Goal: Task Accomplishment & Management: Complete application form

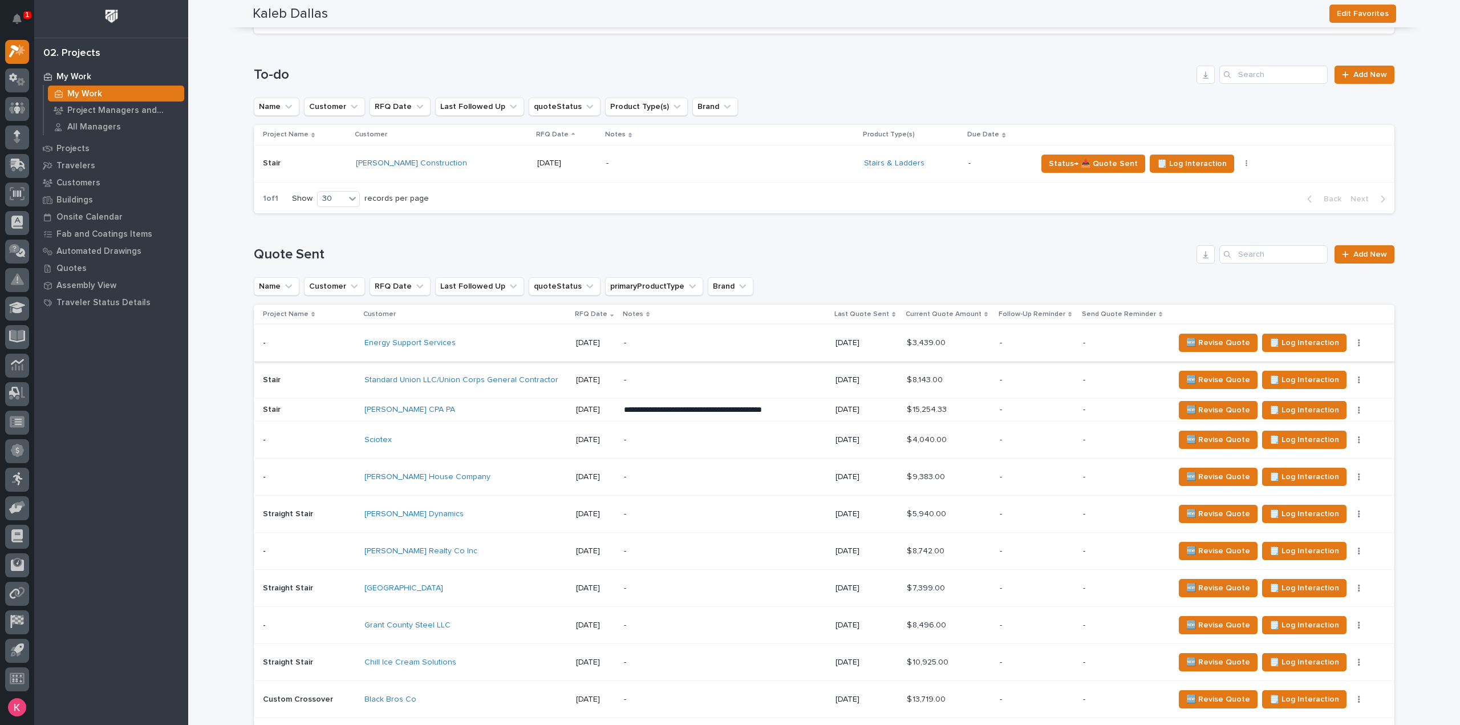
scroll to position [456, 0]
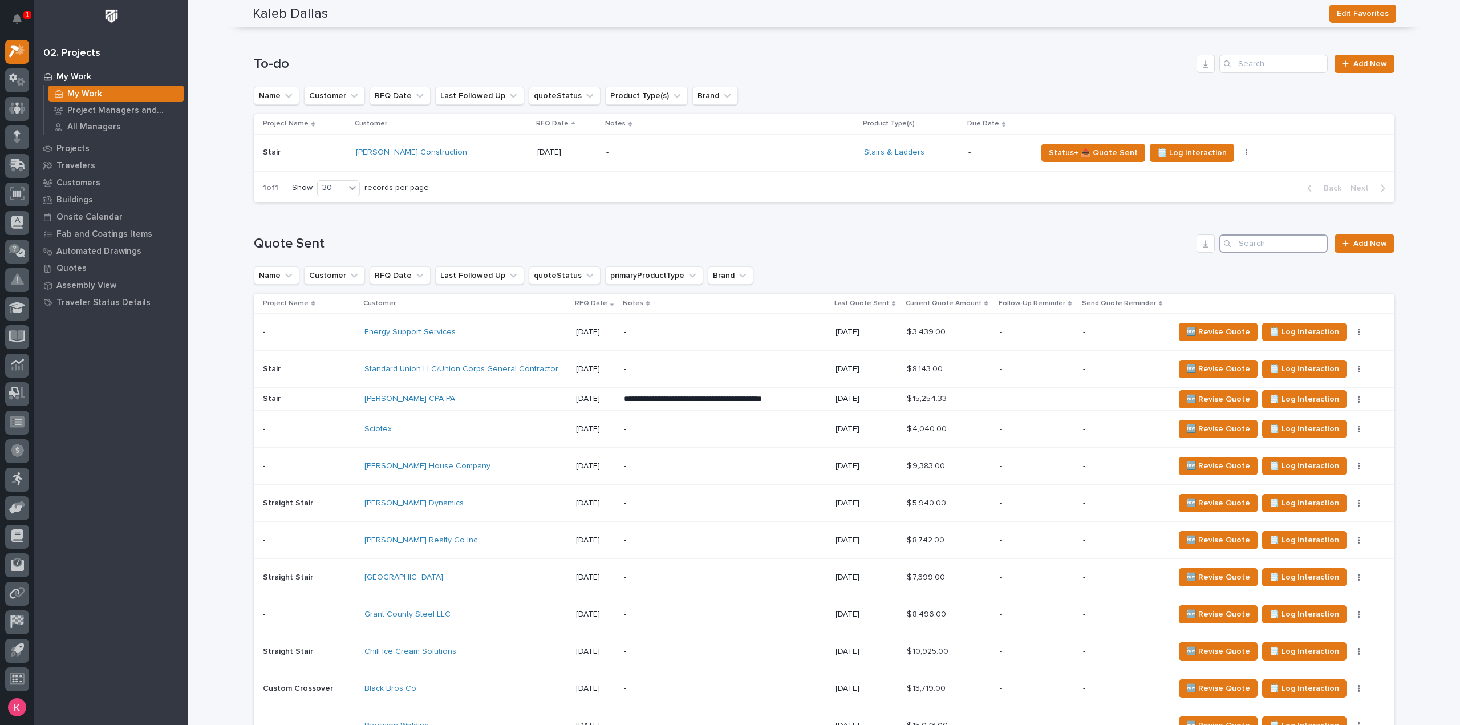
click at [1298, 241] on input "Search" at bounding box center [1274, 243] width 108 height 18
paste input "inventory@101.us"
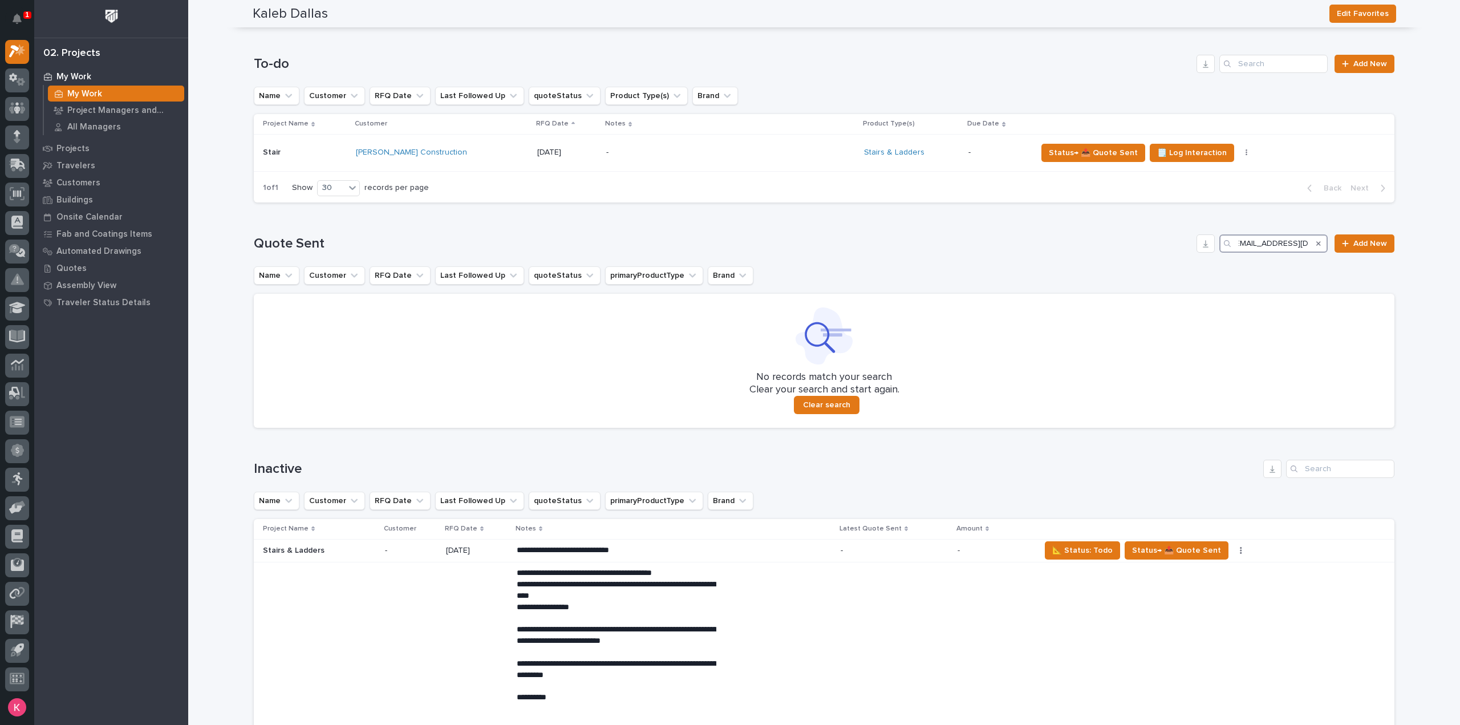
click at [1249, 243] on input "inventory@101.us" at bounding box center [1274, 243] width 108 height 18
drag, startPoint x: 1246, startPoint y: 242, endPoint x: 1223, endPoint y: 262, distance: 30.3
click at [1220, 246] on div "inventory@101.us" at bounding box center [1274, 243] width 108 height 18
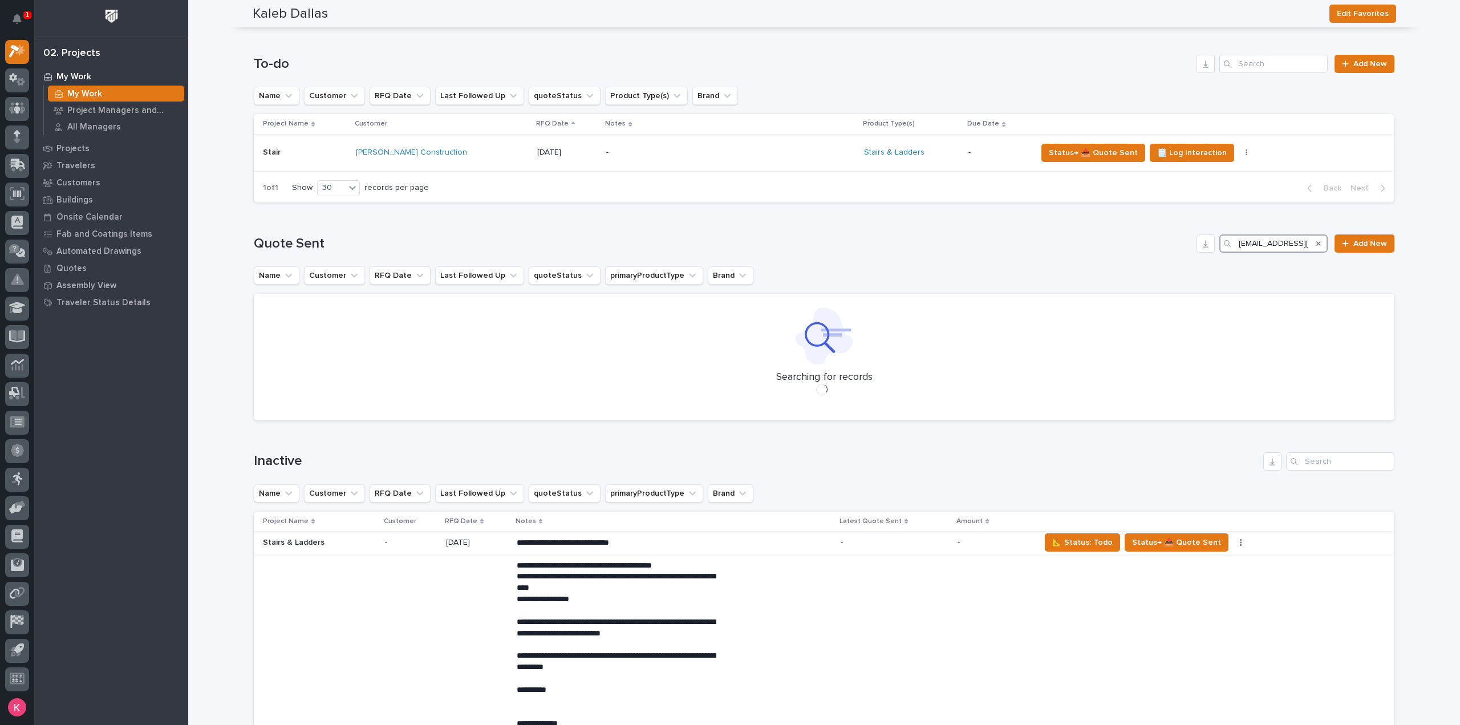
type input "inventory@101.us"
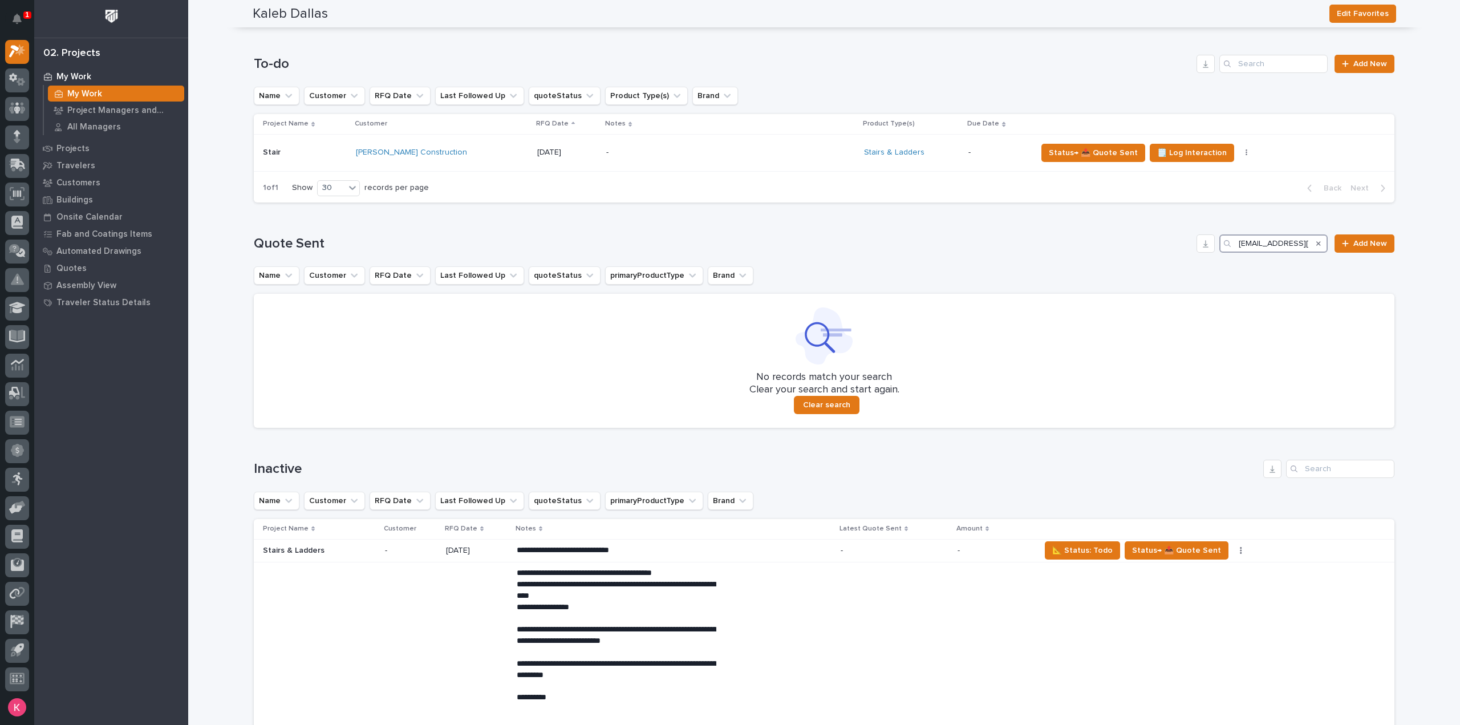
drag, startPoint x: 1298, startPoint y: 240, endPoint x: 1201, endPoint y: 264, distance: 100.0
click at [1220, 245] on div "inventory@101.us" at bounding box center [1274, 243] width 108 height 18
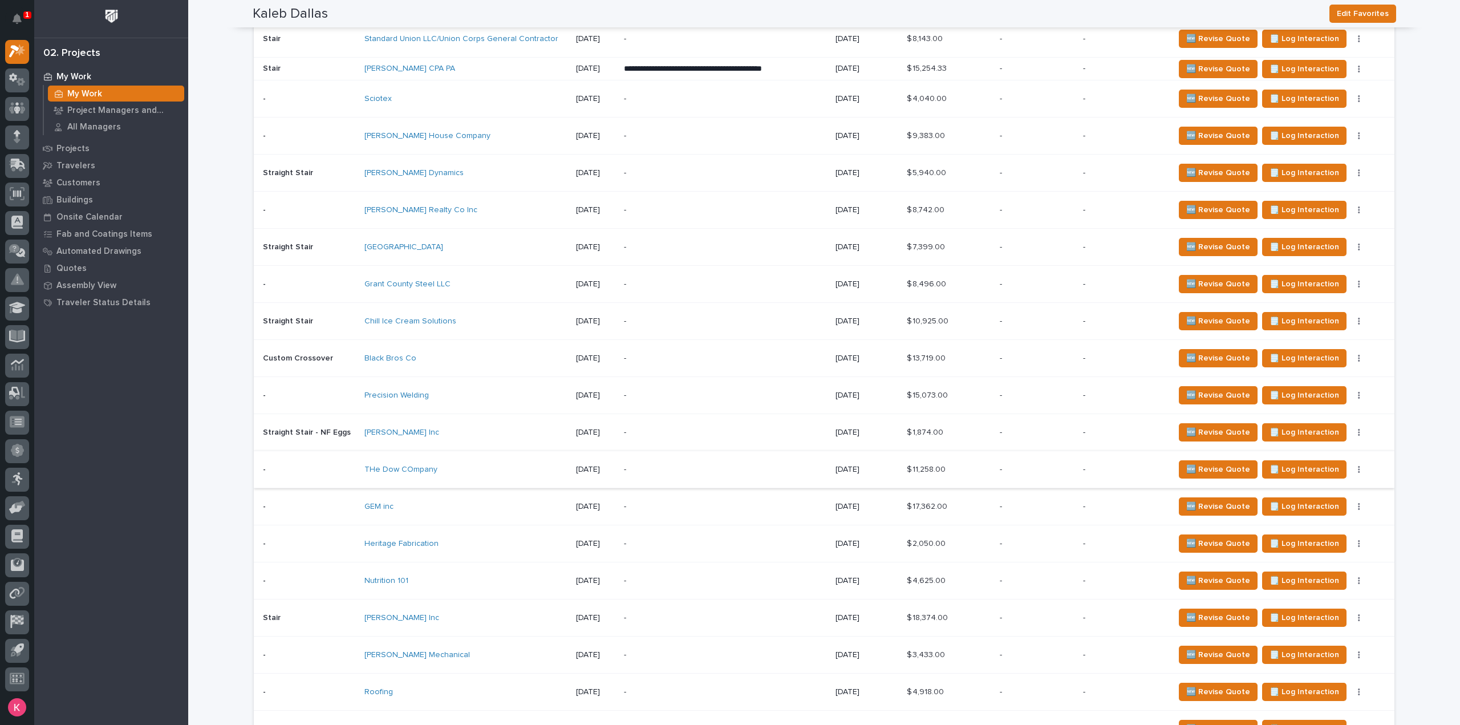
scroll to position [799, 0]
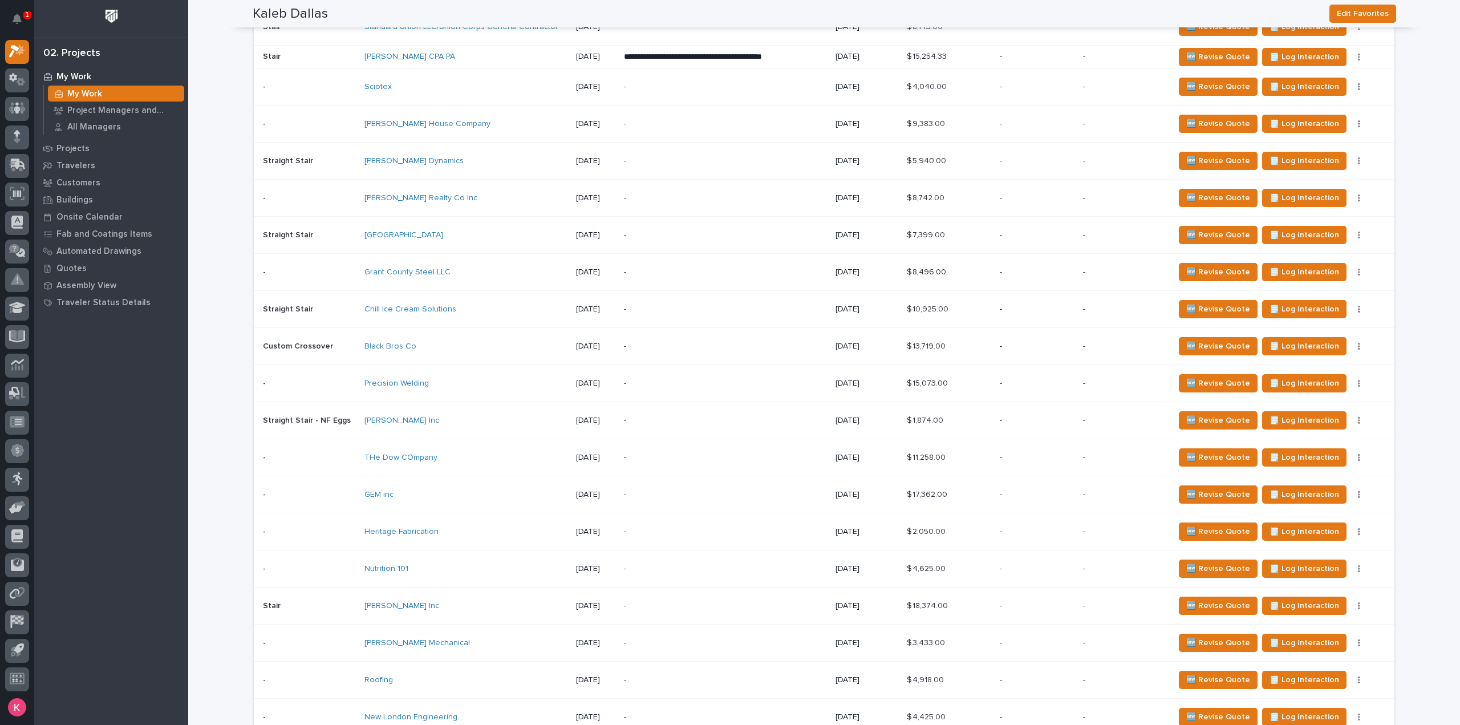
click at [714, 557] on div "-" at bounding box center [724, 569] width 200 height 26
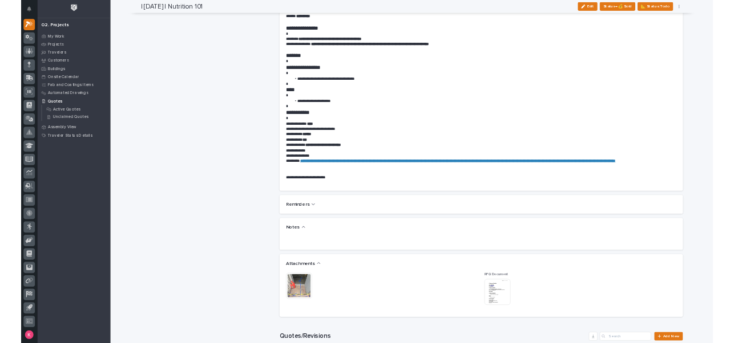
scroll to position [685, 0]
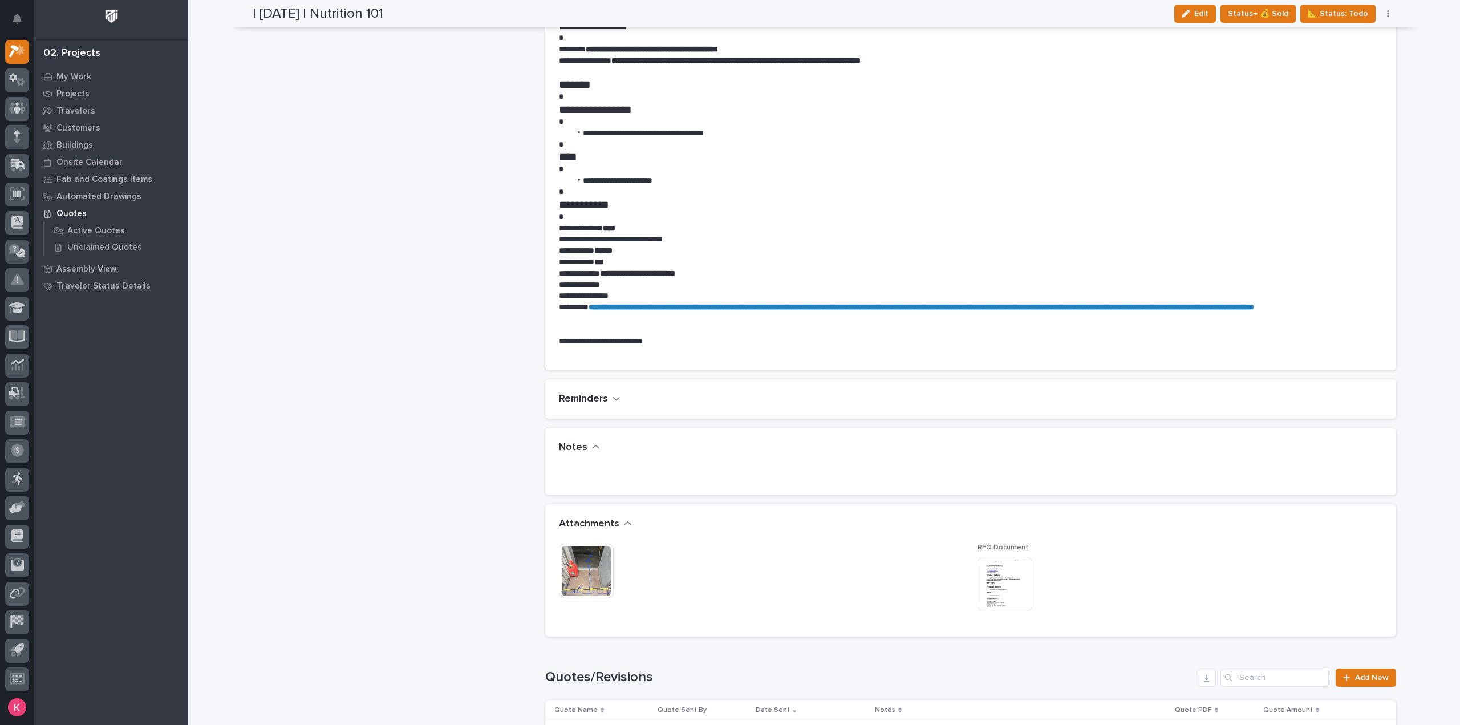
click at [551, 545] on div "This file cannot be opened Download File RFQ Document This file cannot be opene…" at bounding box center [970, 590] width 851 height 92
click at [580, 551] on img at bounding box center [586, 571] width 55 height 55
click at [589, 557] on img at bounding box center [586, 571] width 55 height 55
click at [1021, 568] on img at bounding box center [1005, 584] width 55 height 55
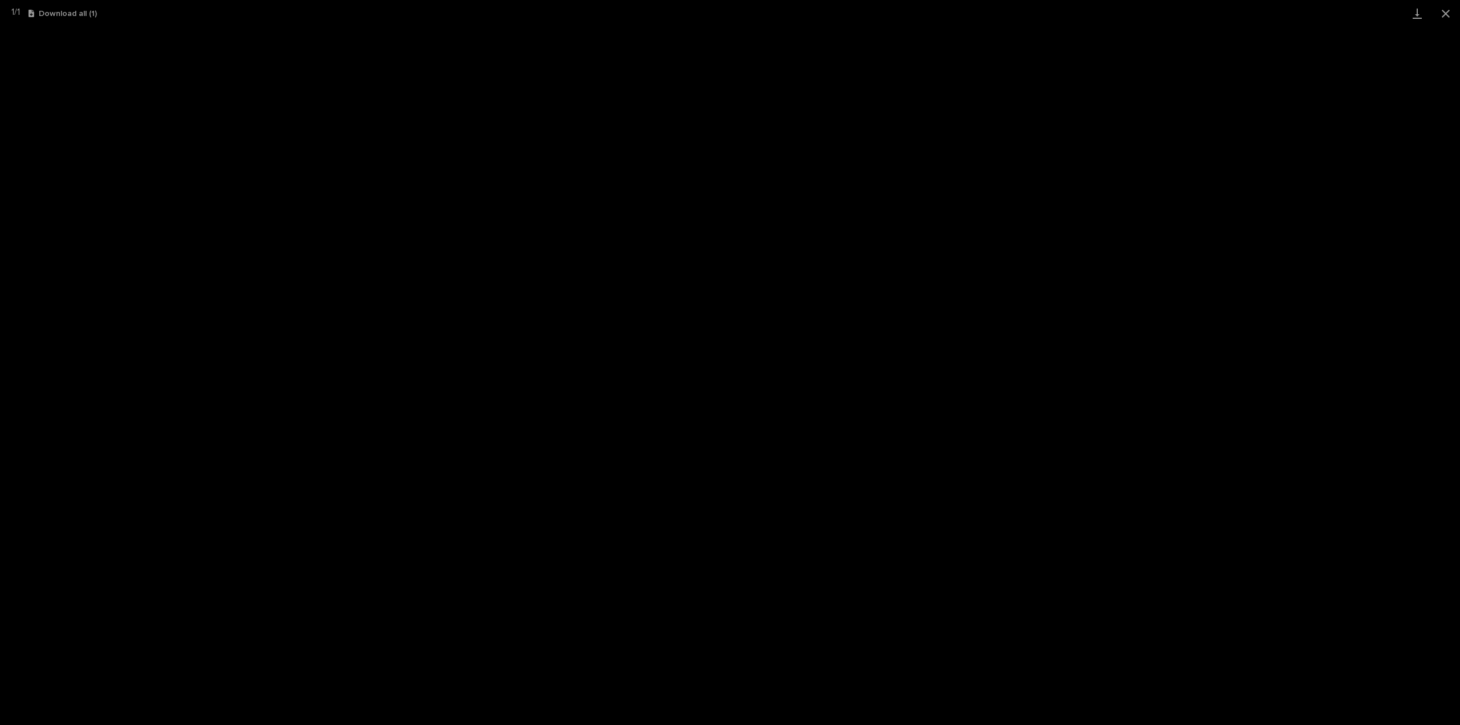
scroll to position [25, 0]
click at [1438, 10] on button "Close gallery" at bounding box center [1446, 13] width 29 height 27
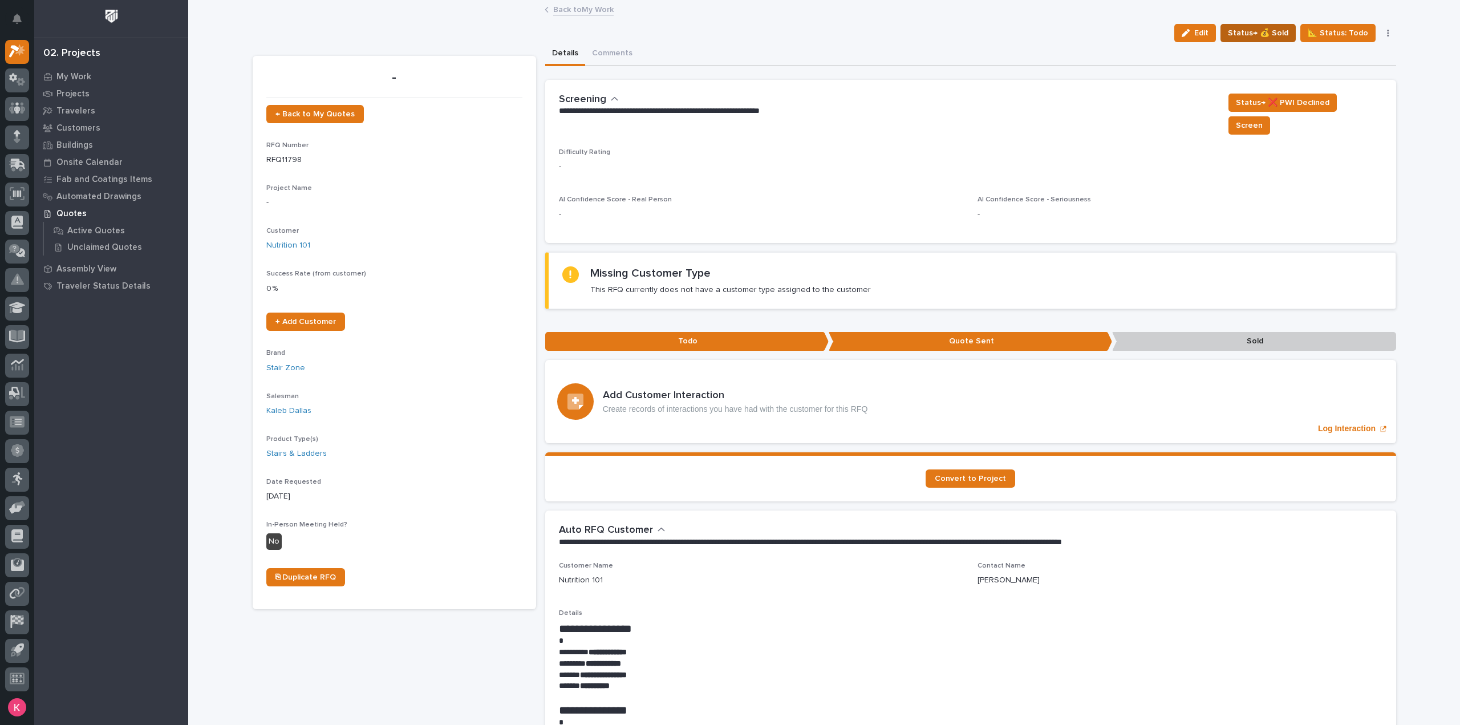
click at [1245, 39] on button "Status→ 💰 Sold" at bounding box center [1258, 33] width 75 height 18
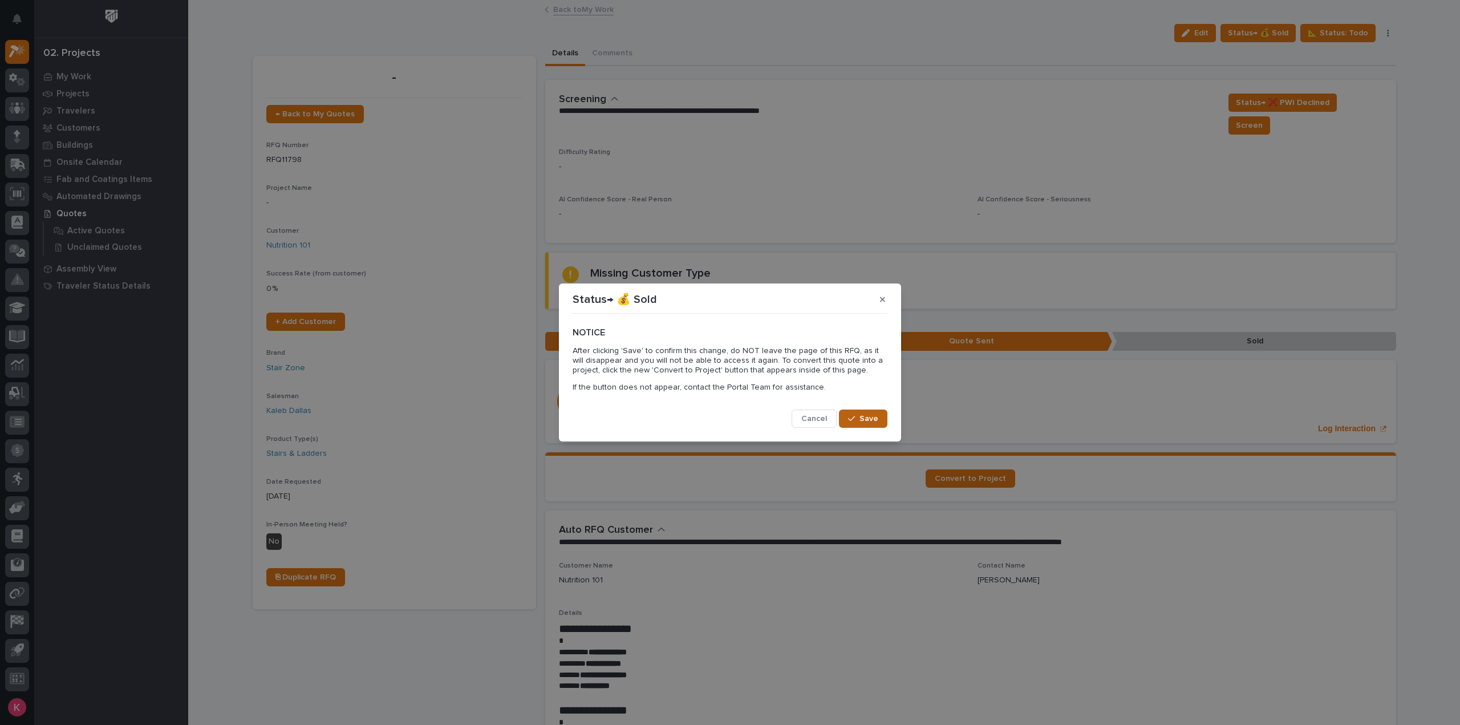
drag, startPoint x: 867, startPoint y: 414, endPoint x: 868, endPoint y: 420, distance: 7.1
click at [867, 414] on span "Save" at bounding box center [869, 419] width 19 height 10
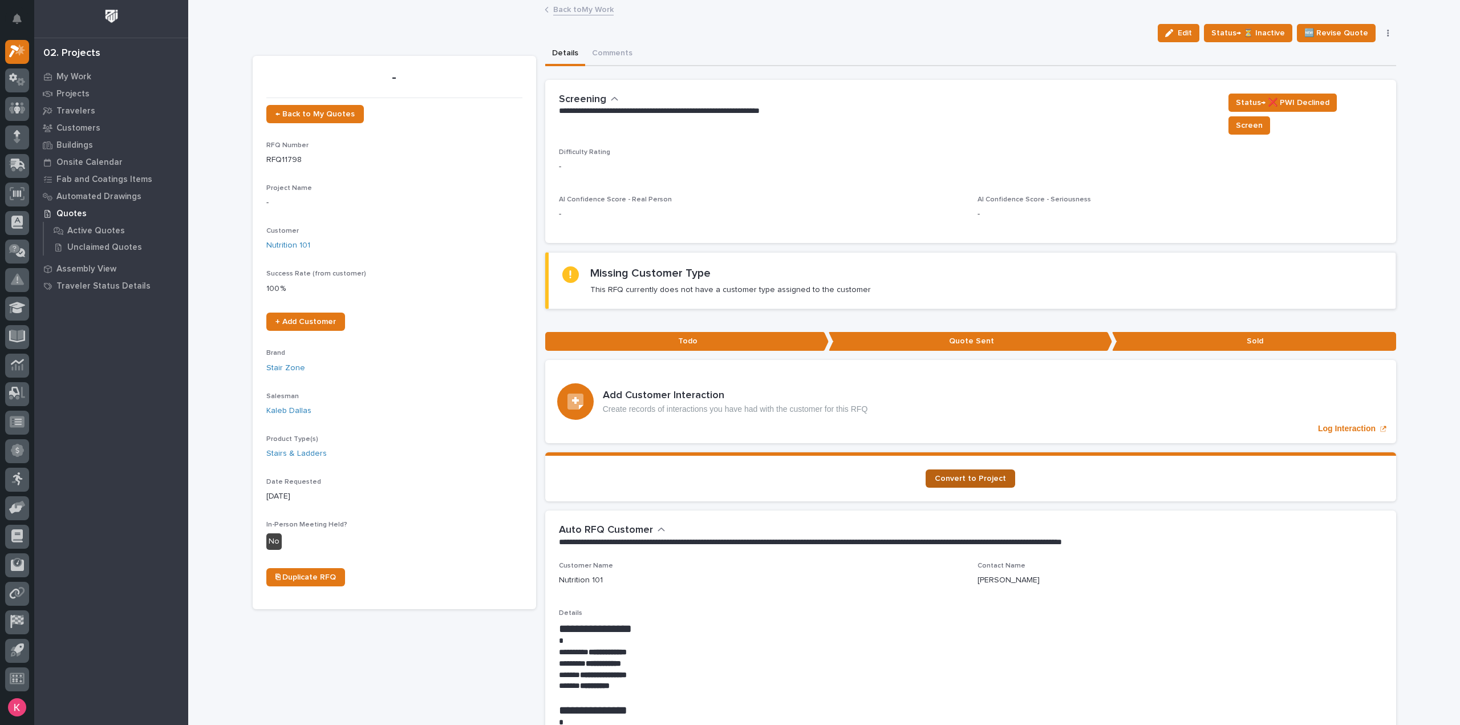
click at [954, 475] on span "Convert to Project" at bounding box center [970, 479] width 71 height 8
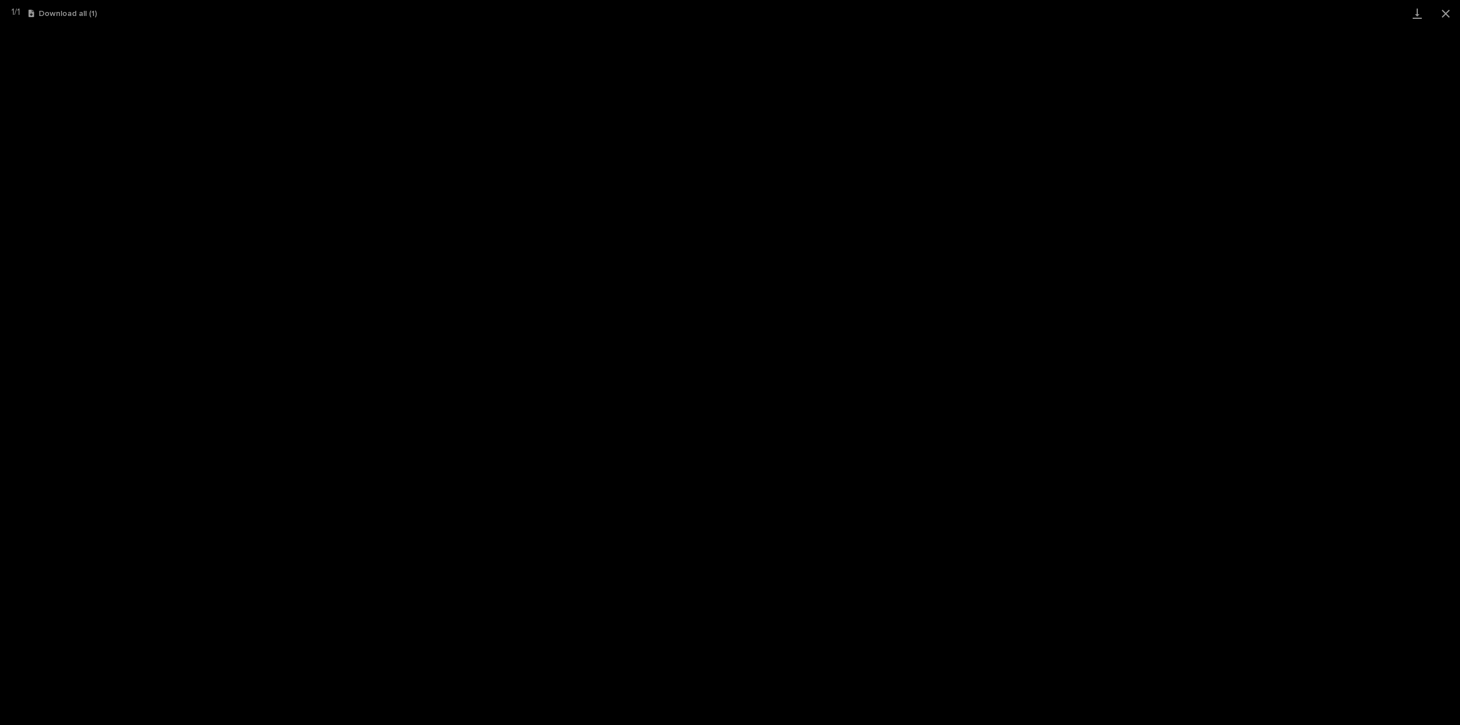
scroll to position [25, 0]
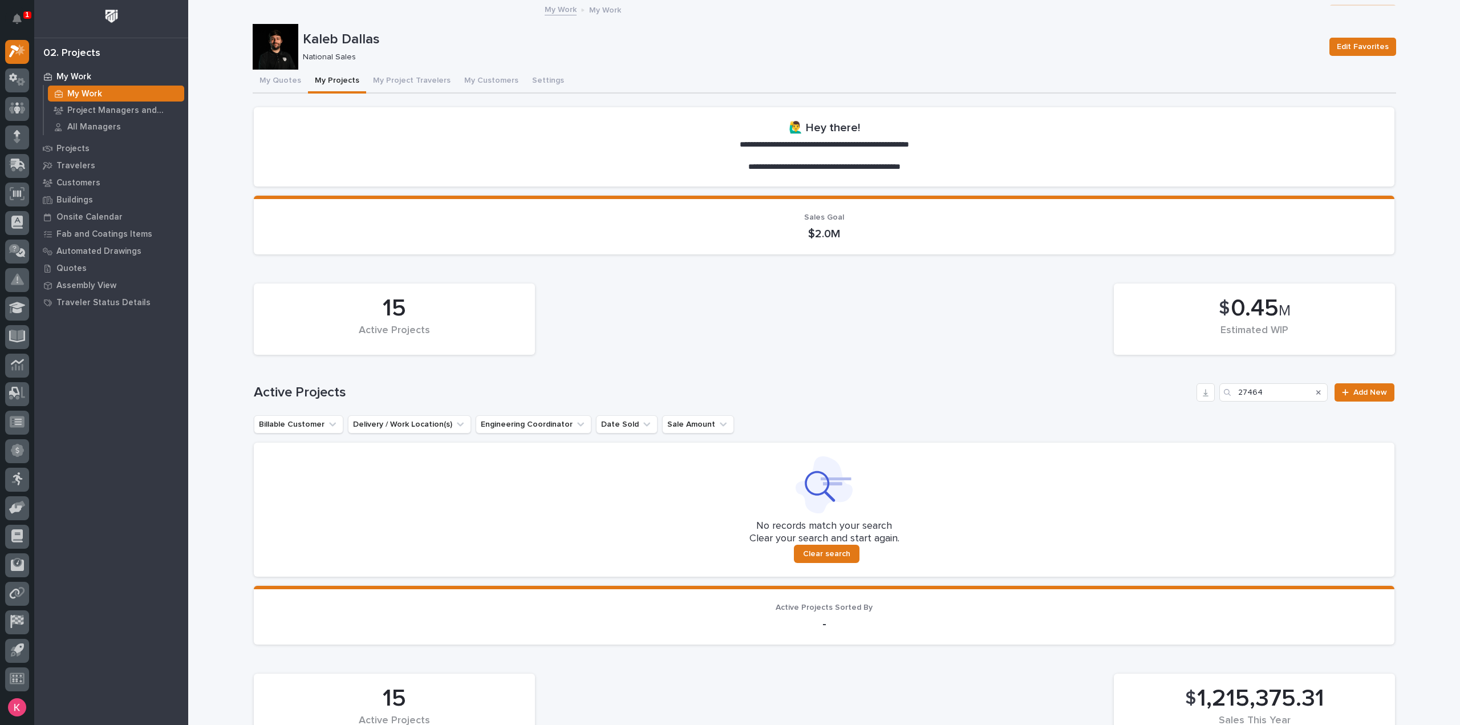
click at [82, 94] on p "My Work" at bounding box center [84, 94] width 35 height 10
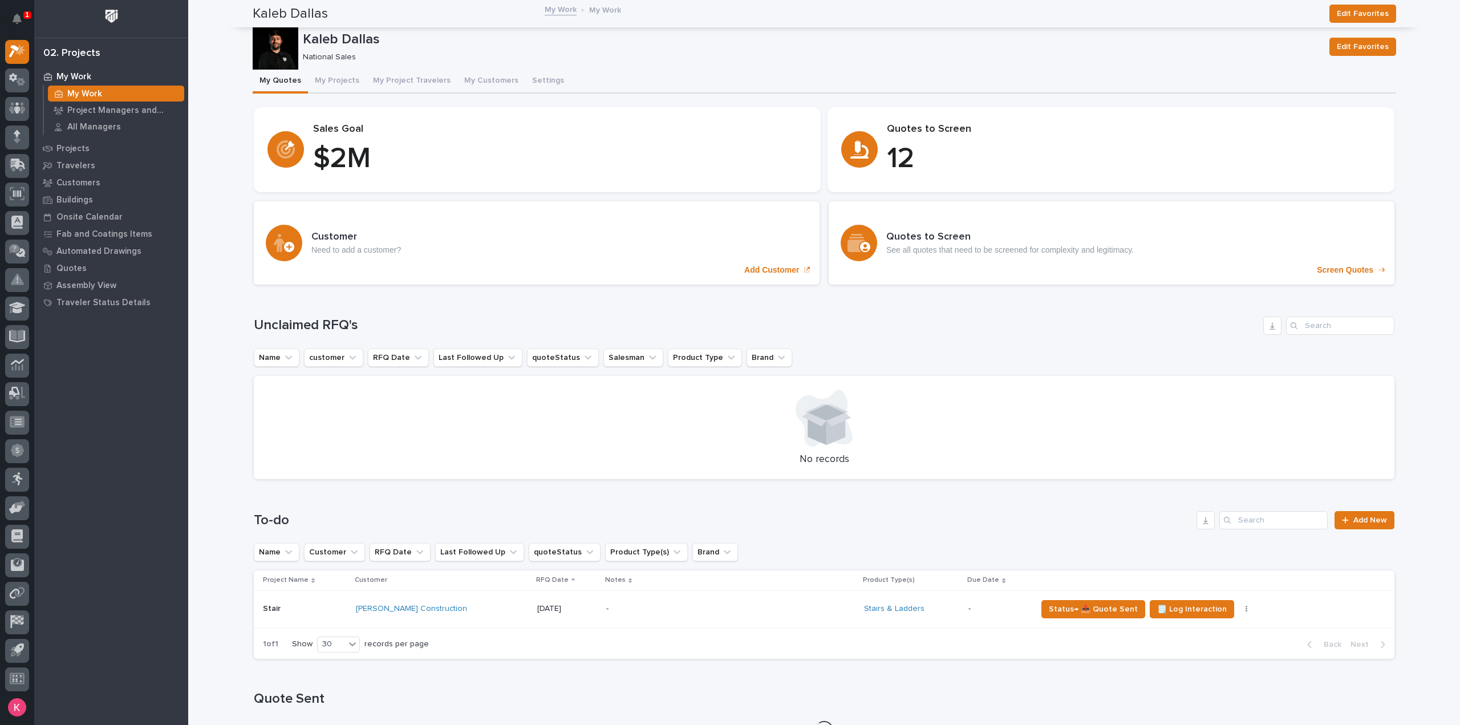
click at [334, 123] on div "Sales Goal $ 2 M" at bounding box center [560, 150] width 494 height 54
click at [336, 78] on button "My Projects" at bounding box center [337, 82] width 58 height 24
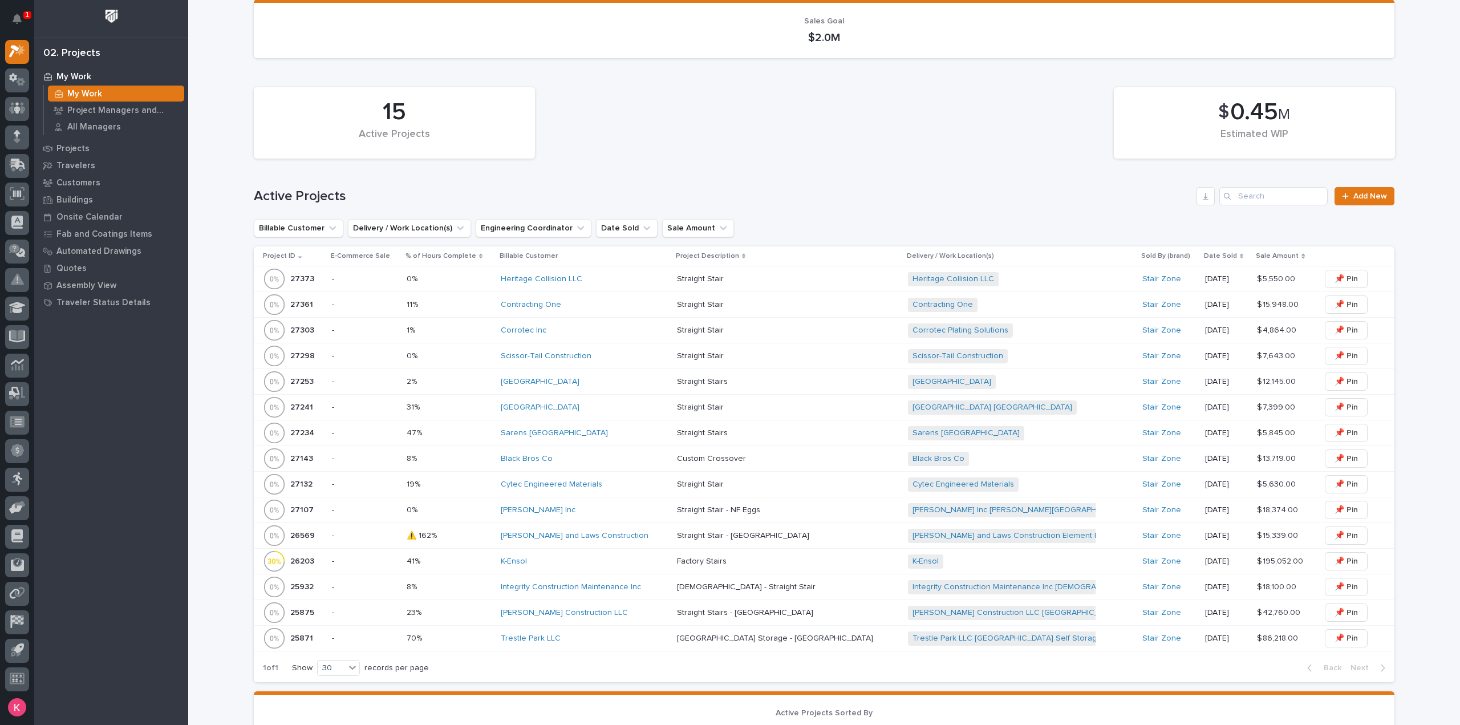
scroll to position [228, 0]
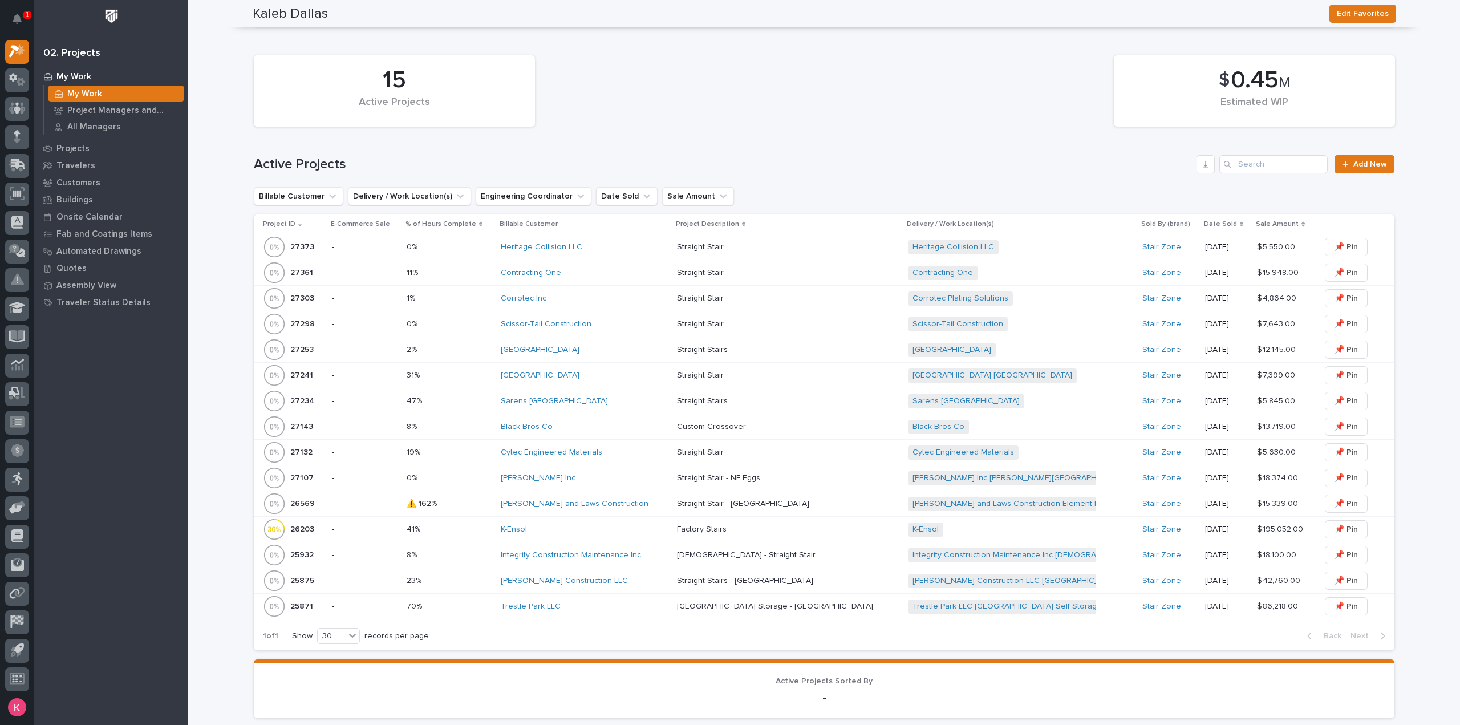
click at [658, 585] on div "Landon W Roberts Construction LLC" at bounding box center [584, 581] width 167 height 19
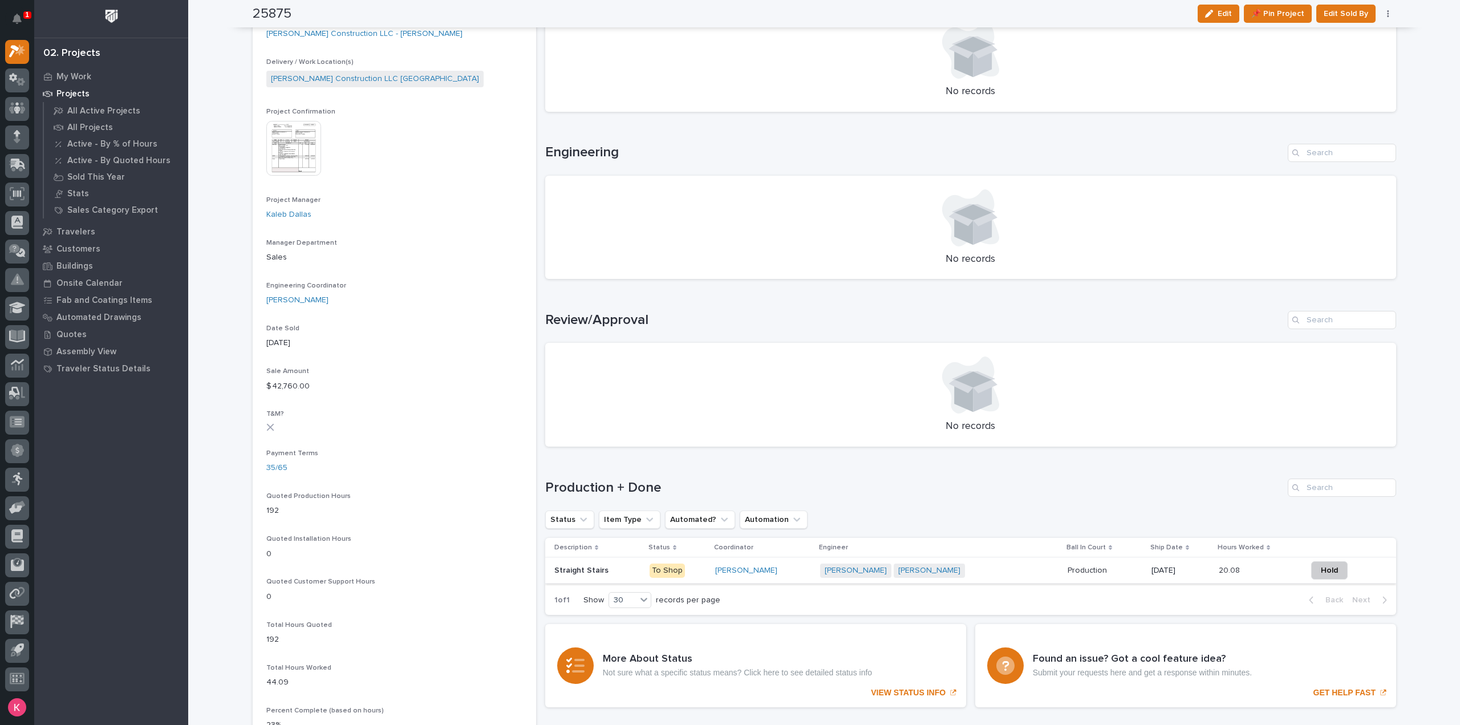
scroll to position [456, 0]
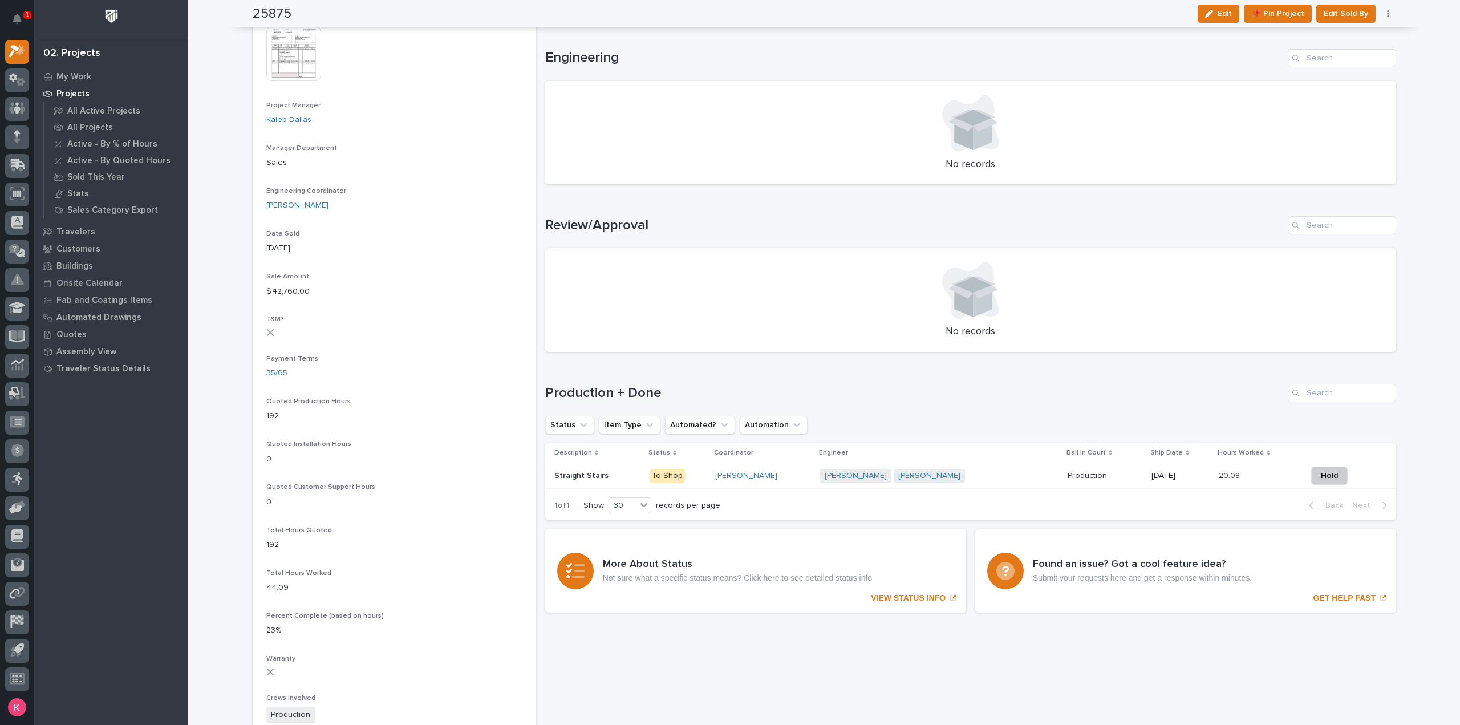
click at [788, 483] on div "Wynne Hochstetler" at bounding box center [763, 476] width 96 height 19
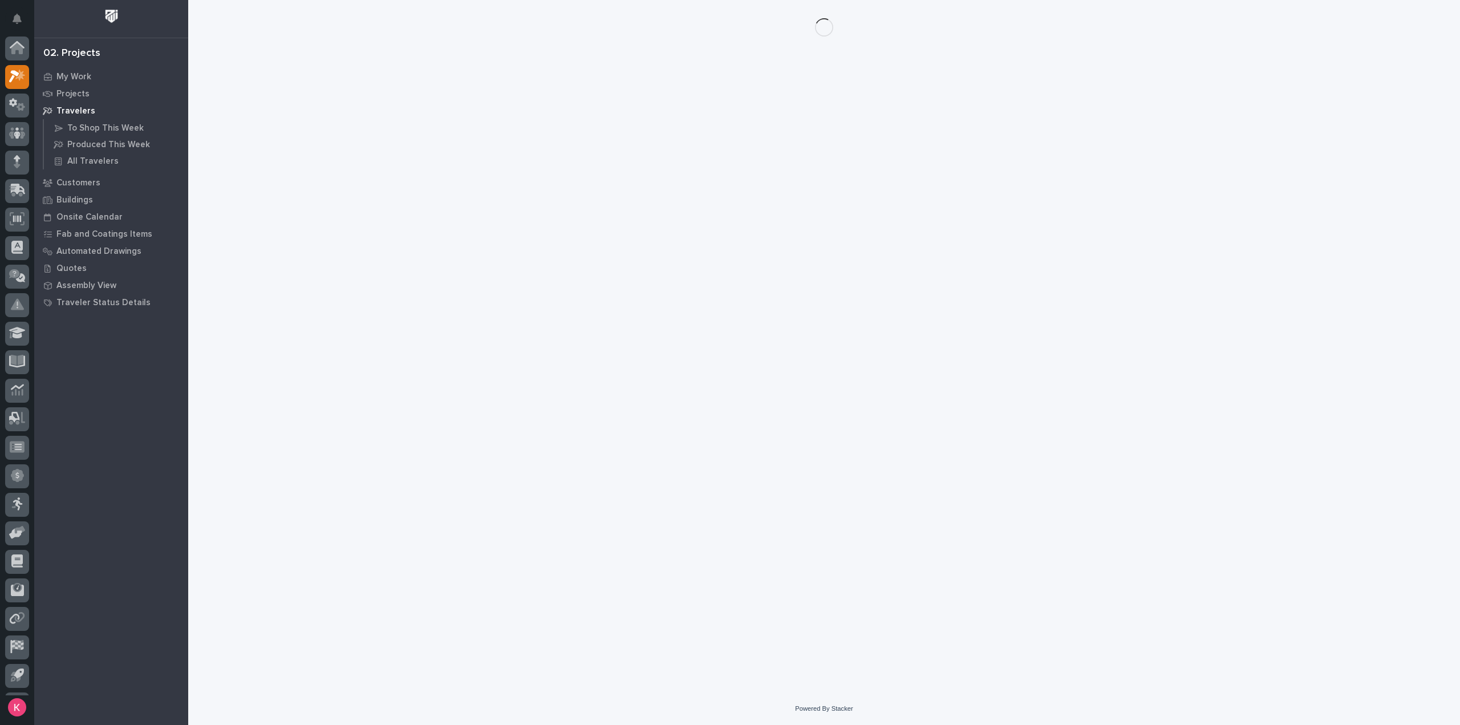
scroll to position [25, 0]
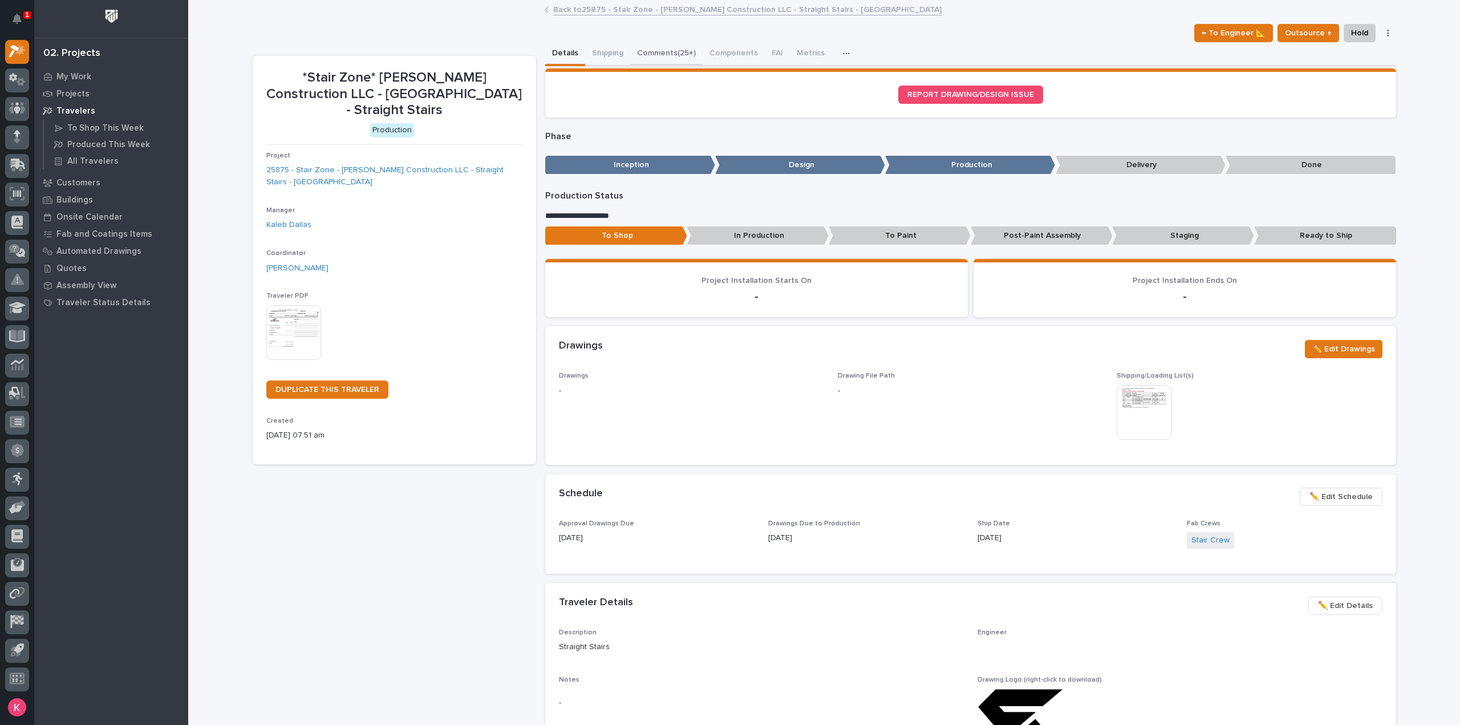
click at [649, 47] on button "Comments (25+)" at bounding box center [666, 54] width 72 height 24
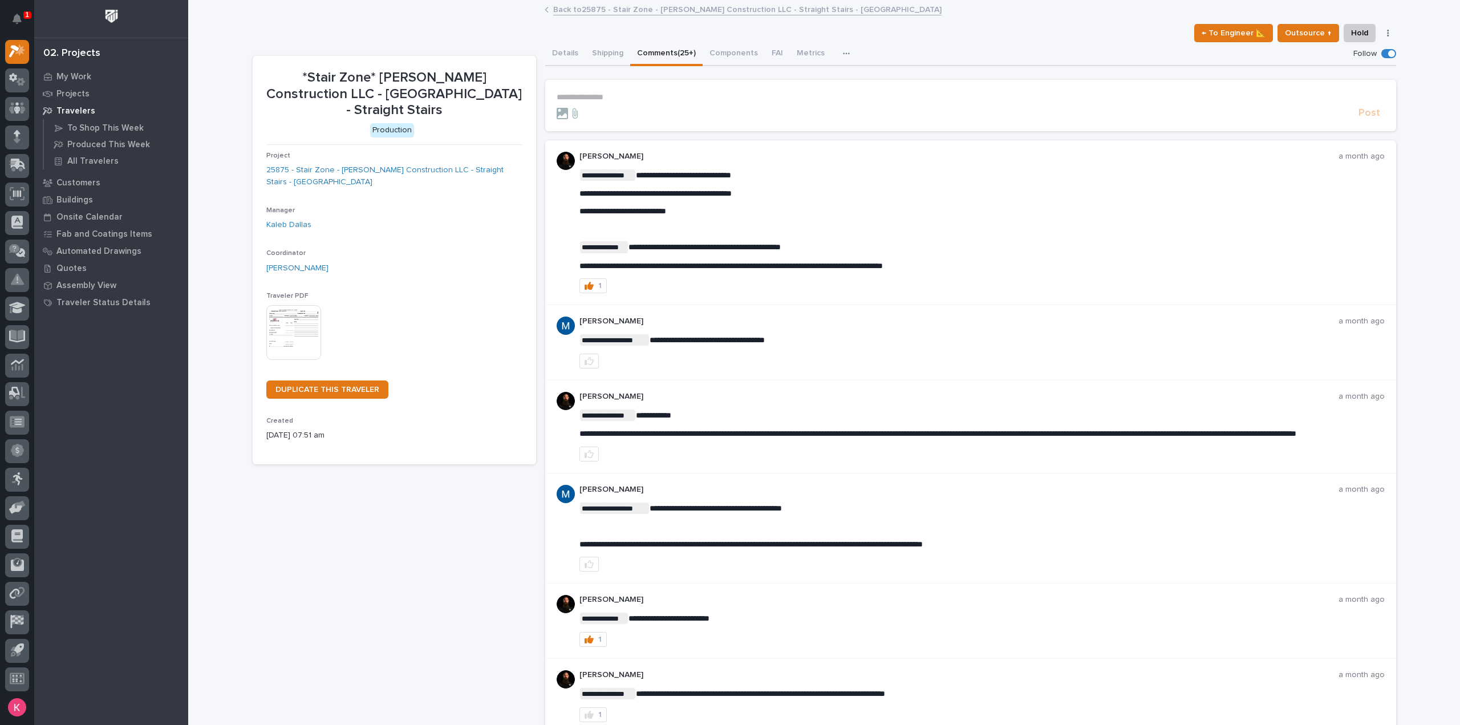
click at [687, 96] on p "**********" at bounding box center [971, 97] width 828 height 10
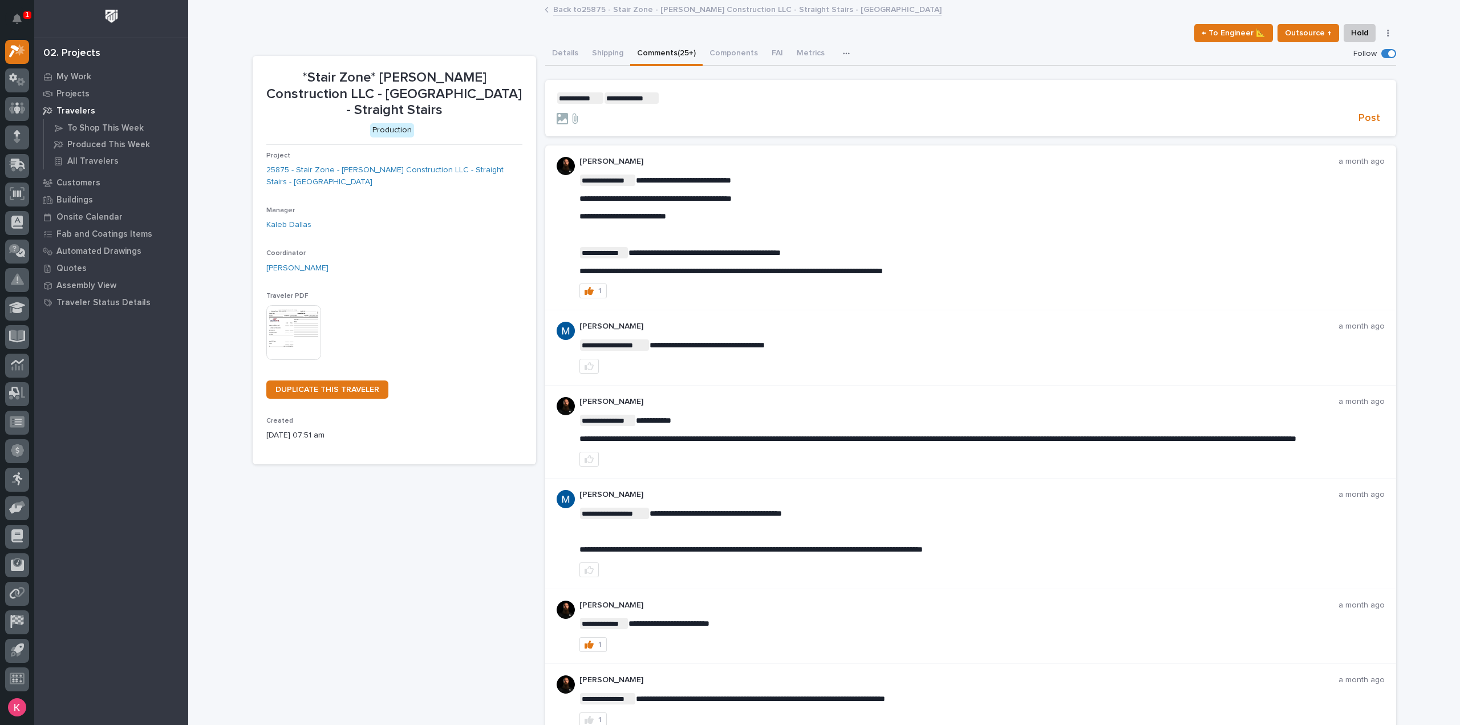
click at [699, 101] on p "**********" at bounding box center [971, 97] width 828 height 11
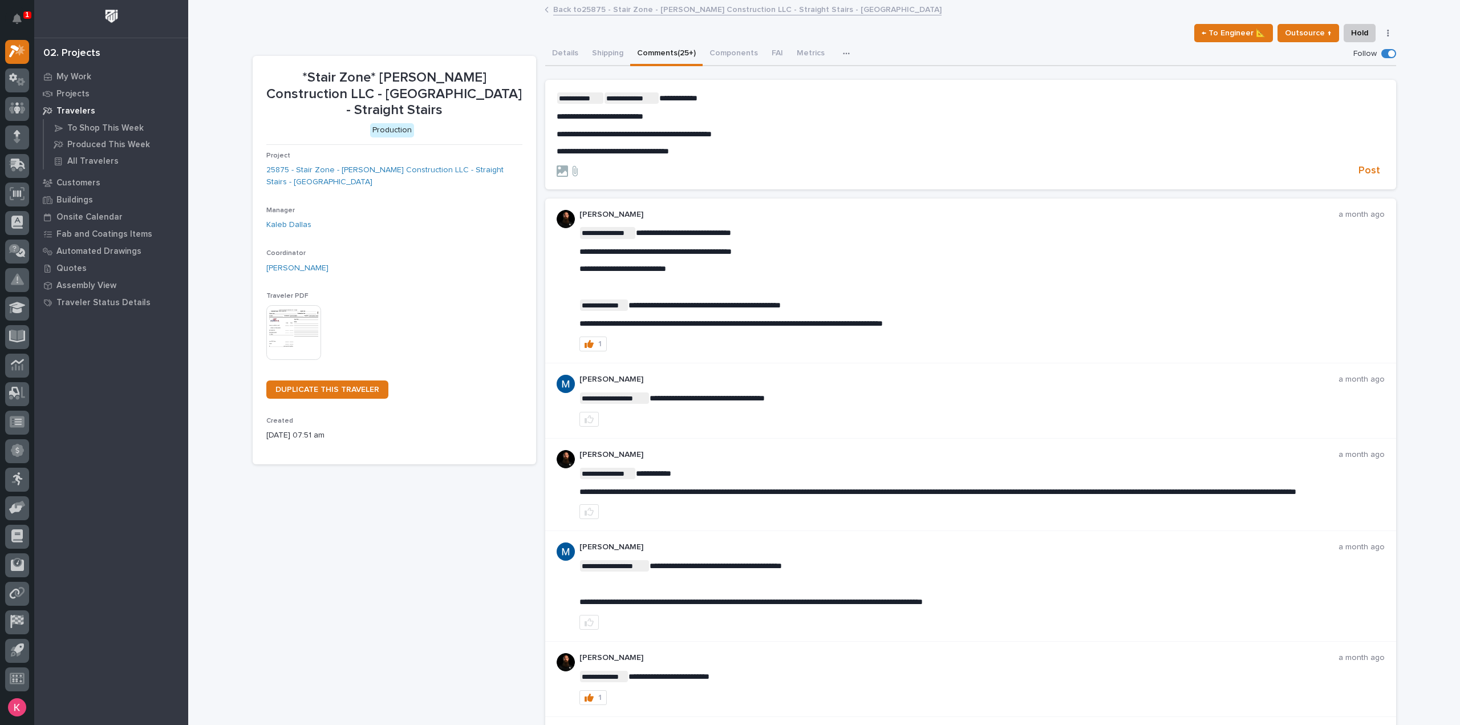
click at [705, 98] on p "**********" at bounding box center [971, 97] width 828 height 11
click at [570, 116] on span "**********" at bounding box center [600, 116] width 87 height 8
drag, startPoint x: 623, startPoint y: 115, endPoint x: 635, endPoint y: 123, distance: 14.4
click at [622, 115] on span "**********" at bounding box center [600, 116] width 87 height 8
click at [1361, 168] on span "Post" at bounding box center [1370, 170] width 22 height 13
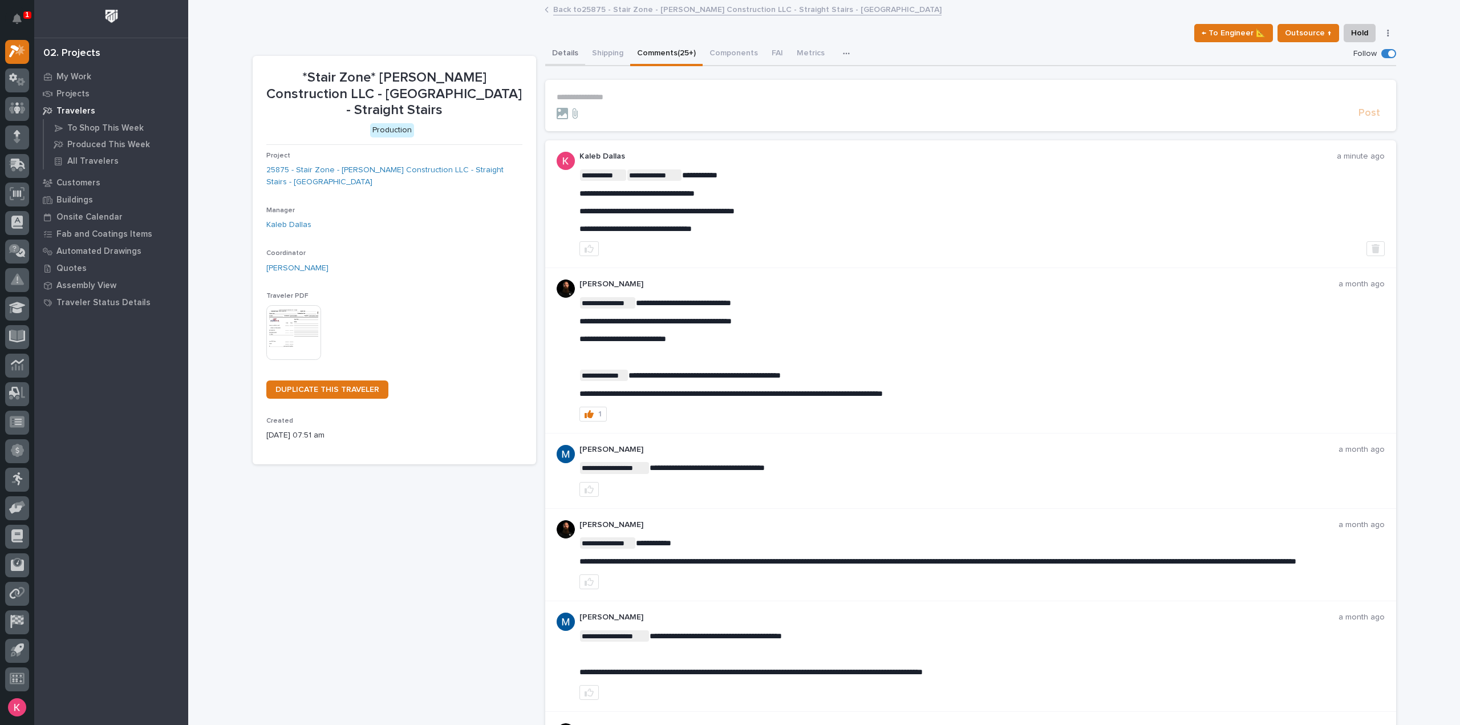
click at [557, 56] on button "Details" at bounding box center [565, 54] width 40 height 24
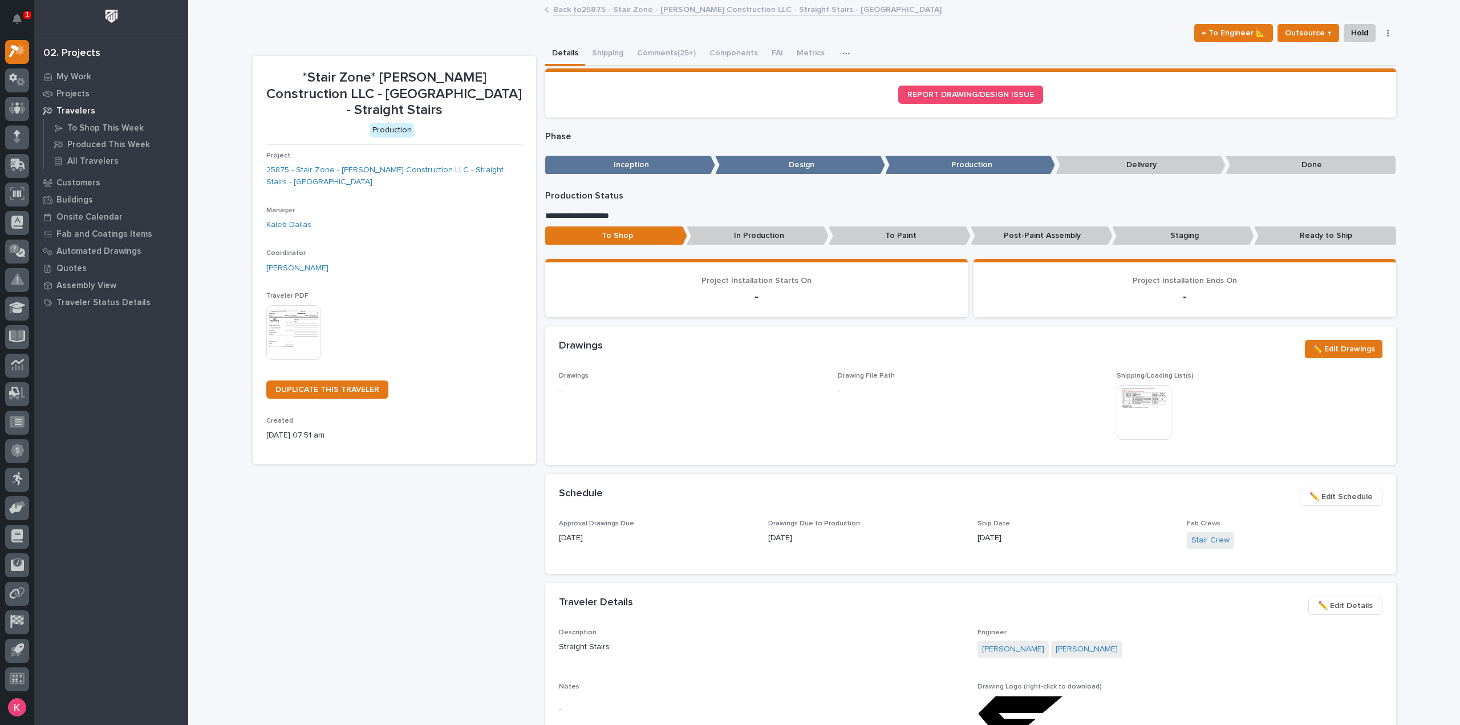
click at [565, 10] on link "Back to 25875 - Stair Zone - Landon W Roberts Construction LLC - Straight Stair…" at bounding box center [747, 8] width 389 height 13
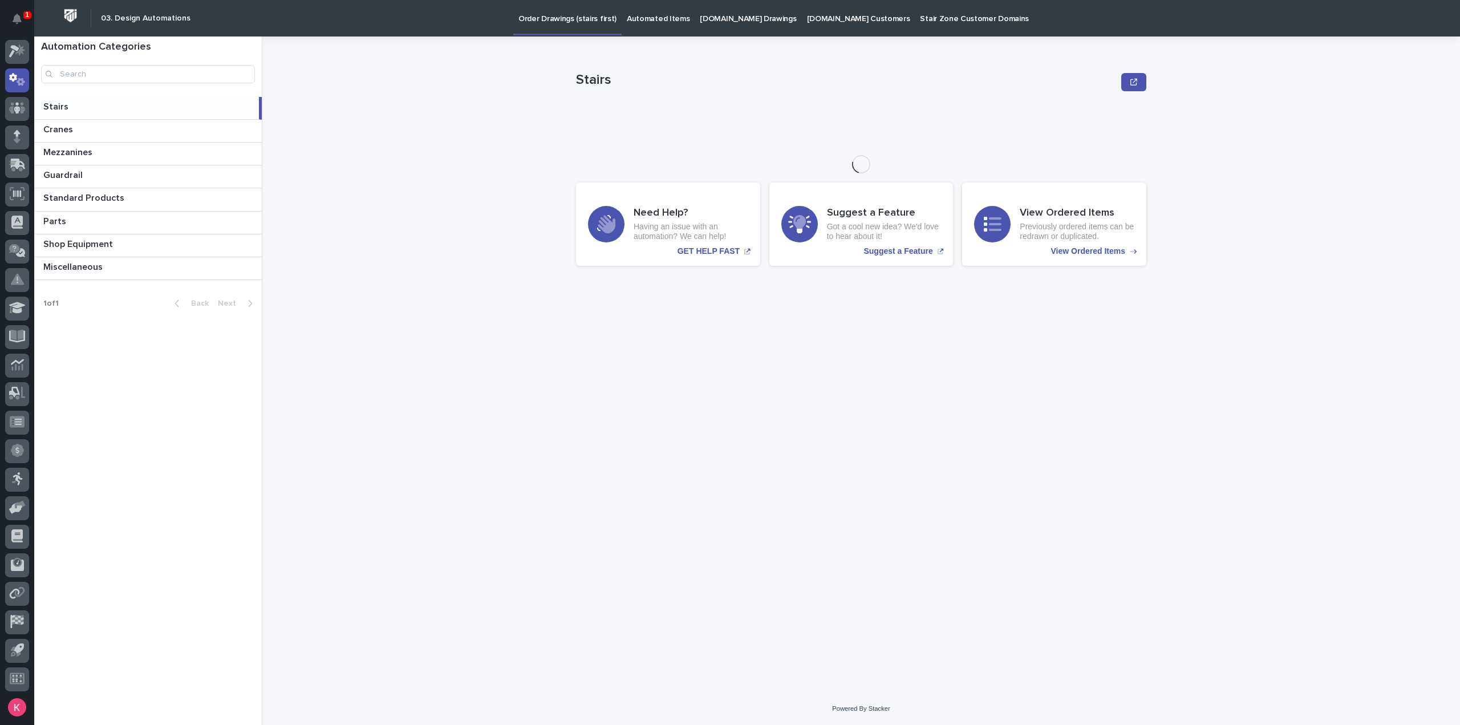
click at [11, 22] on button "Notifications" at bounding box center [17, 19] width 24 height 24
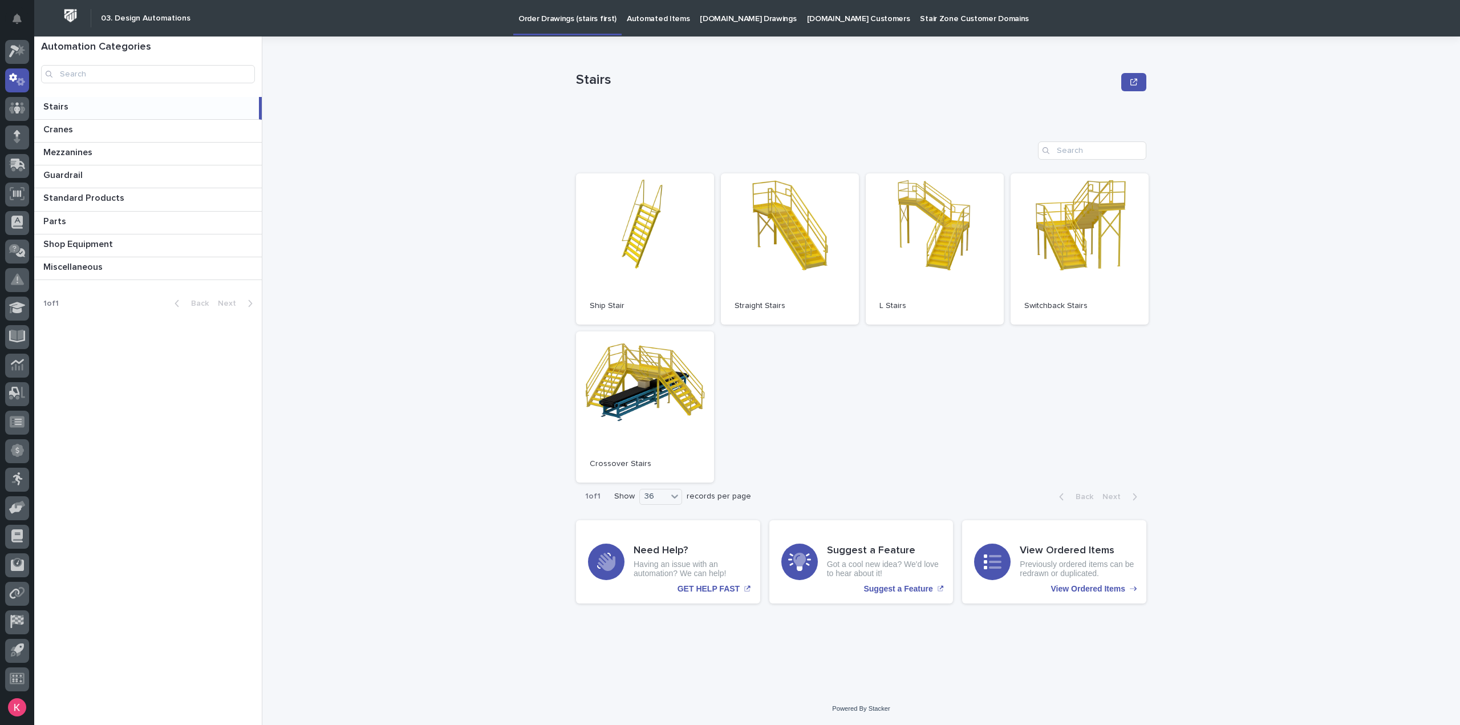
click at [309, 117] on div "Stairs Stairs Sorry, there was an error saving your record. Please try again. P…" at bounding box center [868, 381] width 1184 height 689
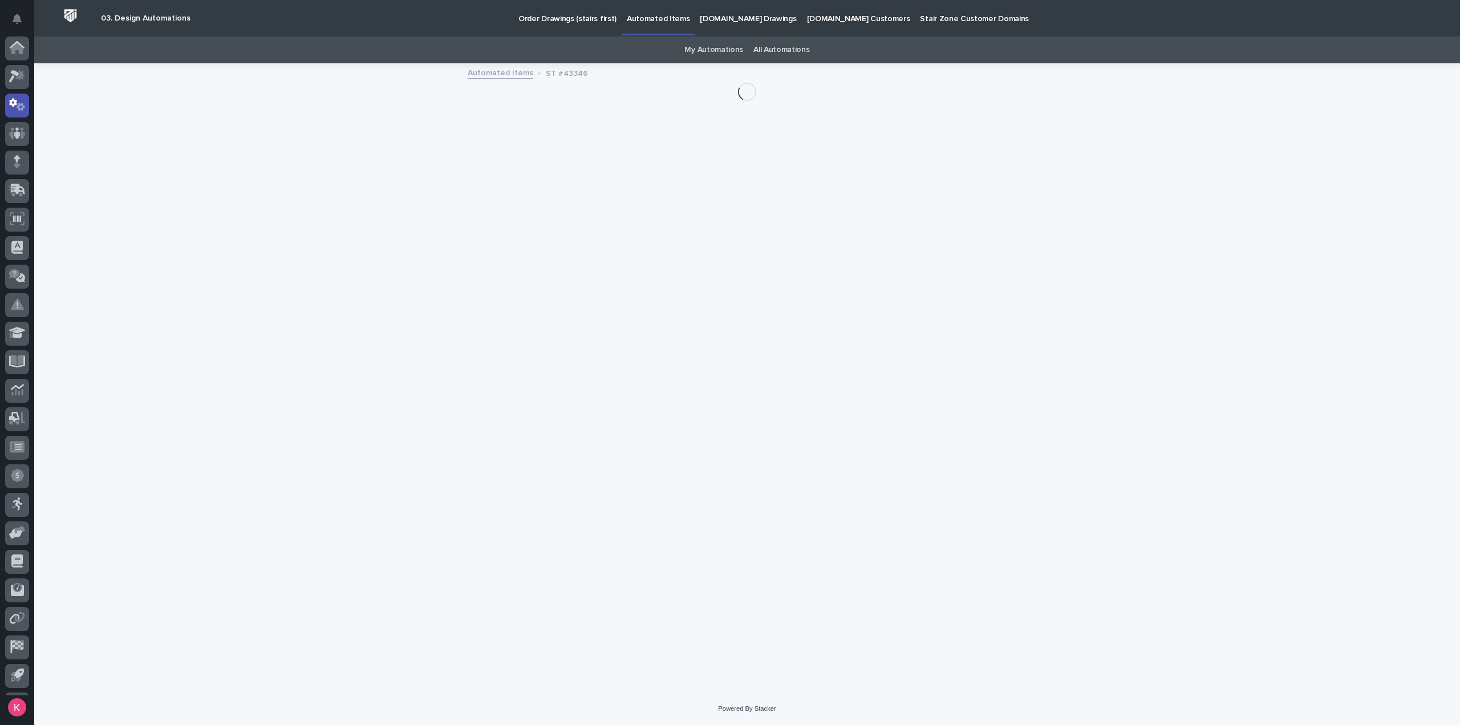
scroll to position [25, 0]
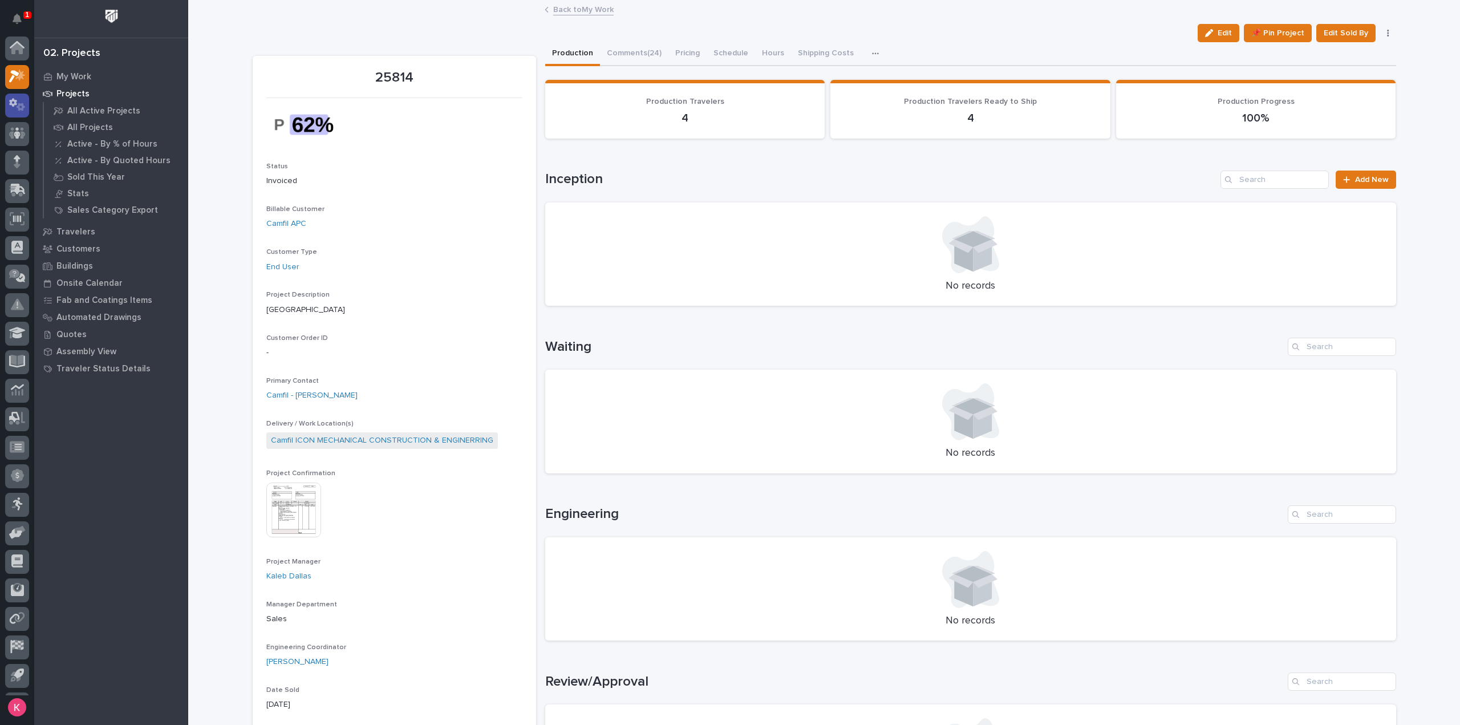
scroll to position [25, 0]
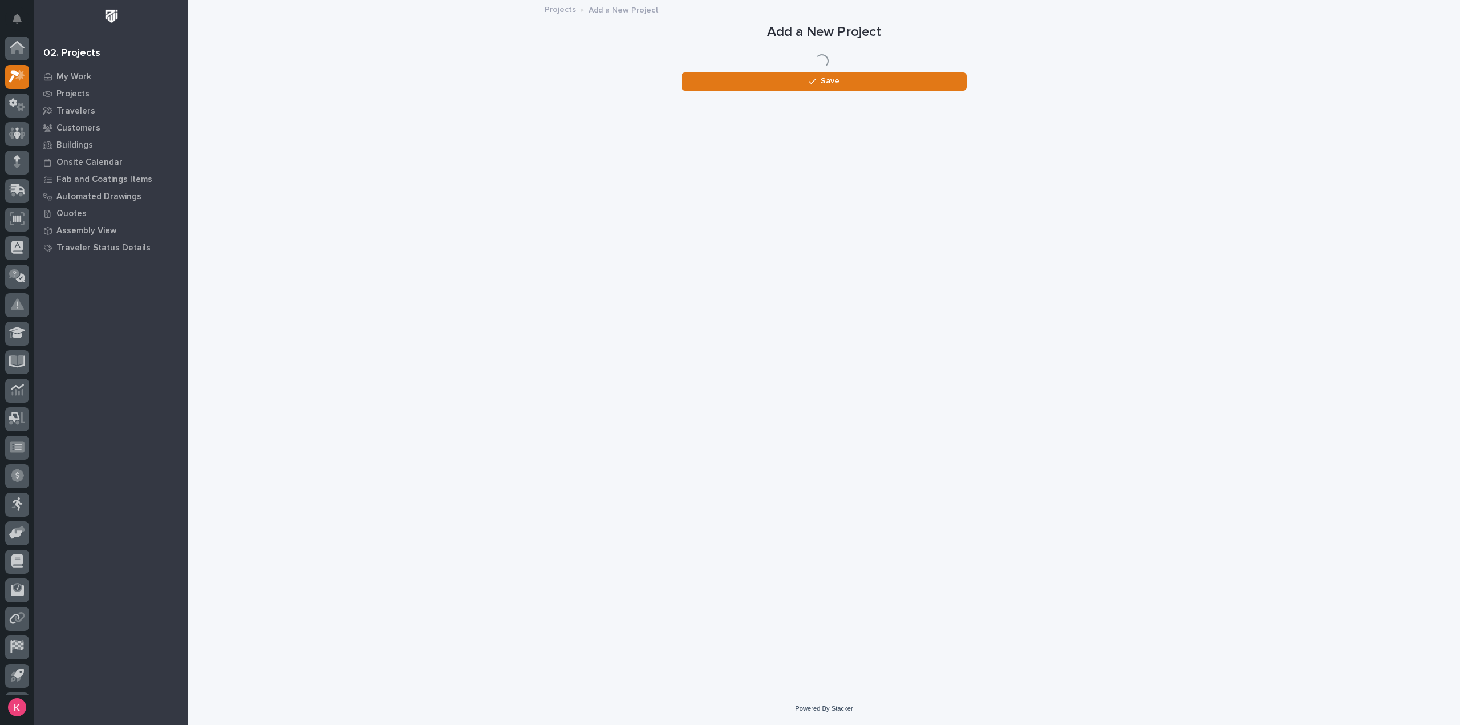
scroll to position [25, 0]
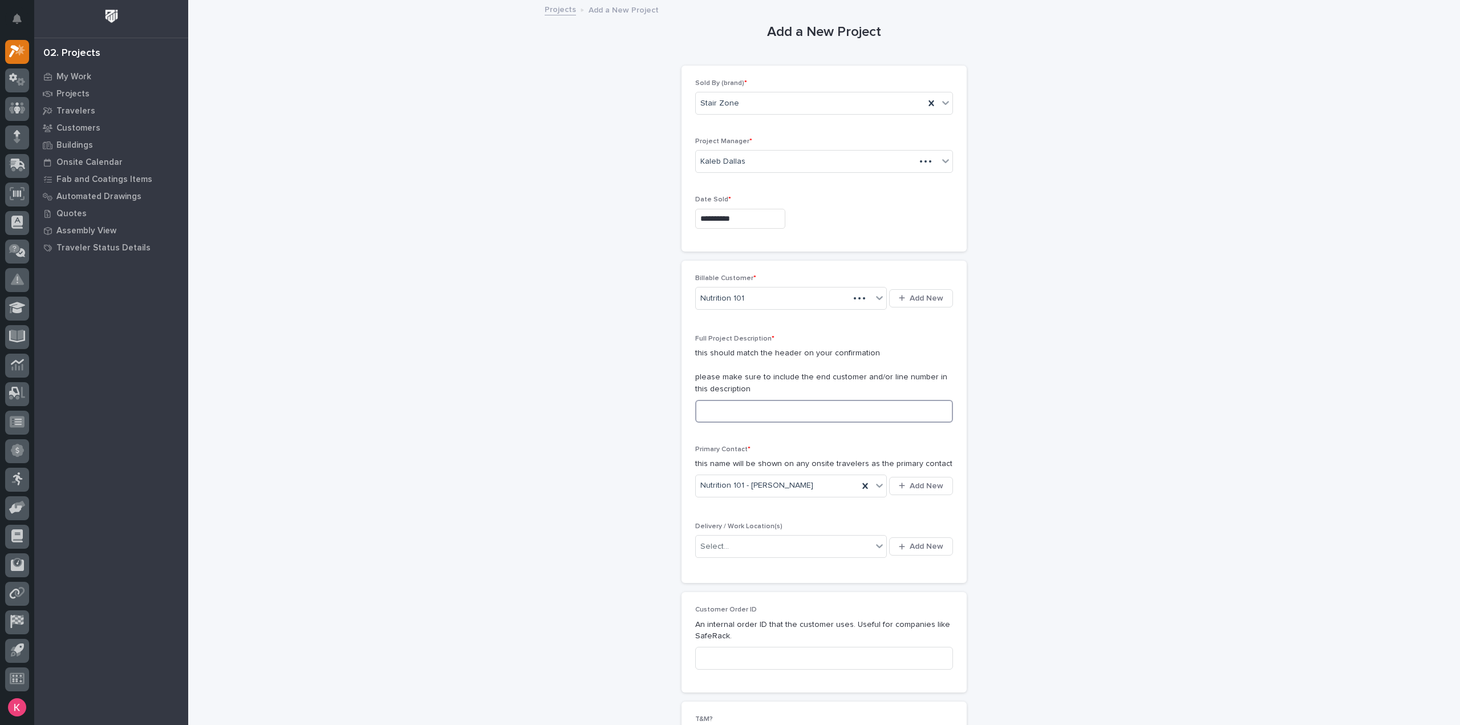
click at [763, 400] on input at bounding box center [824, 411] width 258 height 23
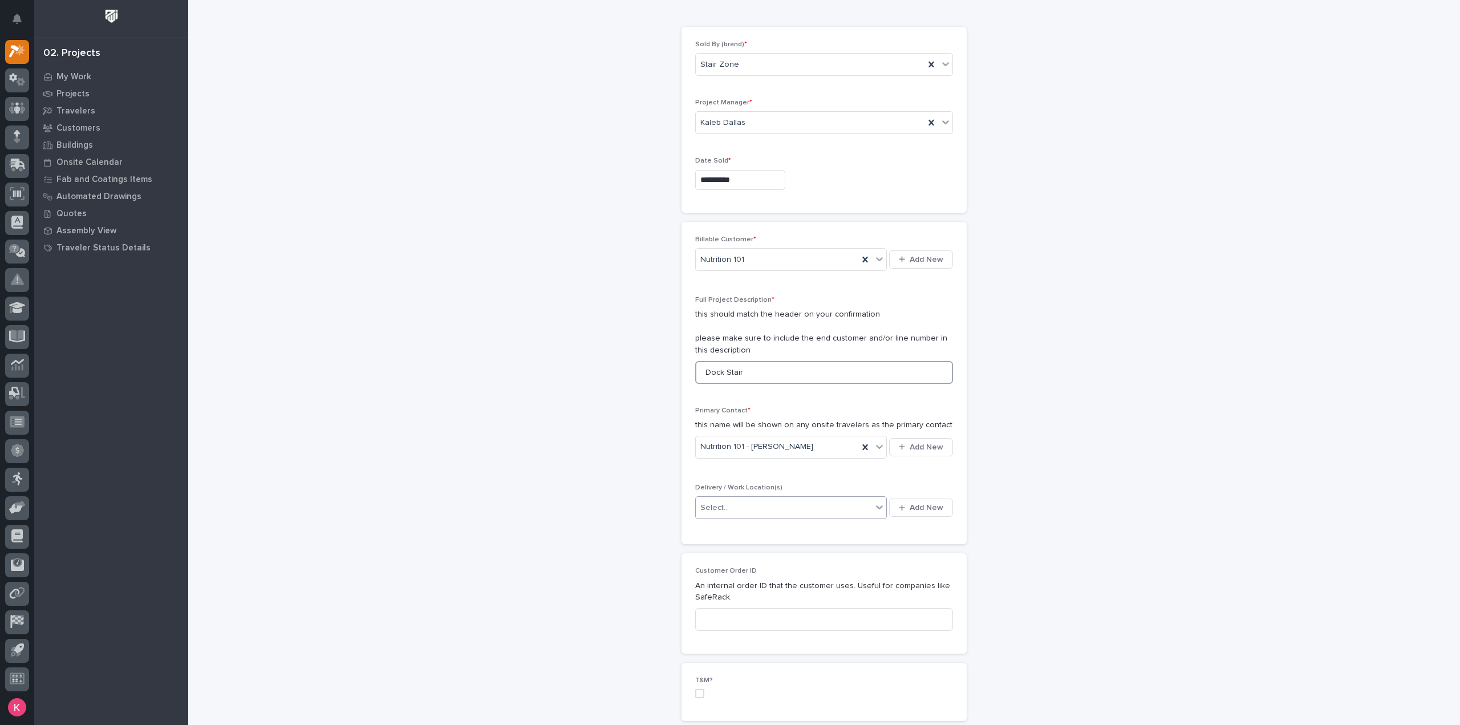
scroll to position [57, 0]
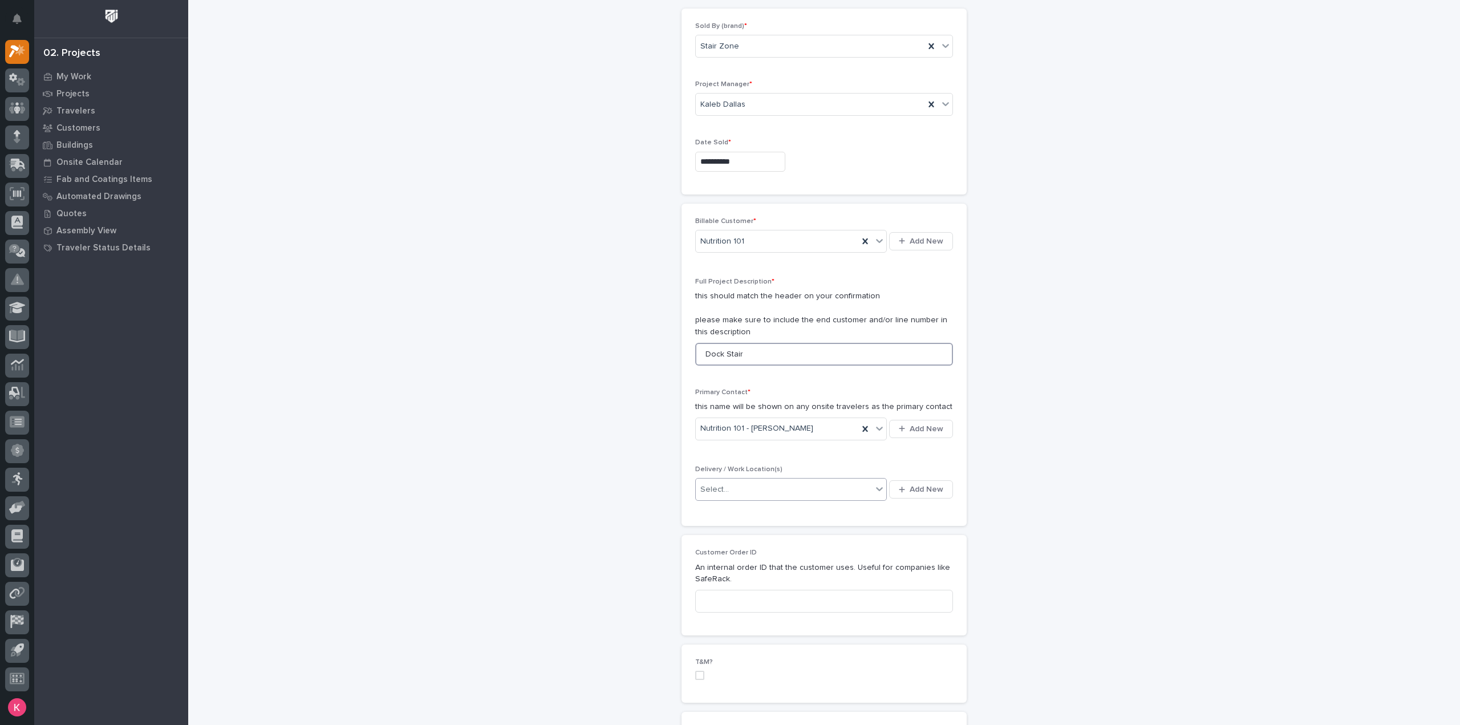
type input "Dock Stair"
click at [779, 487] on div "Select..." at bounding box center [784, 489] width 176 height 19
click at [920, 491] on span "Add New" at bounding box center [927, 489] width 34 height 10
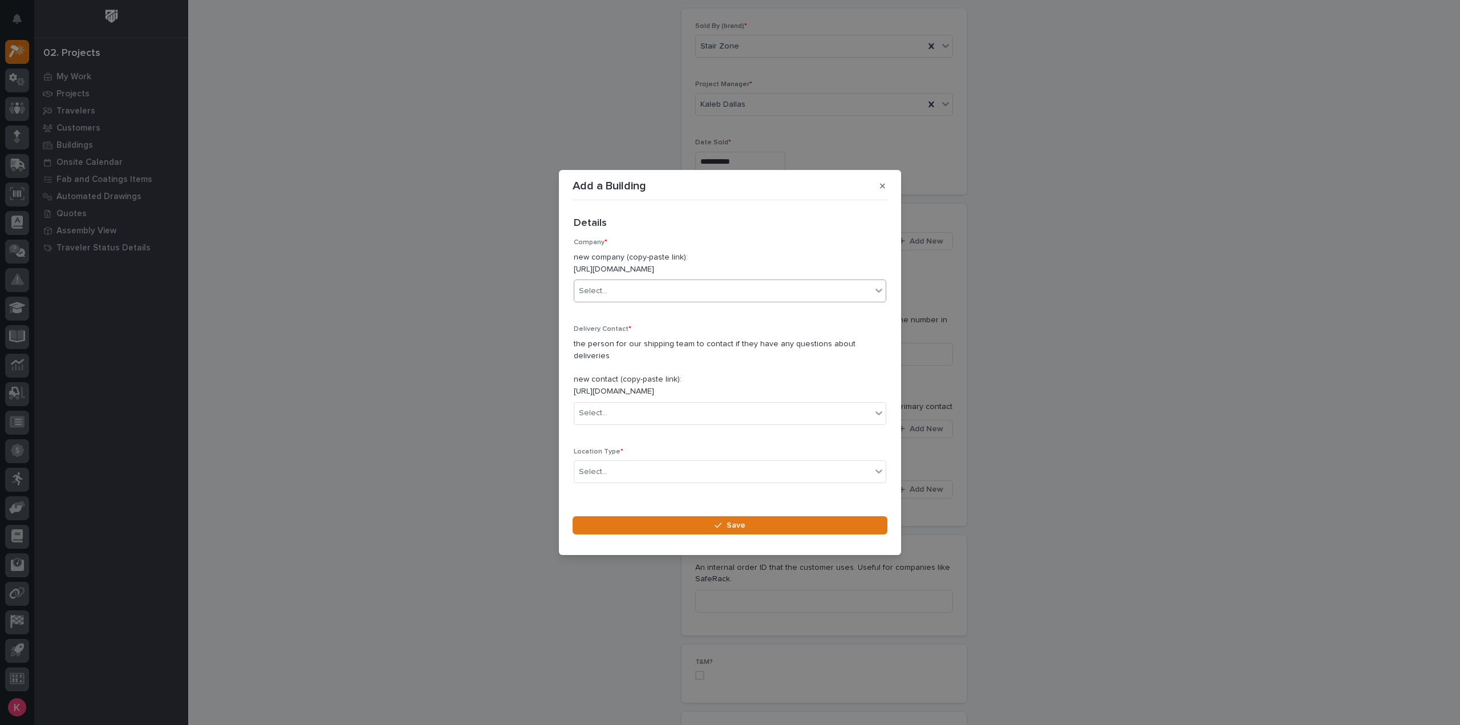
click at [631, 287] on div "Select..." at bounding box center [730, 291] width 313 height 23
type input "*"
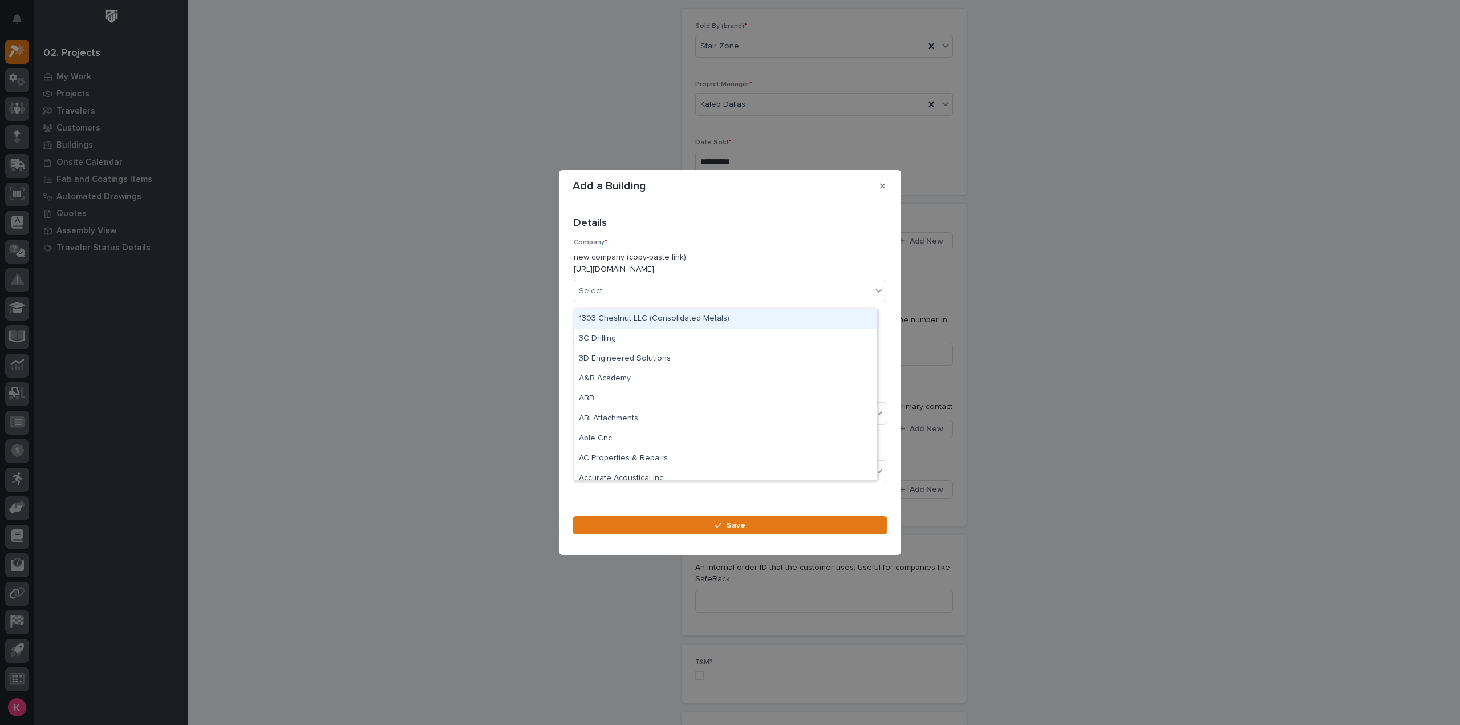
click at [855, 246] on p "Company *" at bounding box center [730, 242] width 313 height 8
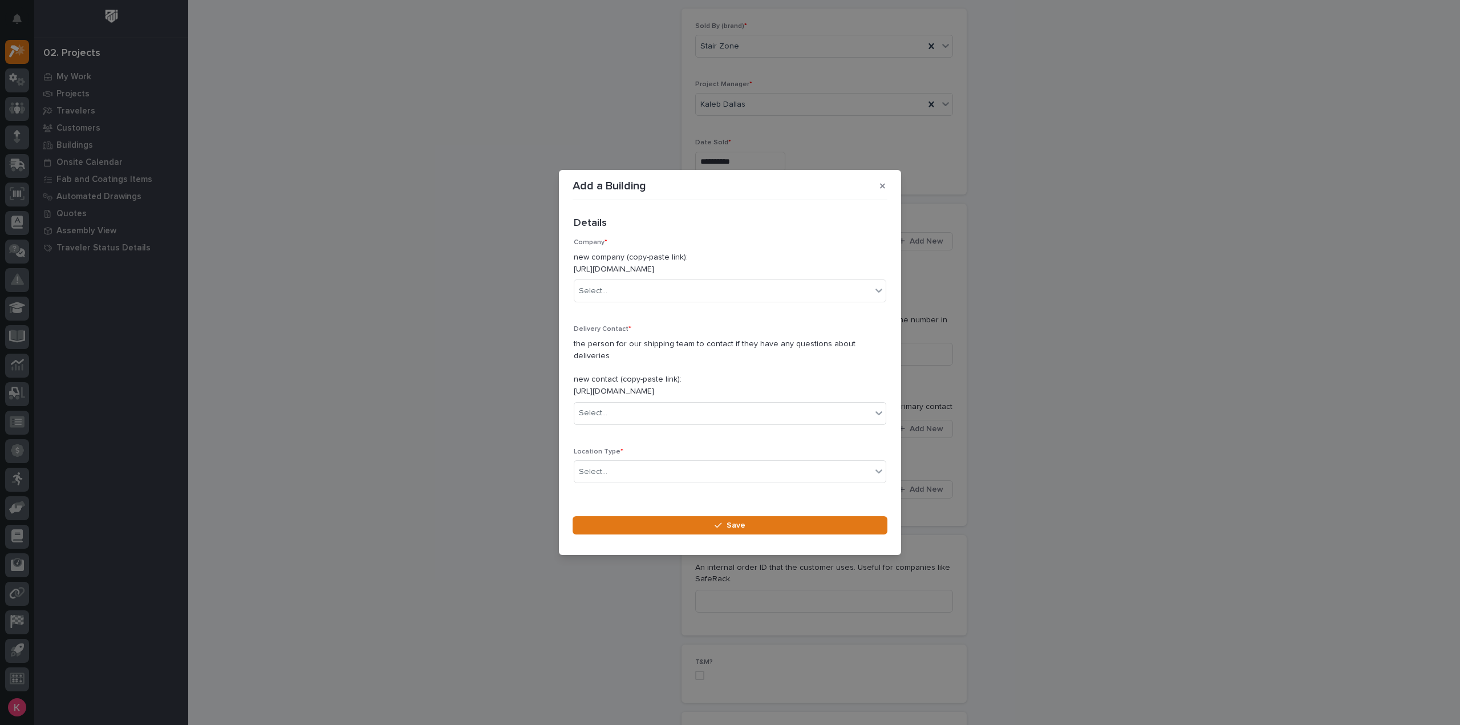
drag, startPoint x: 882, startPoint y: 192, endPoint x: 888, endPoint y: 206, distance: 15.4
click at [882, 188] on icon "button" at bounding box center [882, 185] width 5 height 5
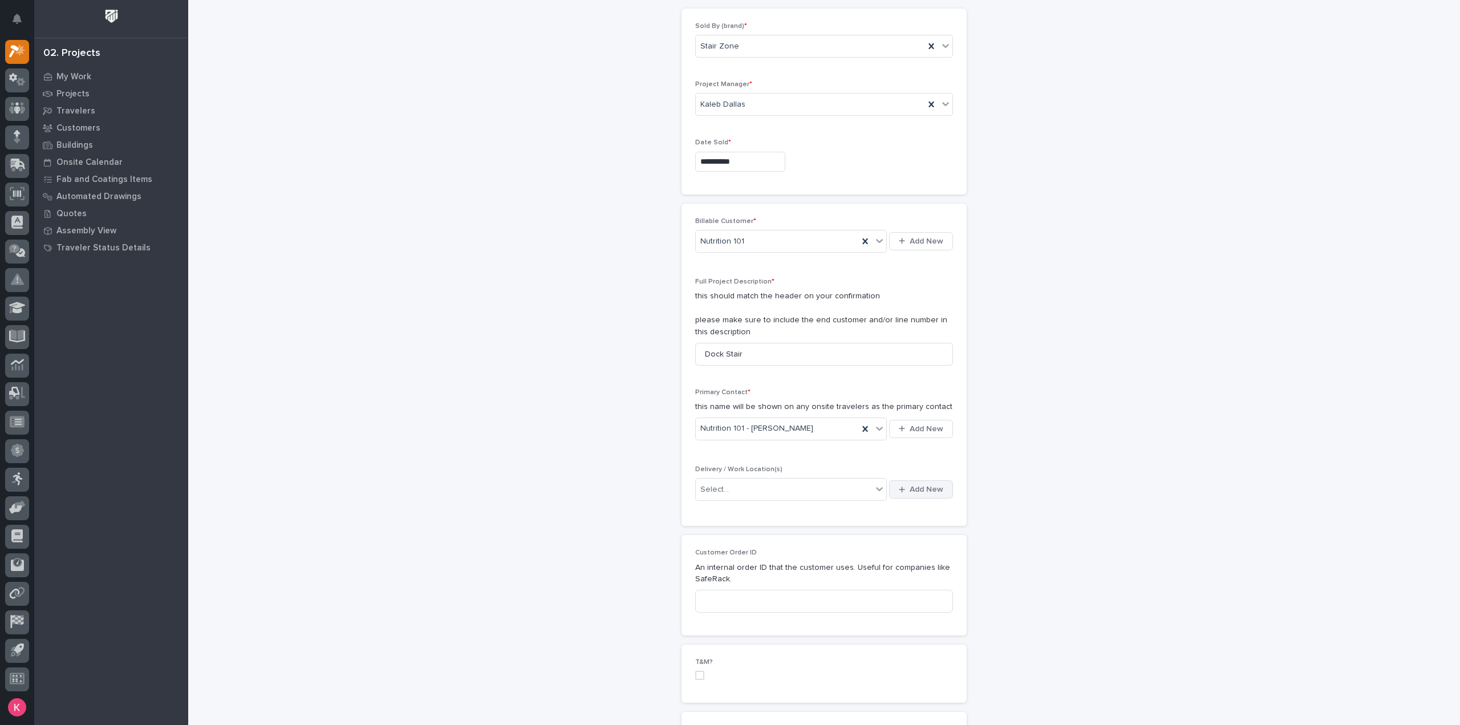
click at [911, 491] on span "Add New" at bounding box center [927, 489] width 34 height 10
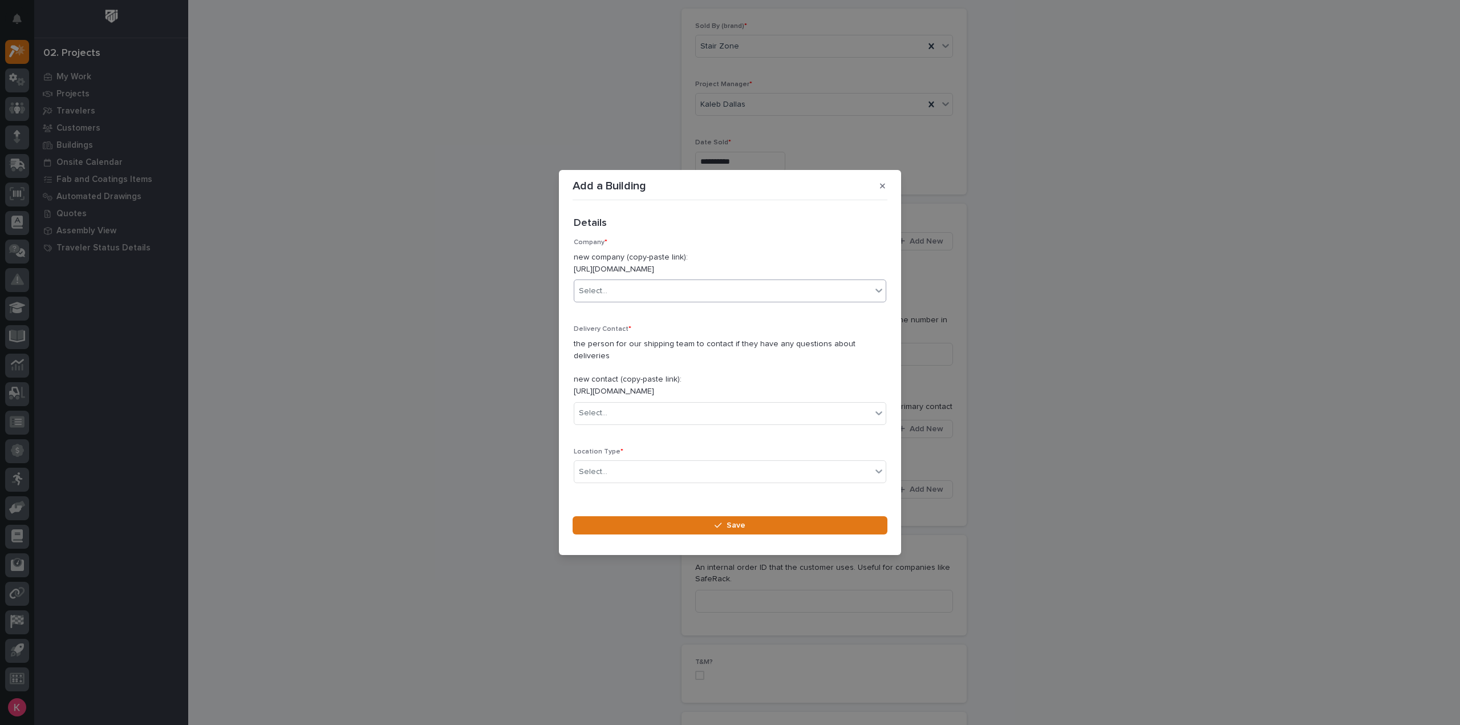
click at [688, 301] on div "Select..." at bounding box center [722, 291] width 297 height 19
type input "***"
click at [666, 315] on div "Nutrition 101" at bounding box center [725, 319] width 303 height 20
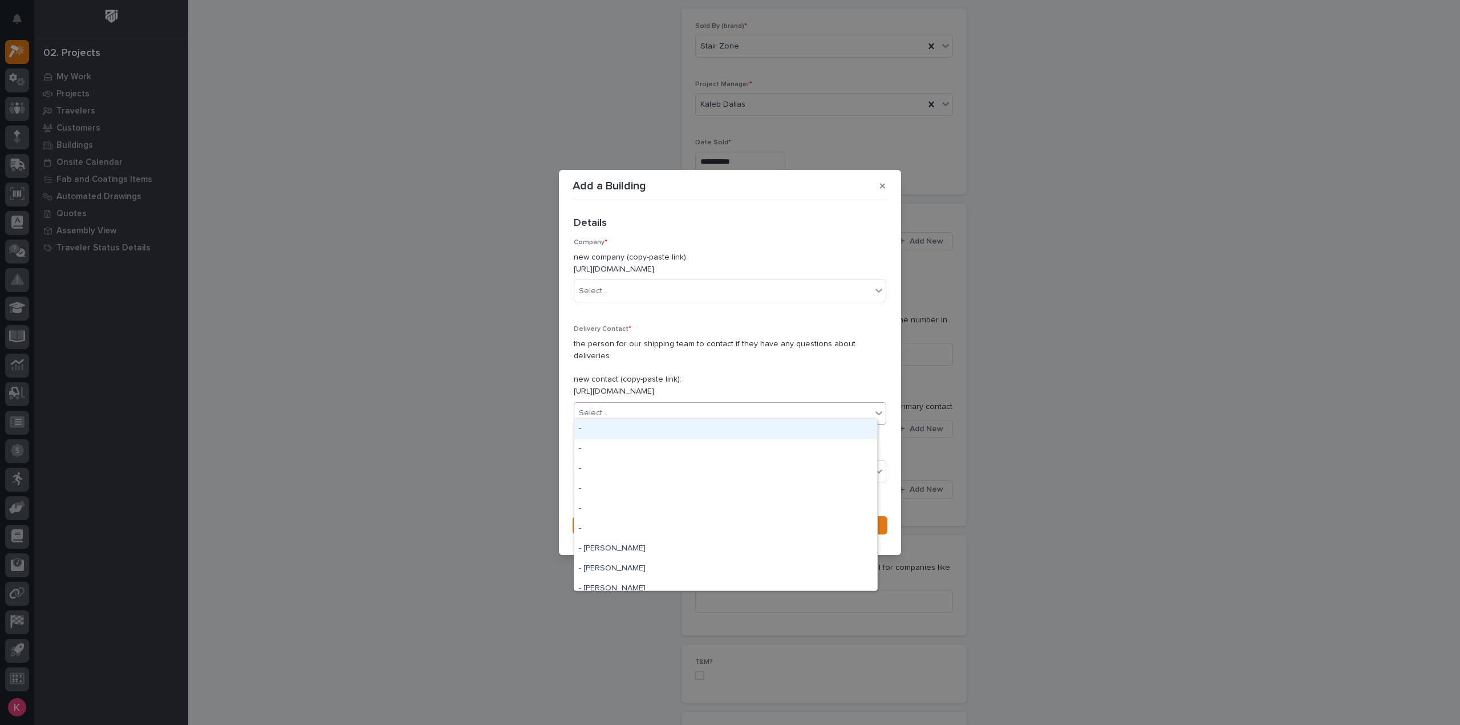
click at [652, 408] on div "Select..." at bounding box center [722, 413] width 297 height 19
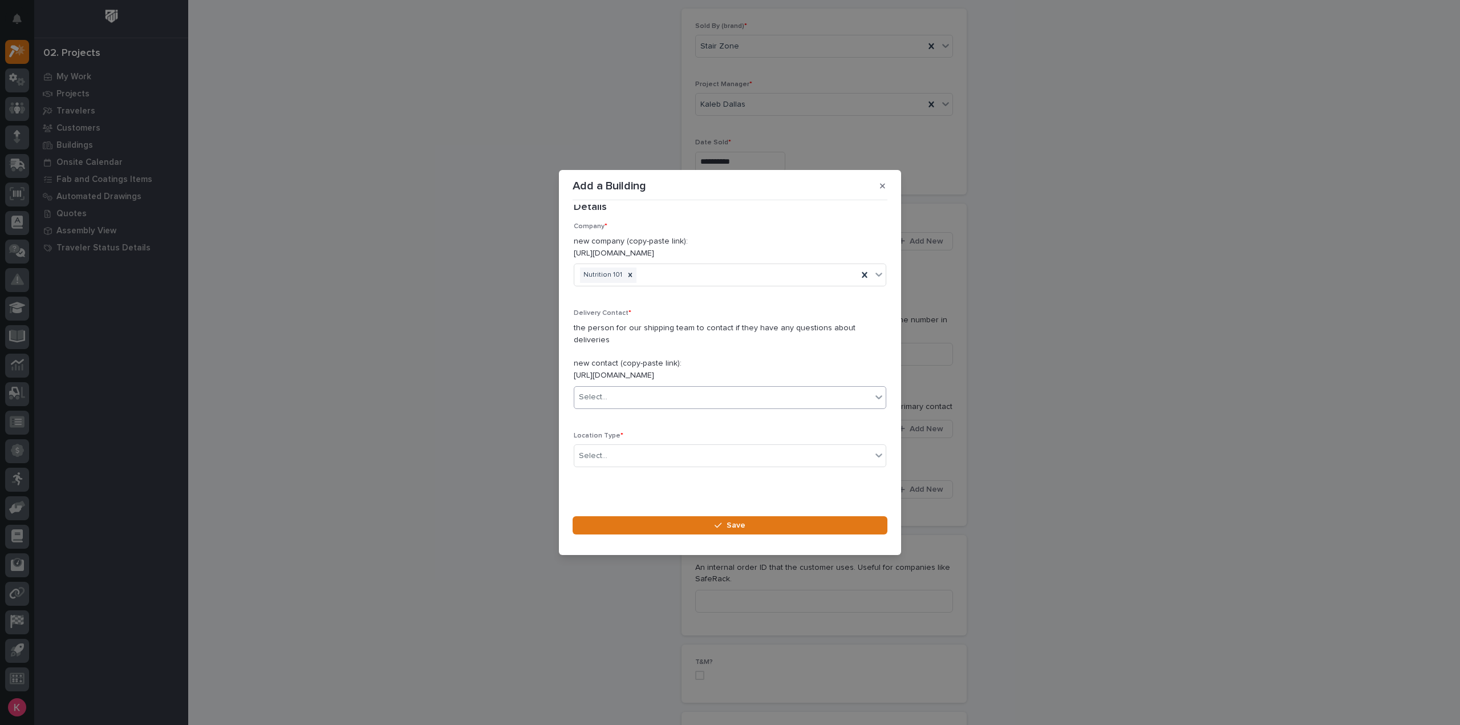
scroll to position [31, 0]
click at [668, 378] on div "Select..." at bounding box center [722, 382] width 297 height 19
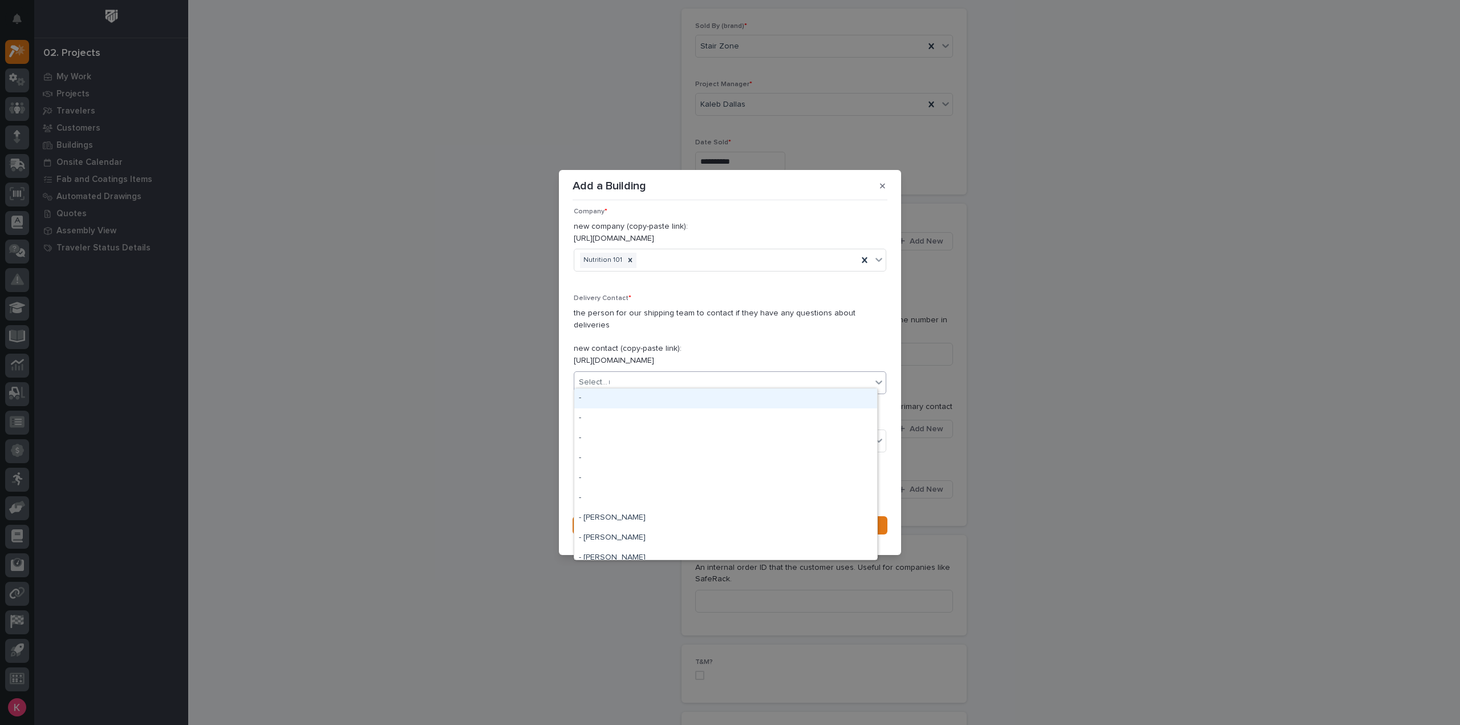
type input "***"
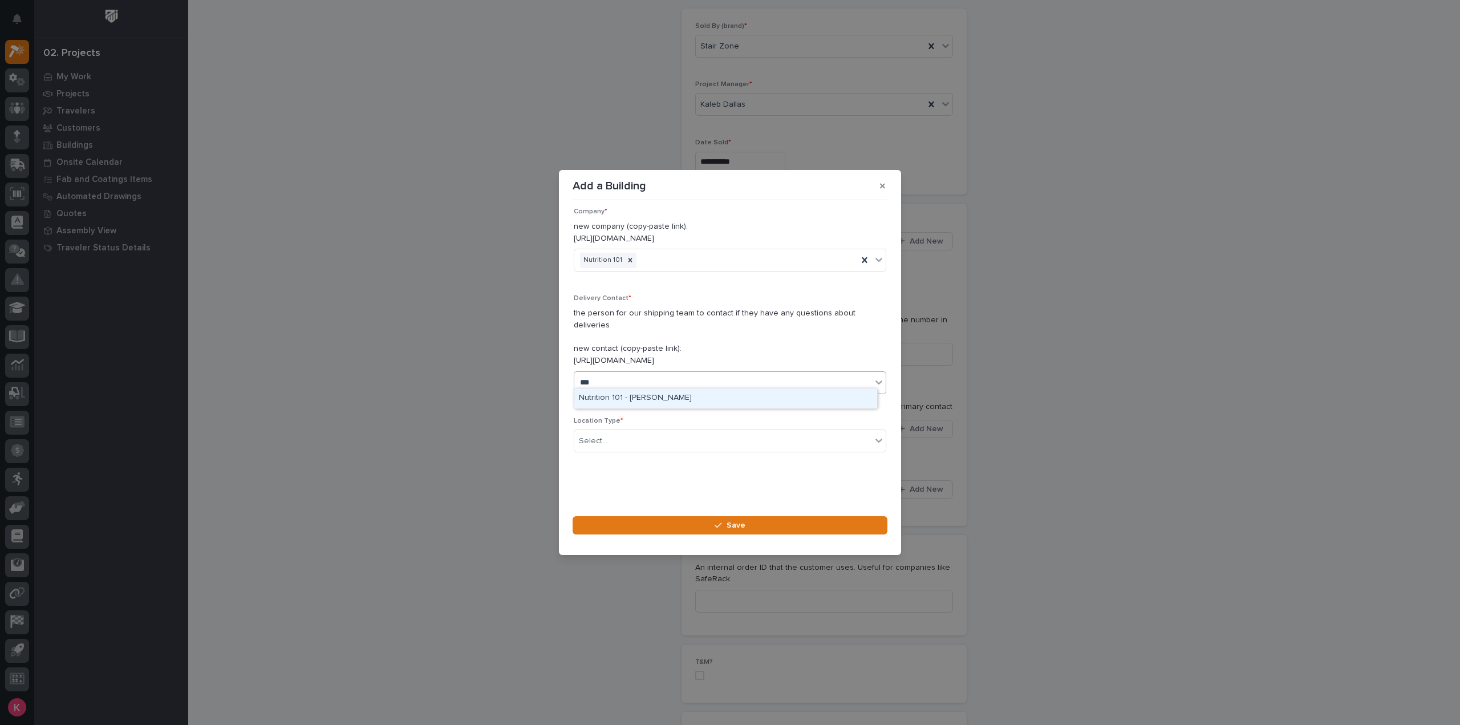
click at [680, 398] on div "Nutrition 101 - Joshua Jones" at bounding box center [725, 399] width 303 height 20
click at [709, 432] on div "Select..." at bounding box center [722, 441] width 297 height 19
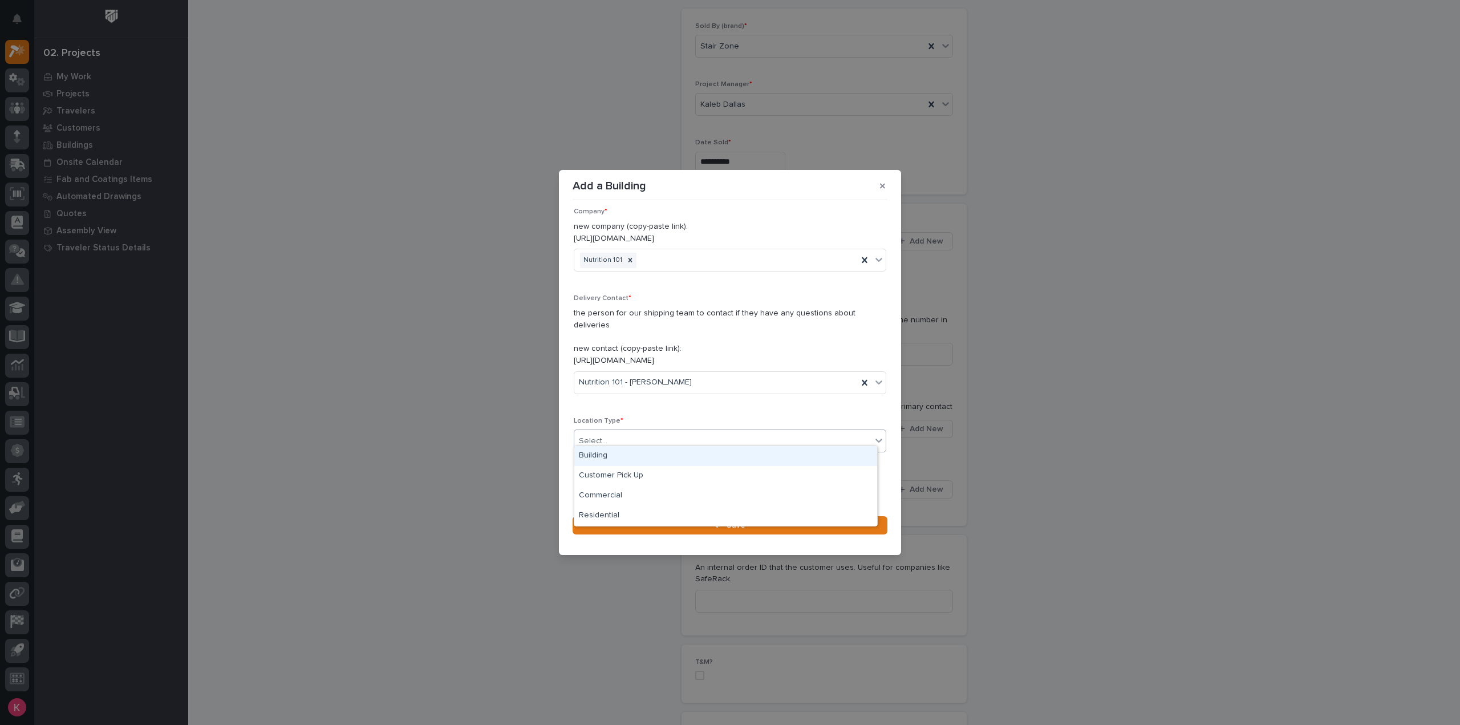
click at [698, 454] on div "Building" at bounding box center [725, 456] width 303 height 20
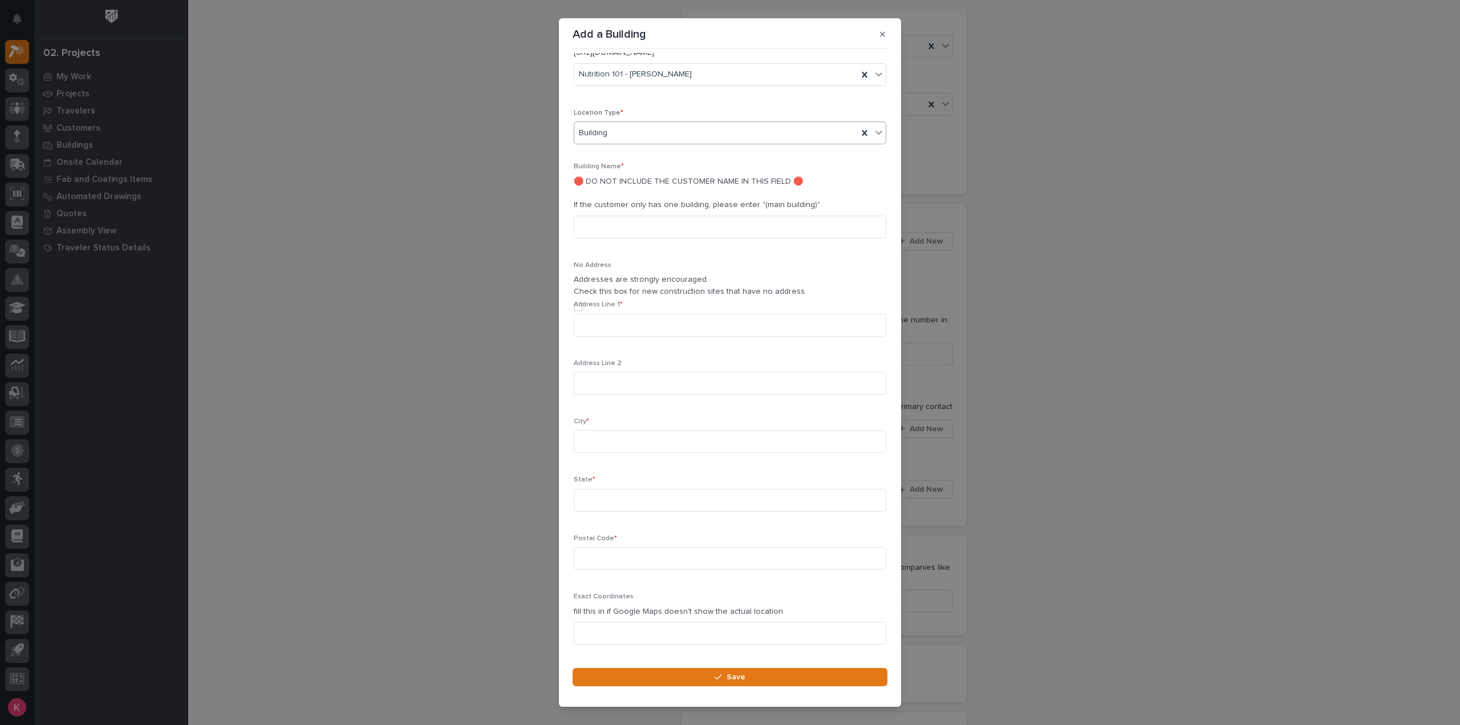
scroll to position [244, 0]
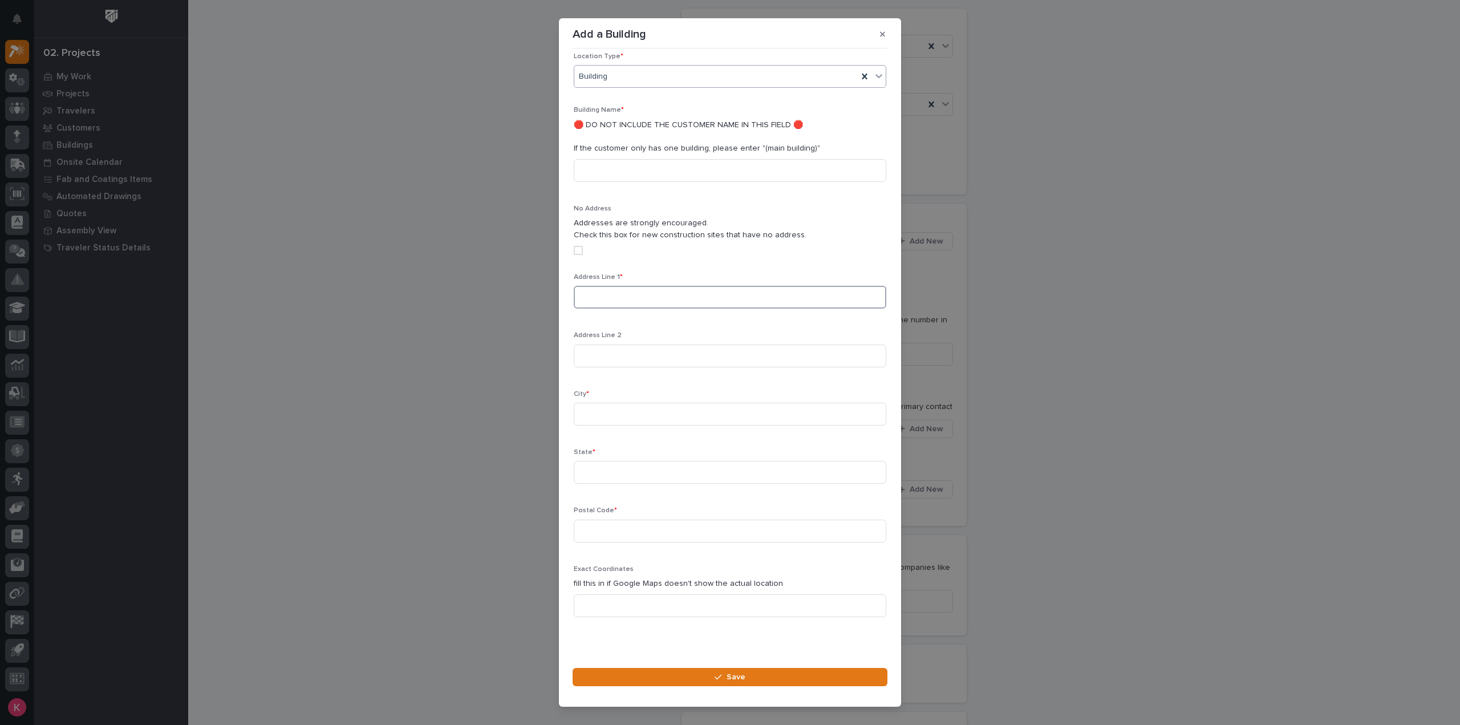
drag, startPoint x: 622, startPoint y: 281, endPoint x: 633, endPoint y: 288, distance: 12.8
click at [622, 286] on input at bounding box center [730, 297] width 313 height 23
click at [646, 286] on input at bounding box center [730, 297] width 313 height 23
paste input "304 Navajo Dr"
type input "304 Navajo Dr"
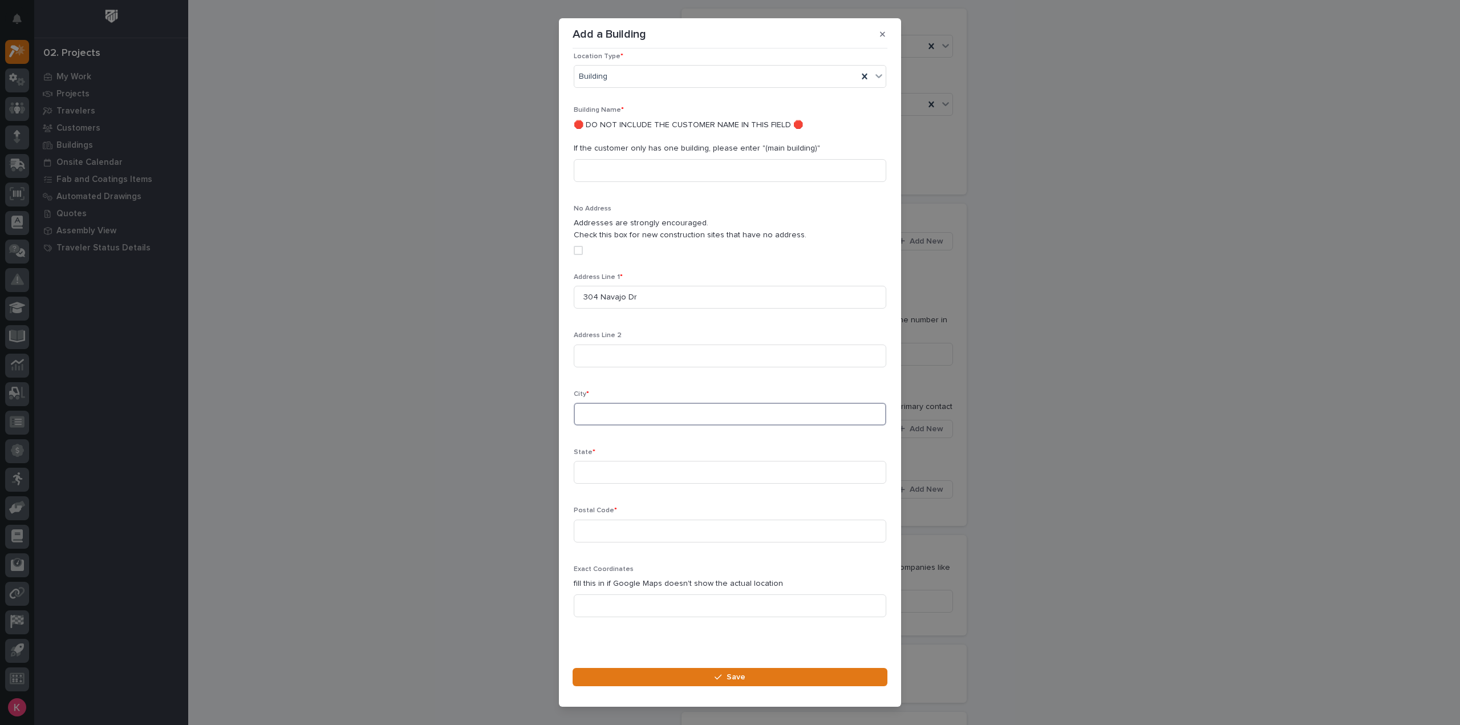
click at [634, 403] on input at bounding box center [730, 414] width 313 height 23
type input "Archdale"
type input "NC"
type input "27263"
click at [743, 671] on button "Save" at bounding box center [730, 677] width 315 height 18
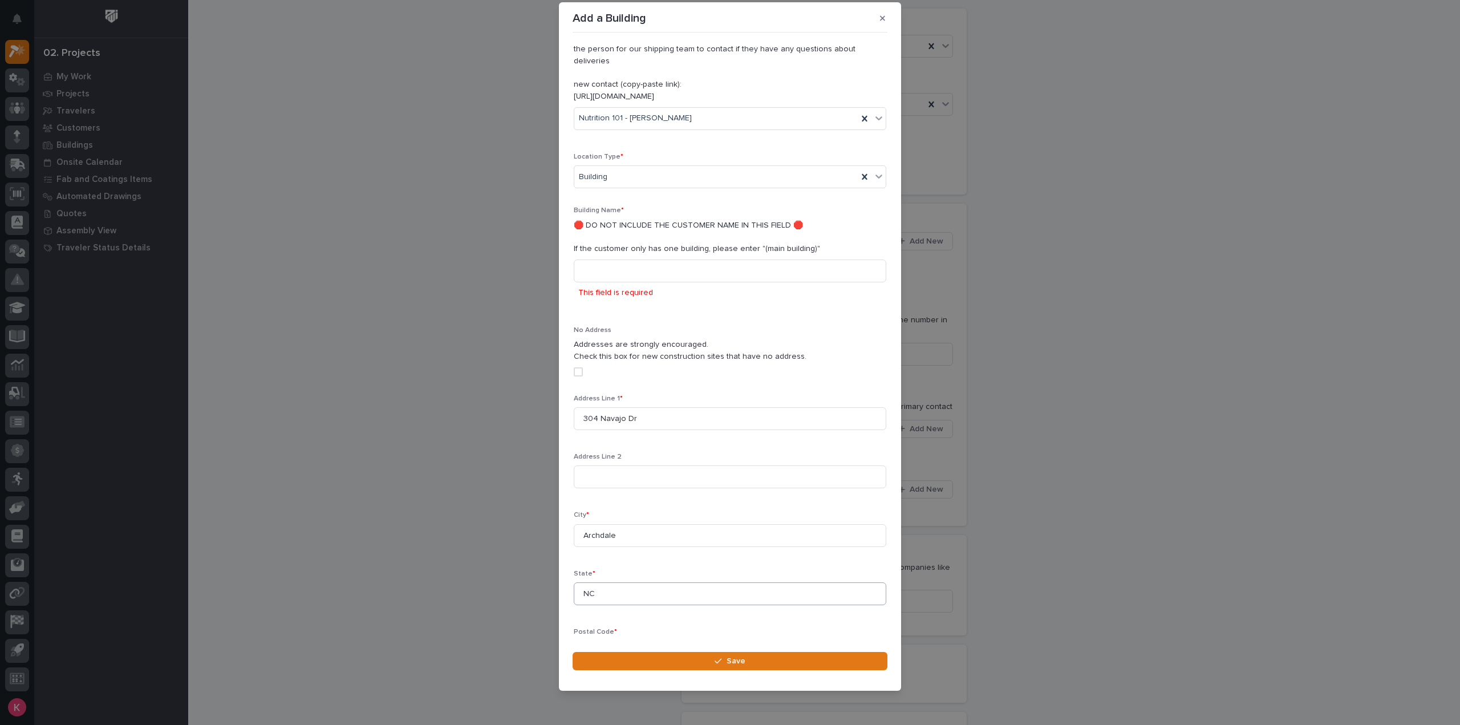
scroll to position [37, 0]
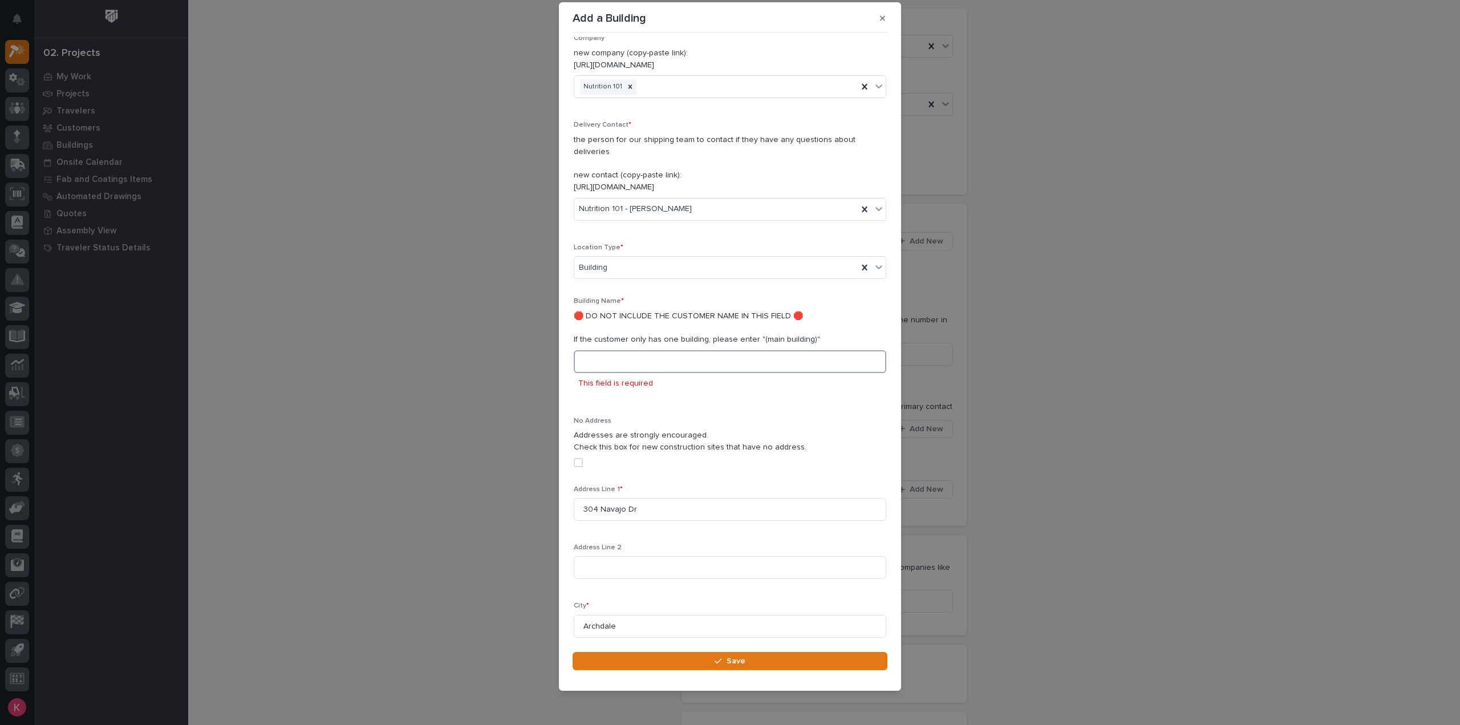
click at [613, 350] on input at bounding box center [730, 361] width 313 height 23
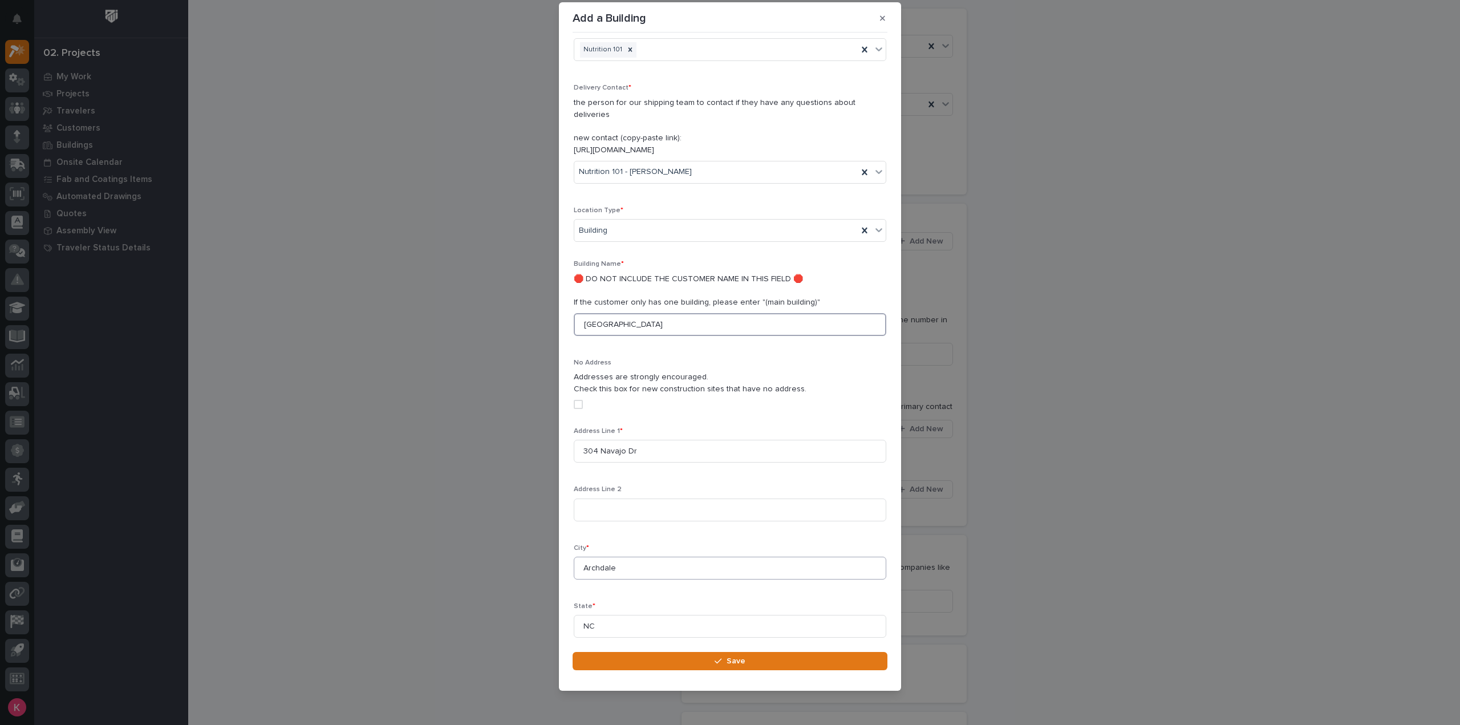
scroll to position [244, 0]
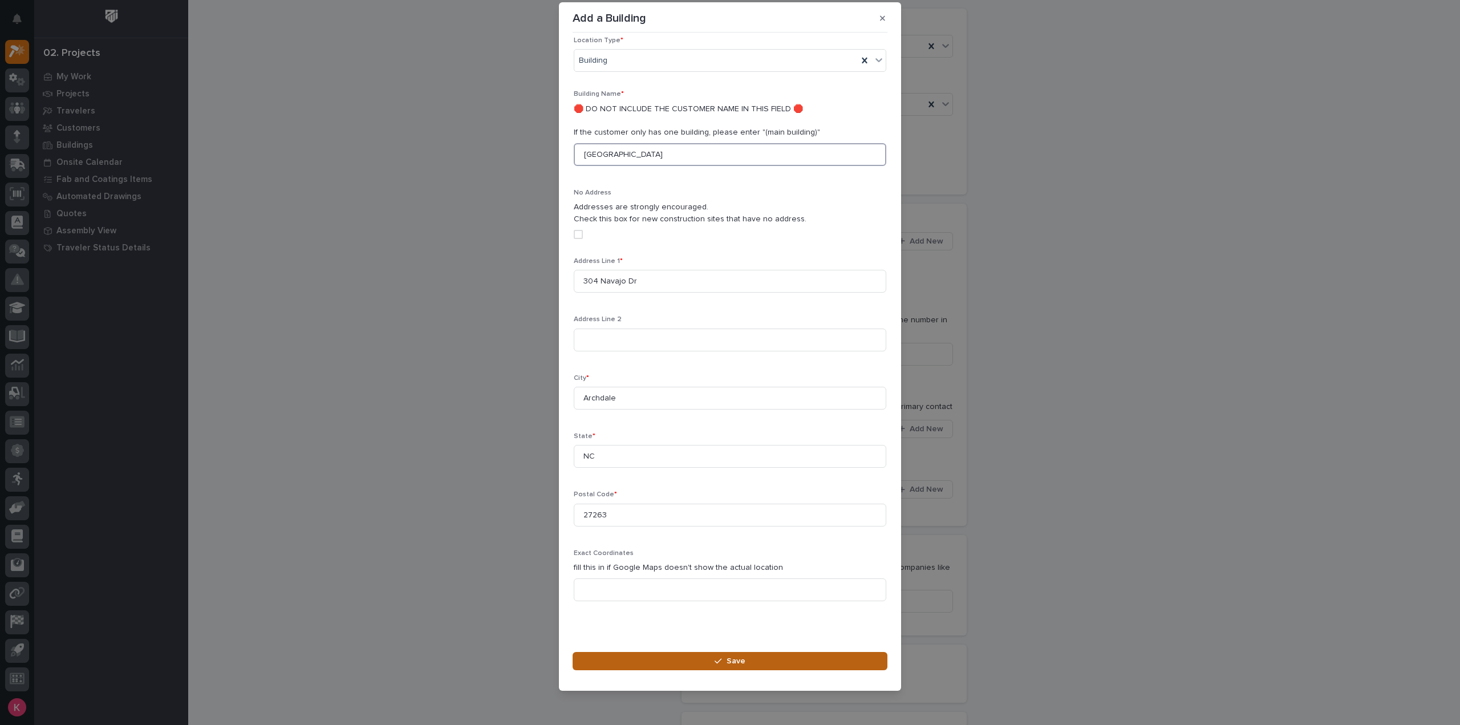
type input "Main Building"
click at [720, 667] on button "Save" at bounding box center [730, 661] width 315 height 18
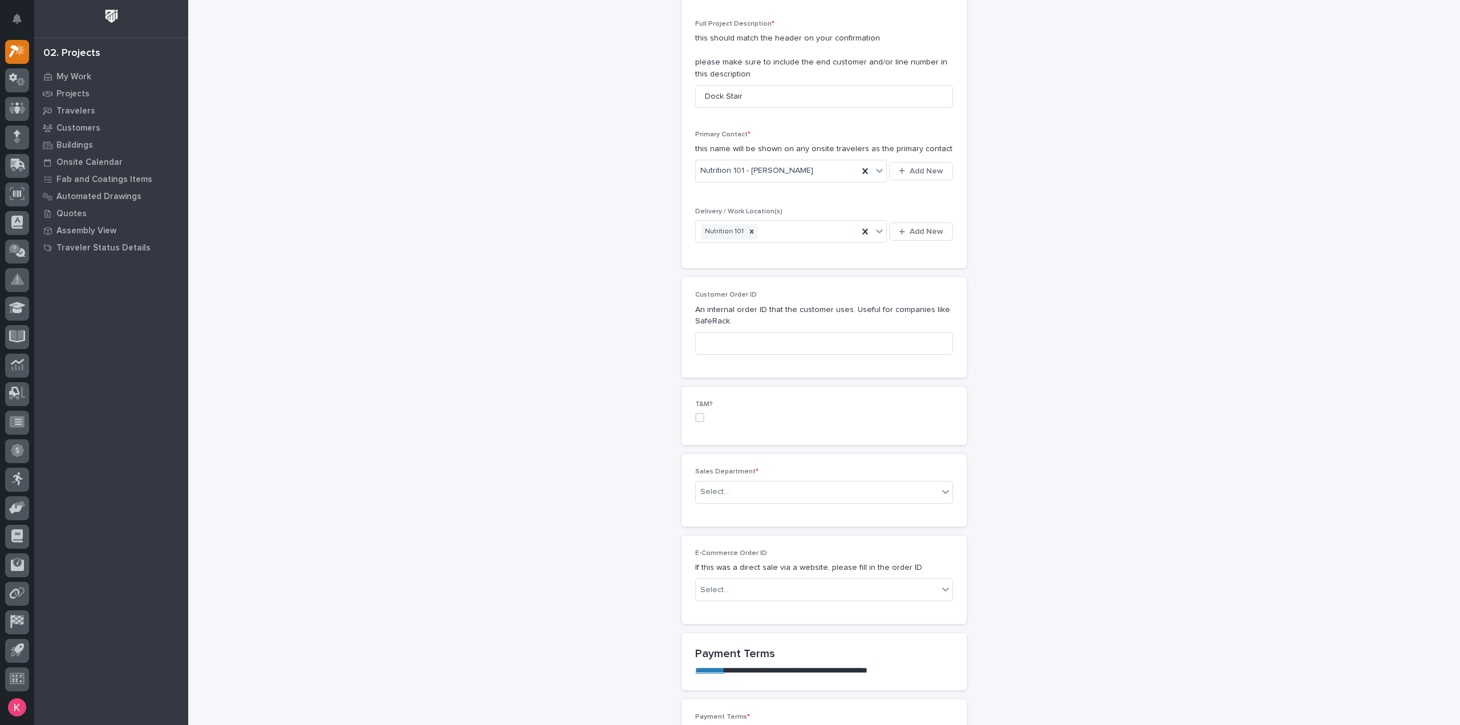
scroll to position [342, 0]
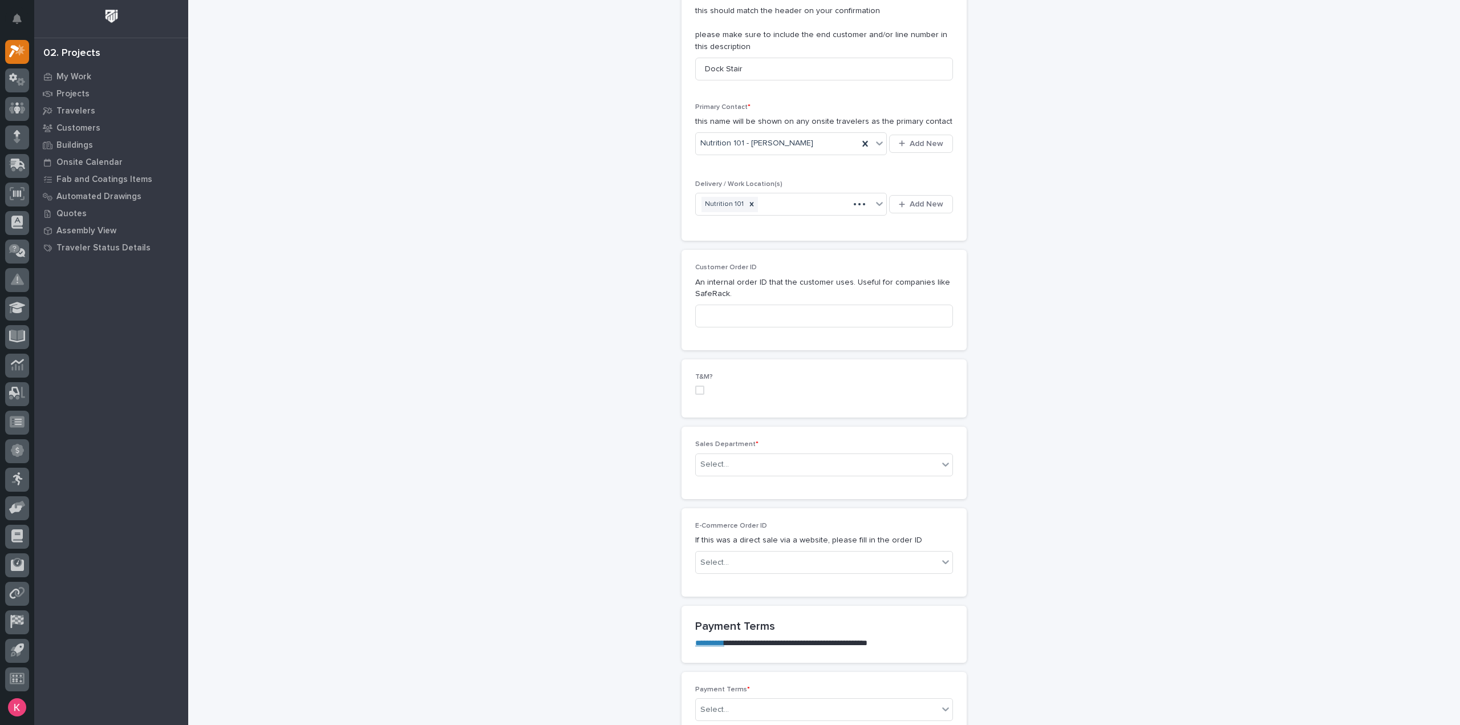
click at [747, 480] on div "Sales Department * Select..." at bounding box center [824, 462] width 258 height 44
click at [756, 459] on div "Select..." at bounding box center [817, 464] width 242 height 19
click at [747, 486] on span "National Sales" at bounding box center [725, 483] width 58 height 13
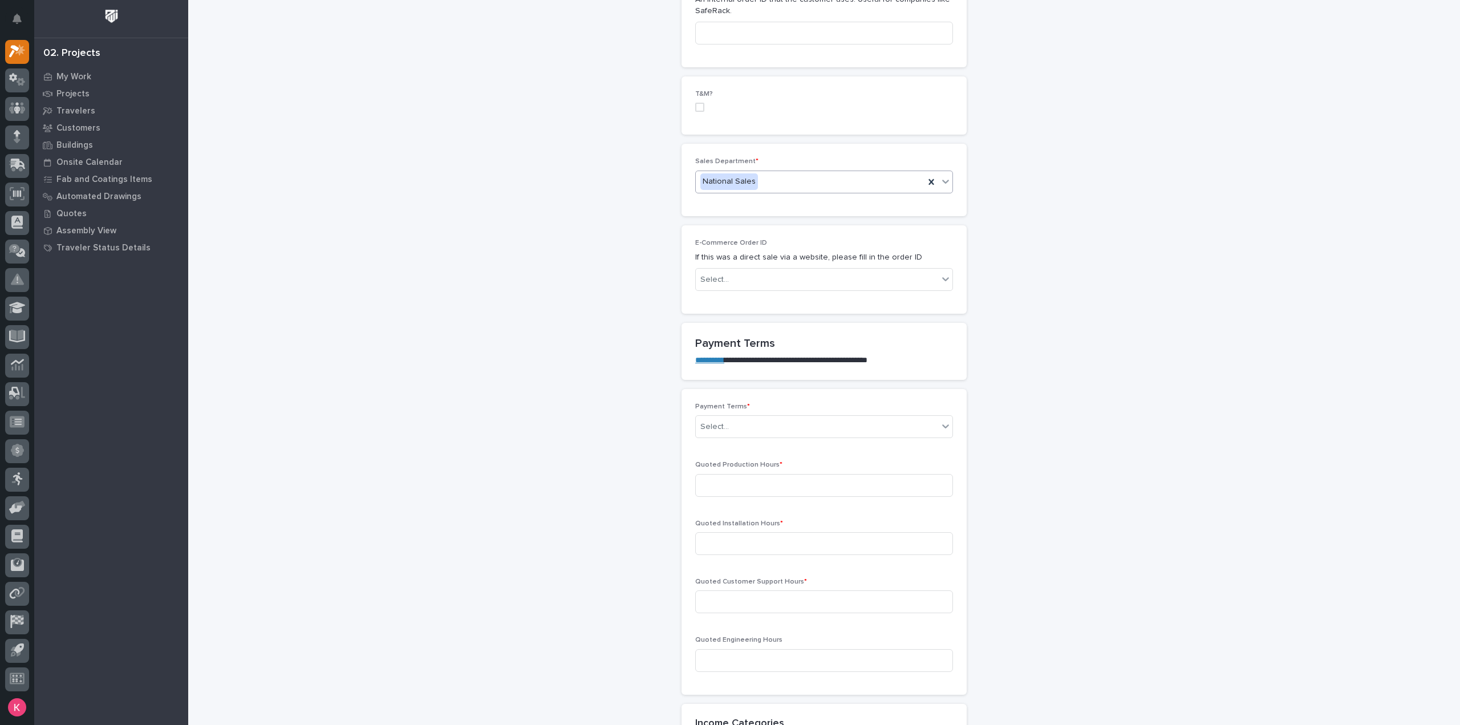
scroll to position [628, 0]
click at [742, 426] on div "Select..." at bounding box center [817, 424] width 242 height 19
drag, startPoint x: 731, startPoint y: 459, endPoint x: 745, endPoint y: 492, distance: 35.8
click at [743, 463] on div "100%" at bounding box center [819, 463] width 257 height 20
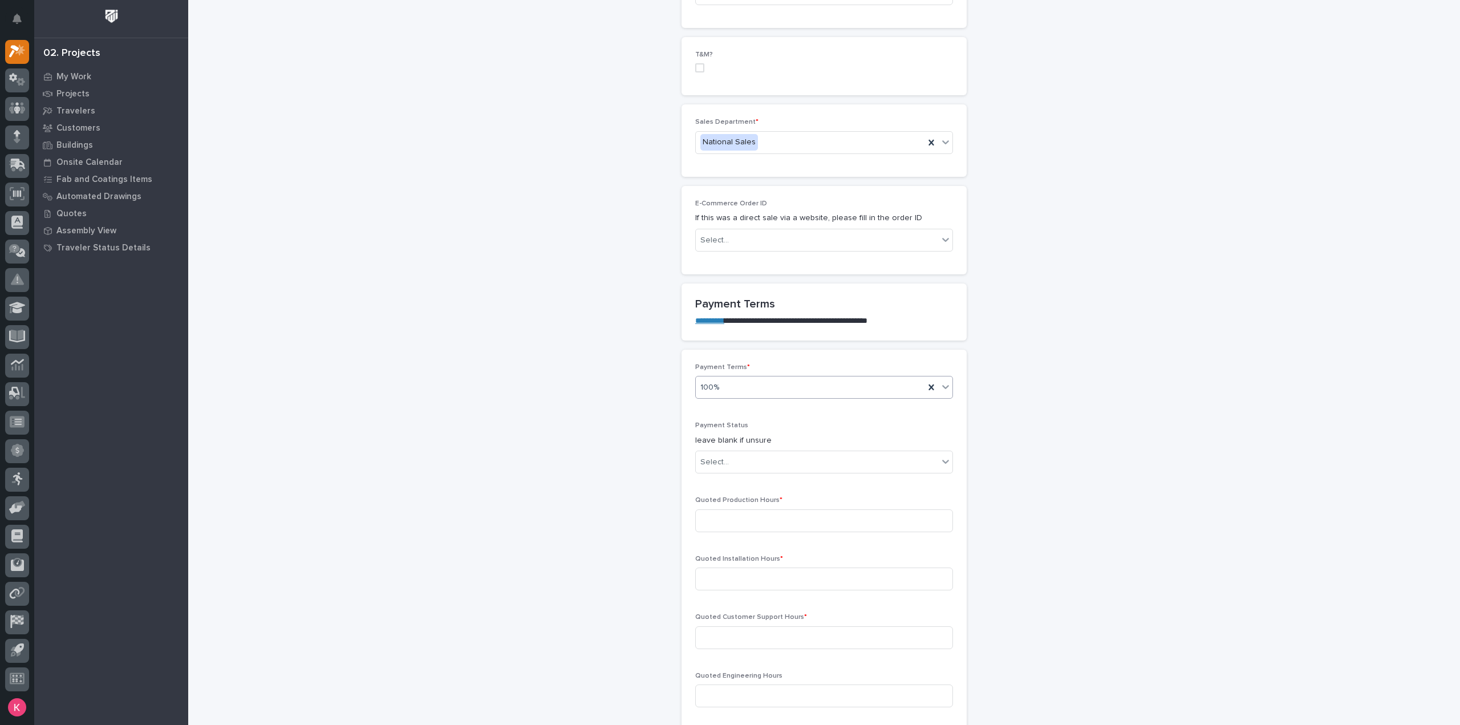
click at [760, 484] on div "Payment Terms * option 100%, selected. 0 results available. Select is focused ,…" at bounding box center [824, 539] width 258 height 353
click at [764, 509] on input at bounding box center [824, 520] width 258 height 23
click at [761, 525] on input at bounding box center [824, 520] width 258 height 23
type input "20"
type input "0"
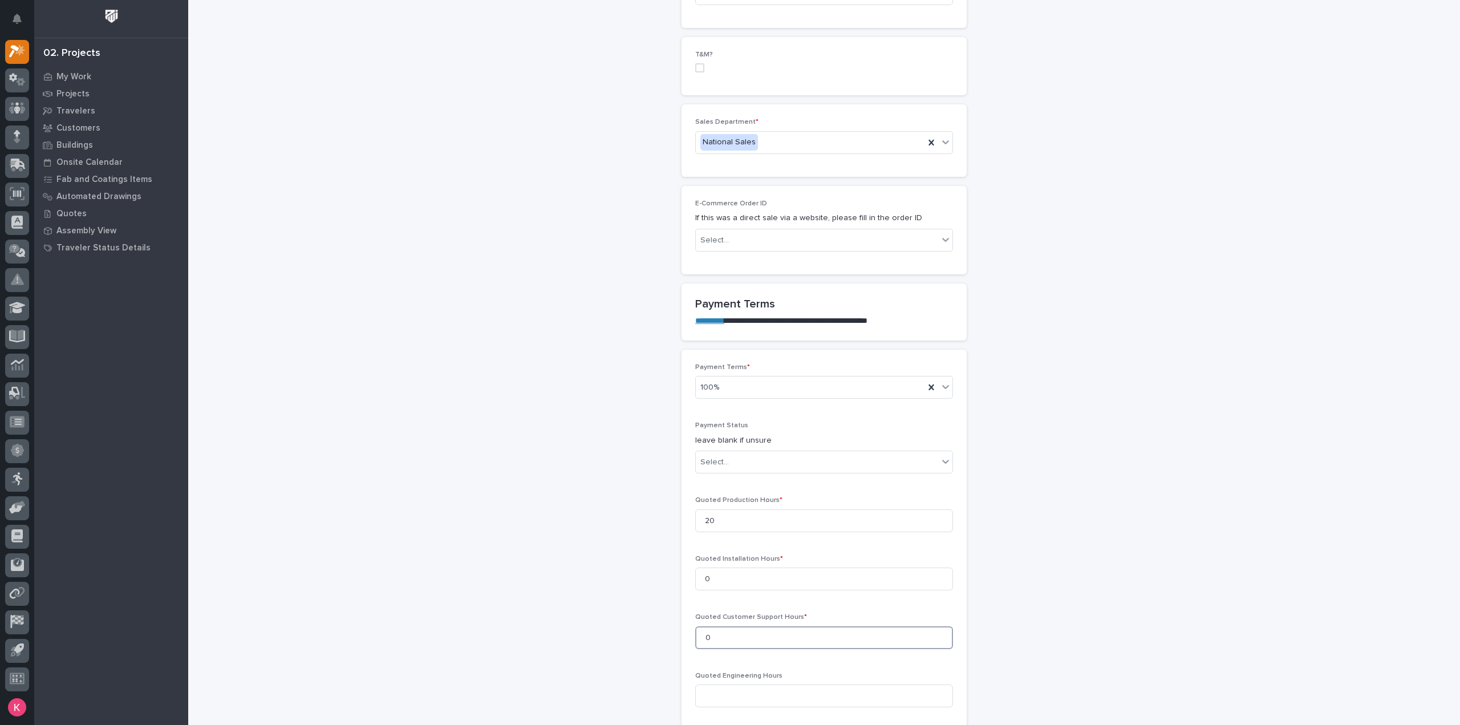
type input "0"
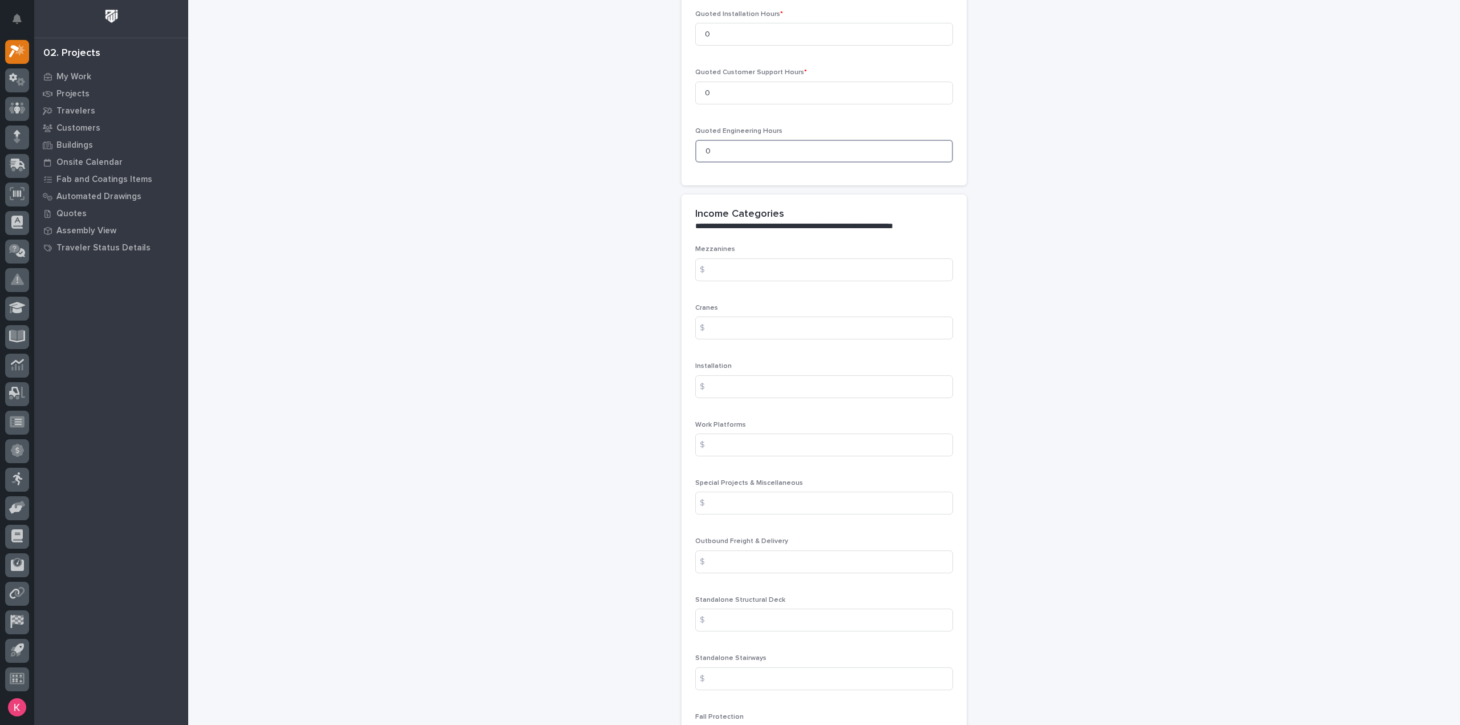
scroll to position [1235, 0]
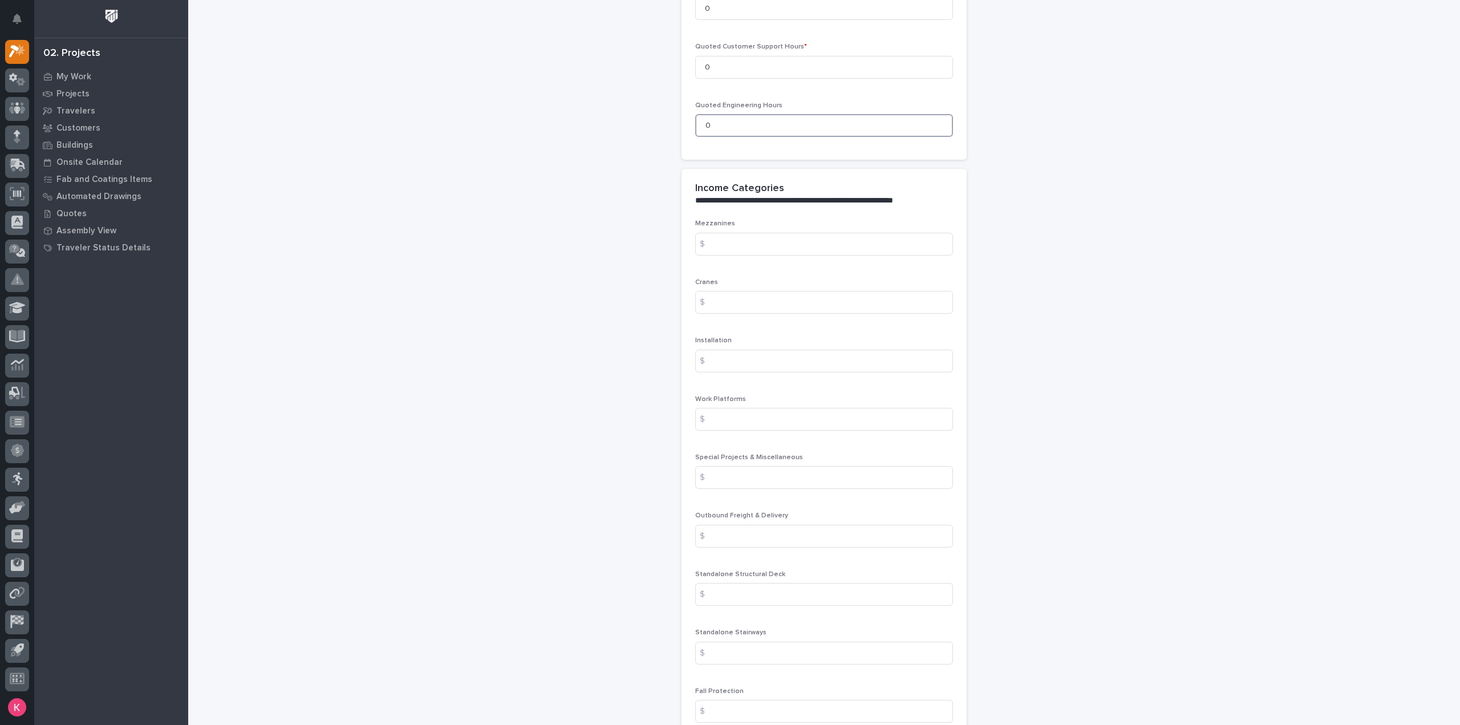
type input "0"
drag, startPoint x: 1083, startPoint y: 439, endPoint x: 1146, endPoint y: 439, distance: 62.8
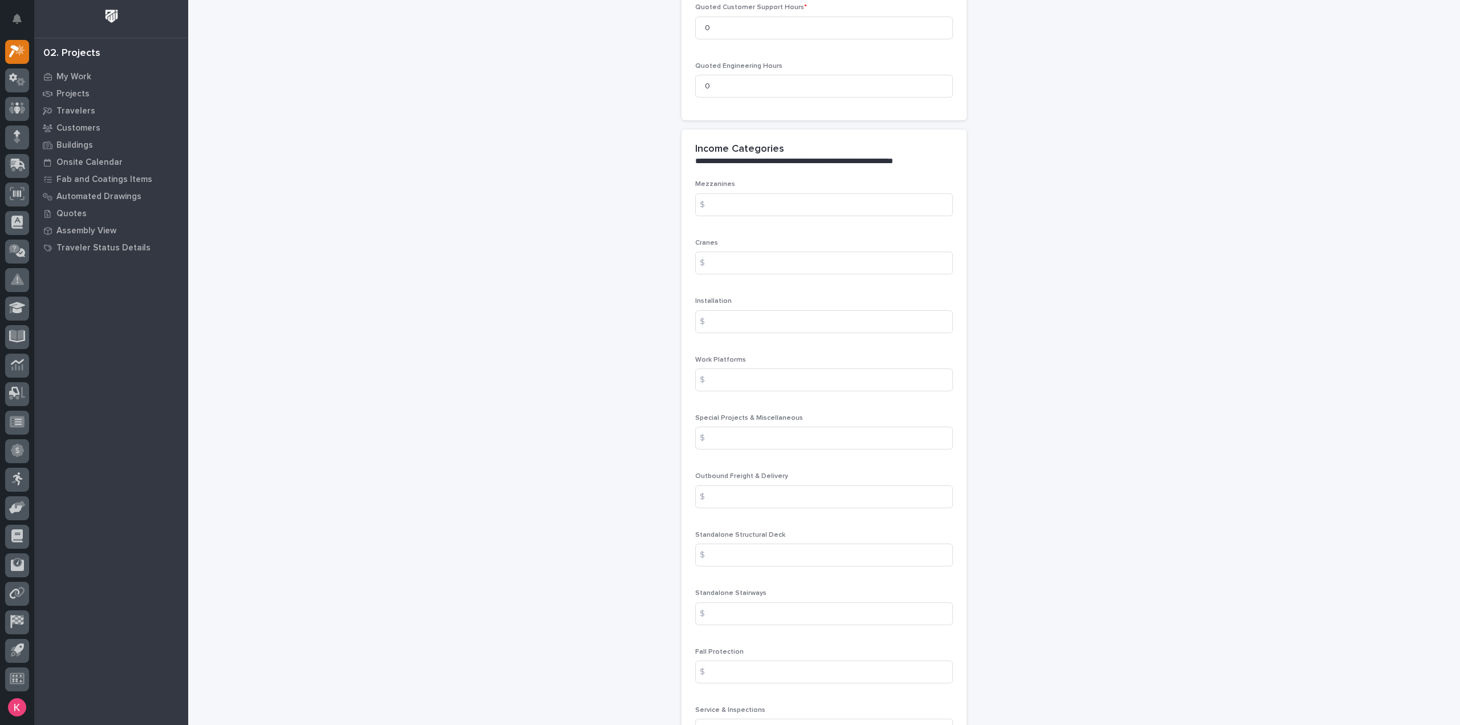
scroll to position [1292, 0]
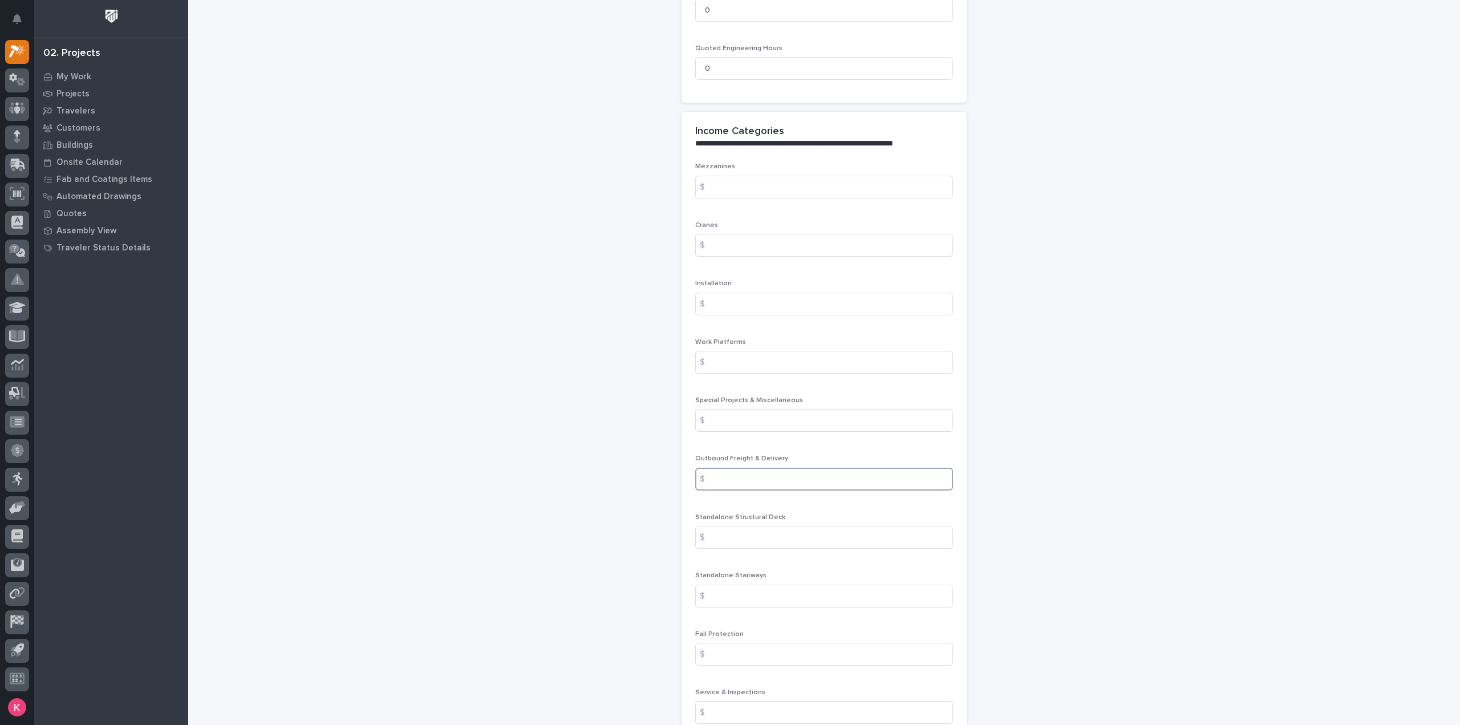
click at [738, 471] on input at bounding box center [824, 479] width 258 height 23
type input "563"
type input "4085"
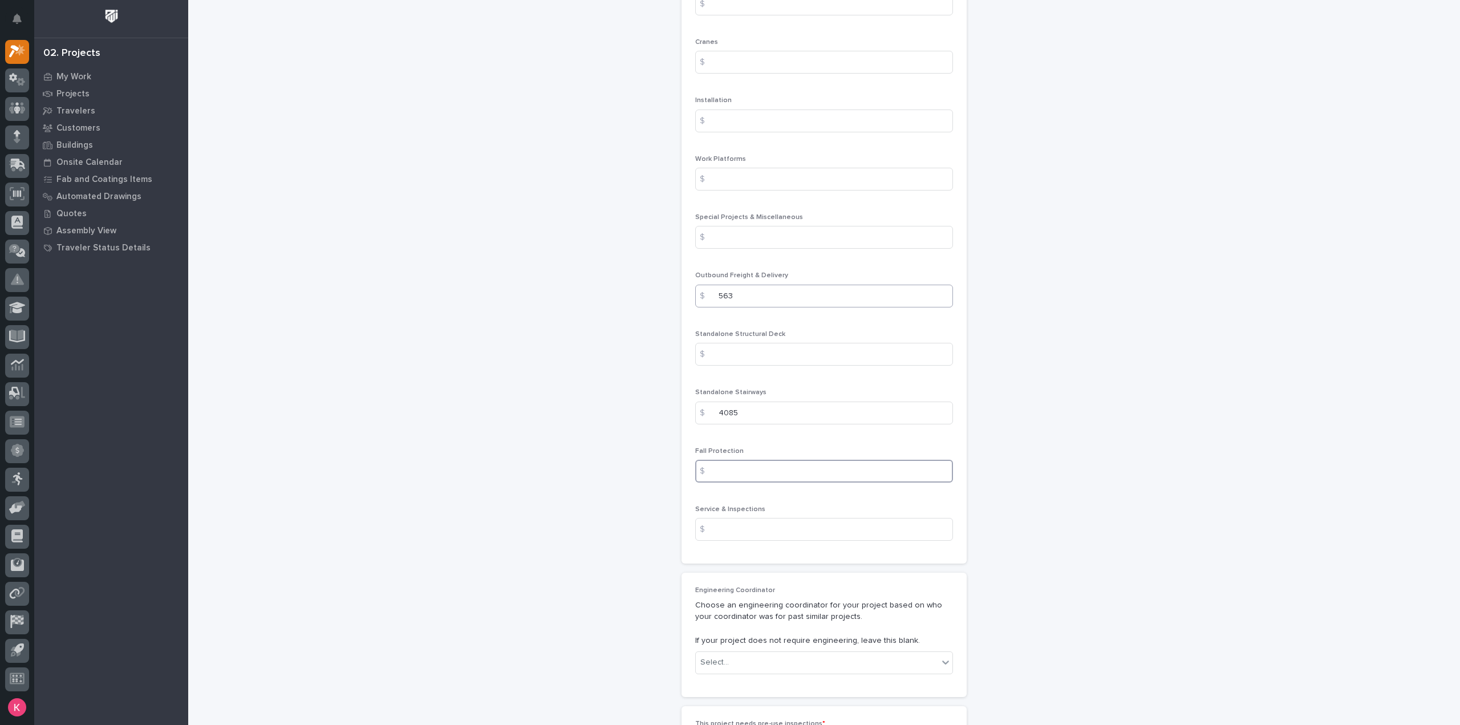
scroll to position [1692, 0]
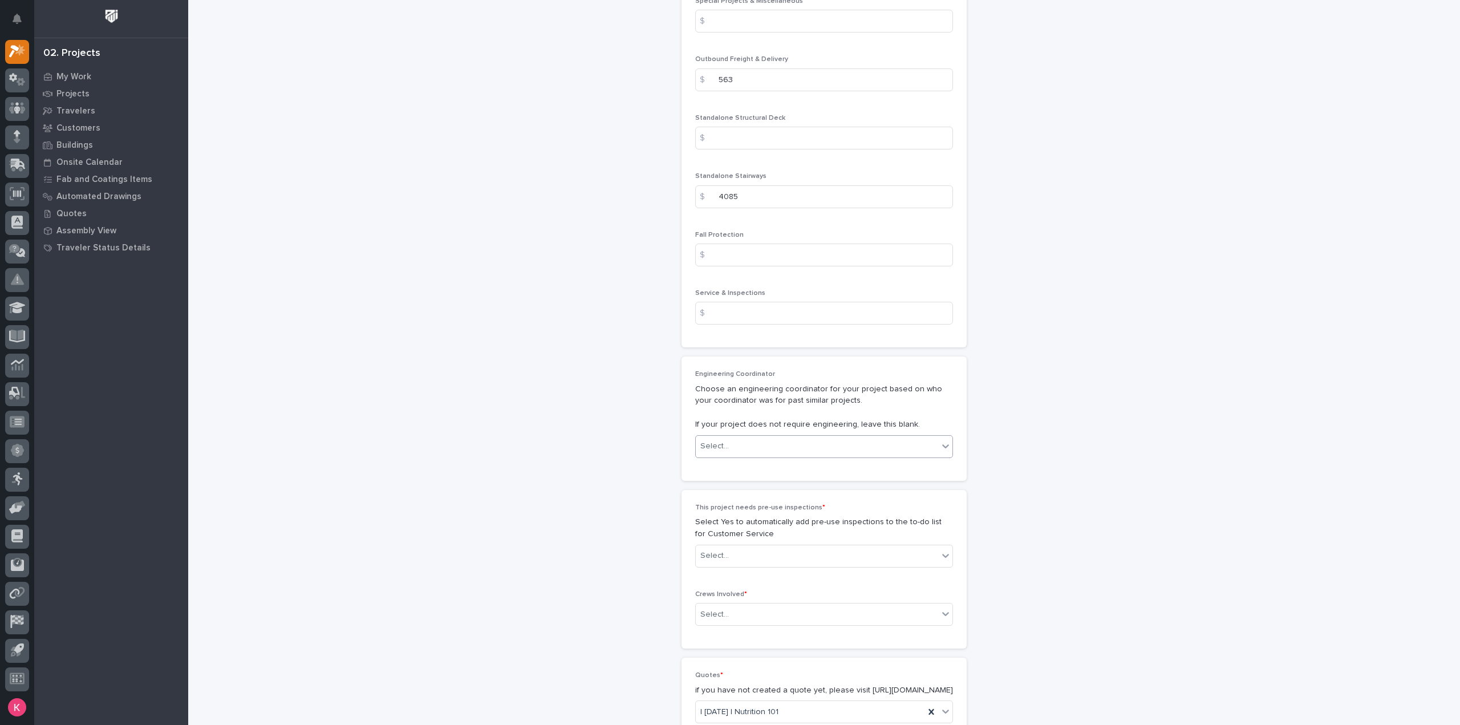
click at [736, 441] on div "Select..." at bounding box center [817, 446] width 242 height 19
click at [735, 551] on div "Select..." at bounding box center [817, 556] width 242 height 19
click at [727, 594] on div "No" at bounding box center [819, 594] width 257 height 20
click at [726, 609] on div "Select..." at bounding box center [817, 614] width 242 height 19
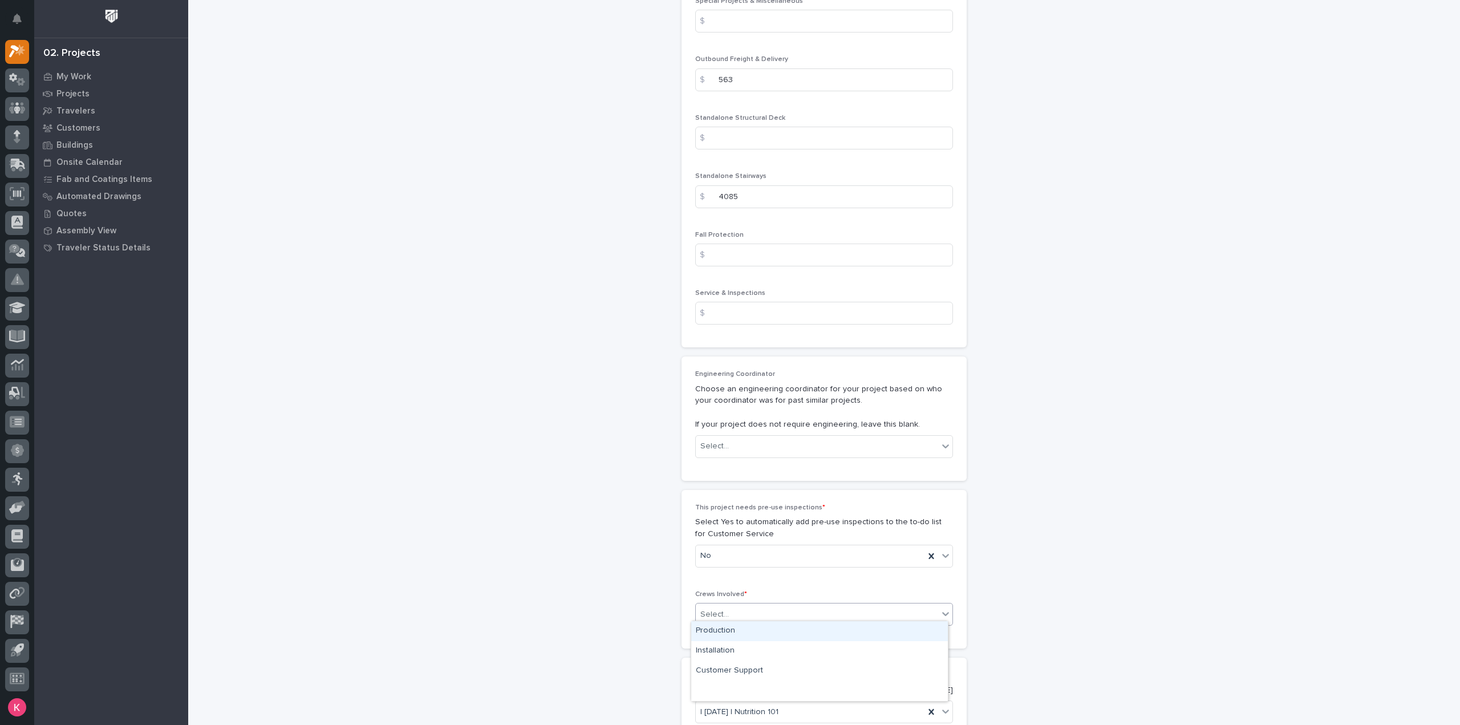
click at [728, 630] on div "Production" at bounding box center [819, 631] width 257 height 20
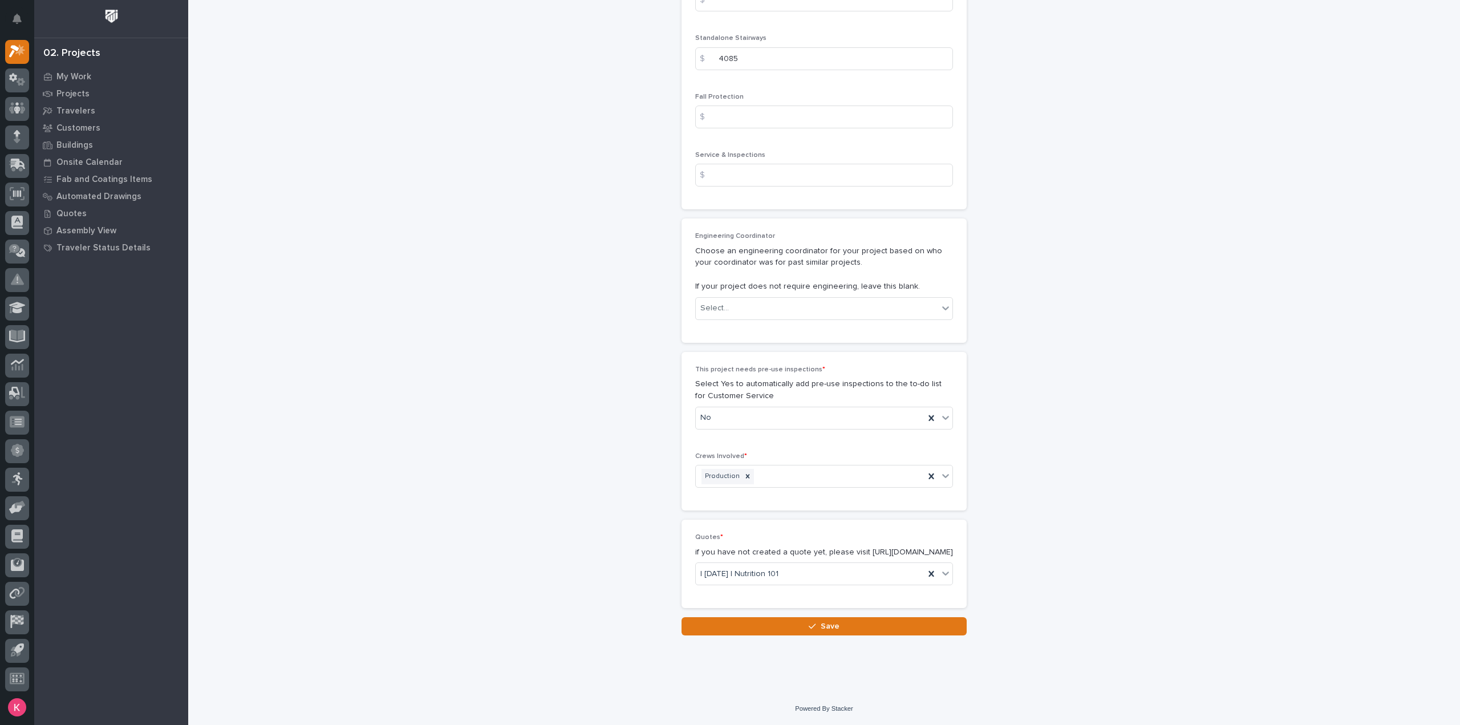
click at [822, 618] on button "Save" at bounding box center [824, 626] width 285 height 18
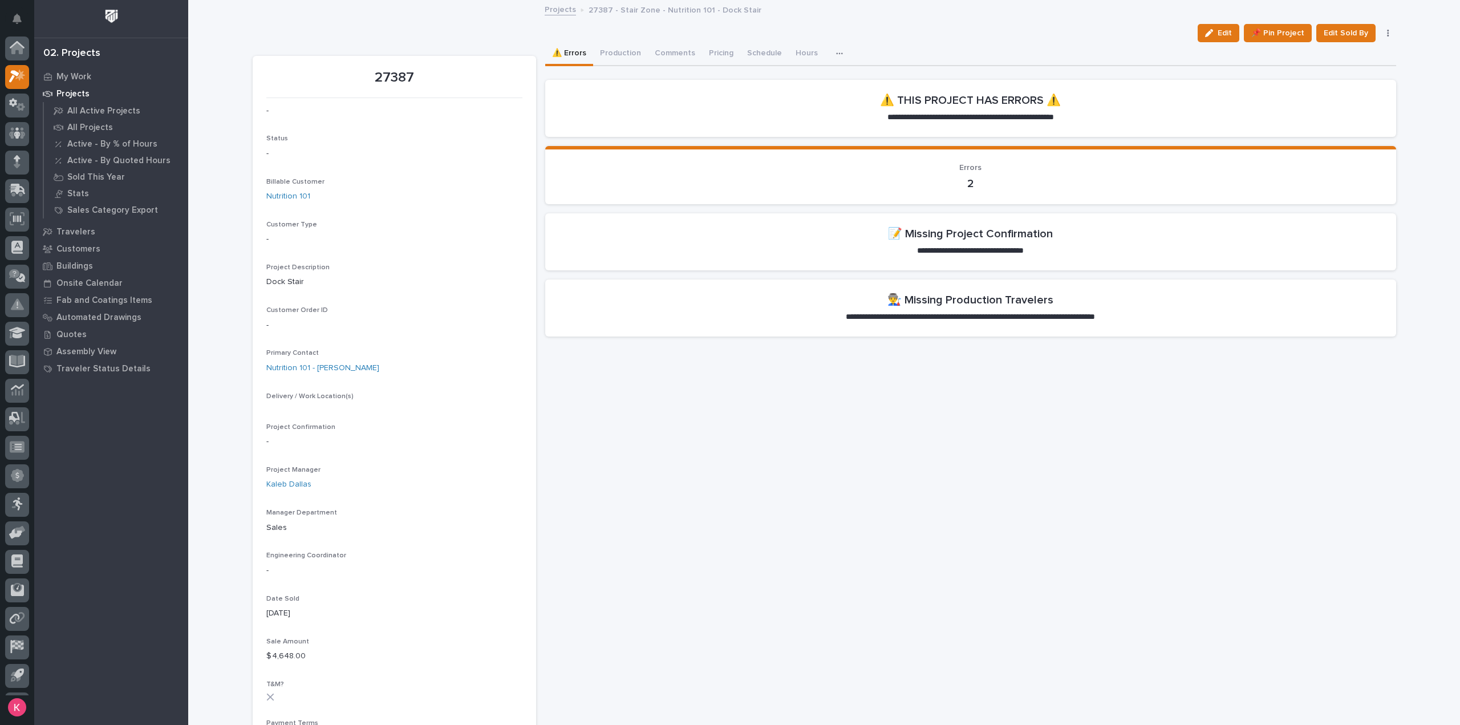
scroll to position [25, 0]
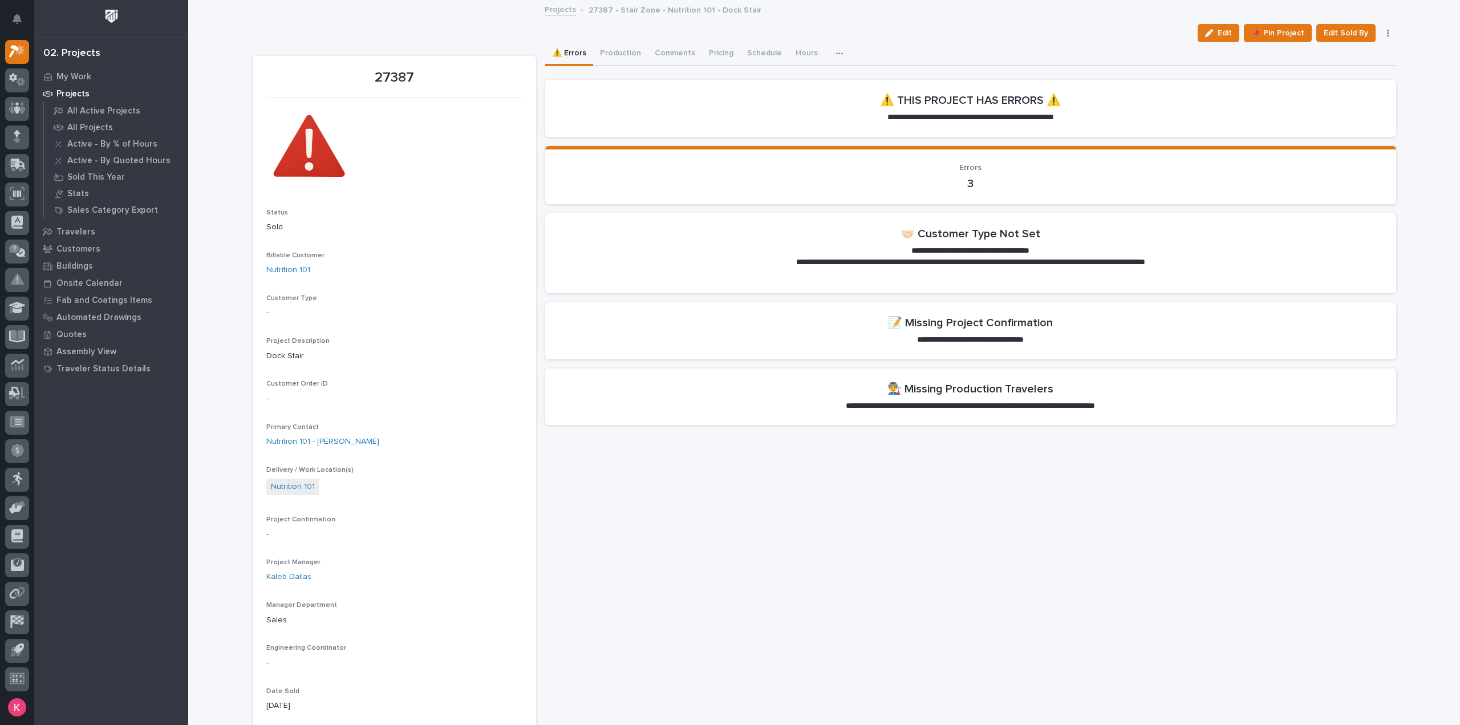
click at [1219, 42] on div "⚠️ Errors Production Comments Pricing Schedule Hours Shipping Costs CompanyCam" at bounding box center [970, 54] width 851 height 24
click at [1220, 34] on span "Edit" at bounding box center [1225, 33] width 14 height 10
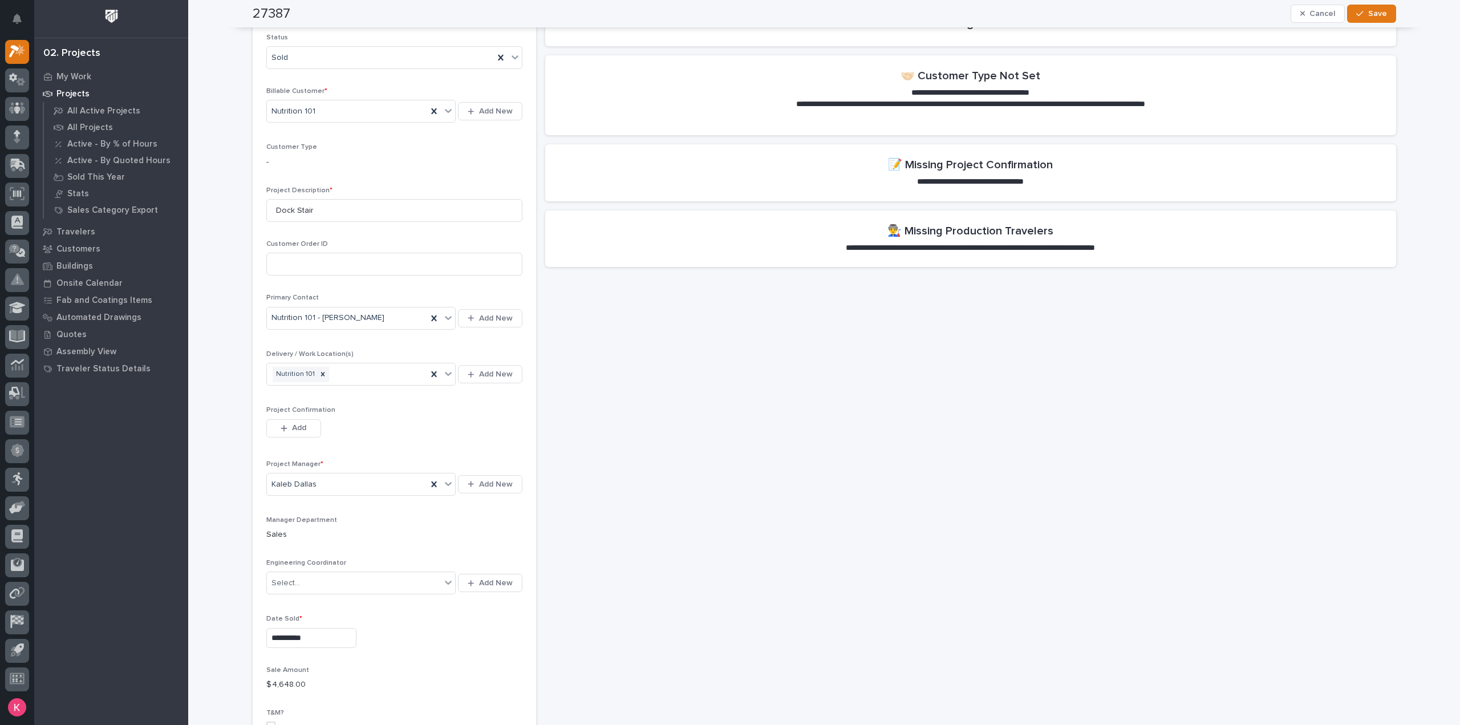
scroll to position [228, 0]
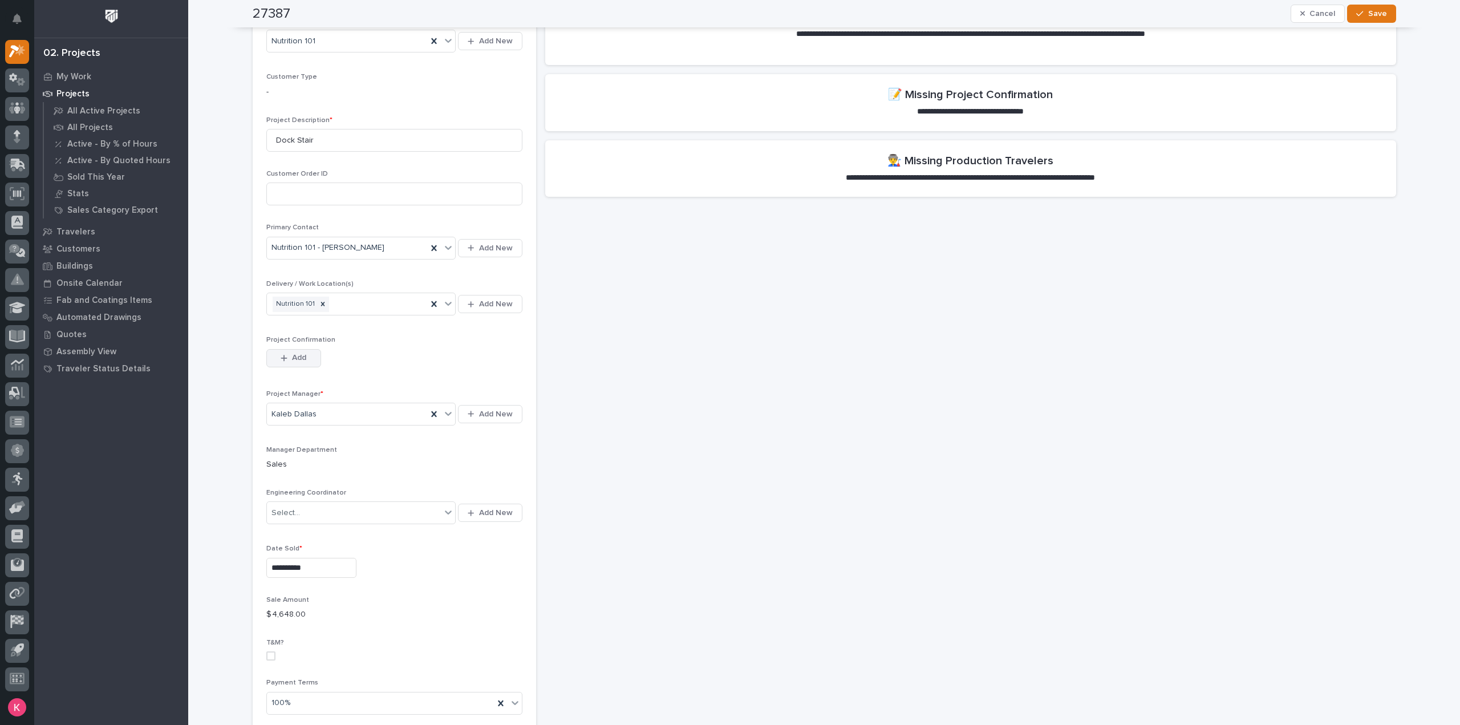
click at [281, 354] on icon "button" at bounding box center [284, 358] width 7 height 8
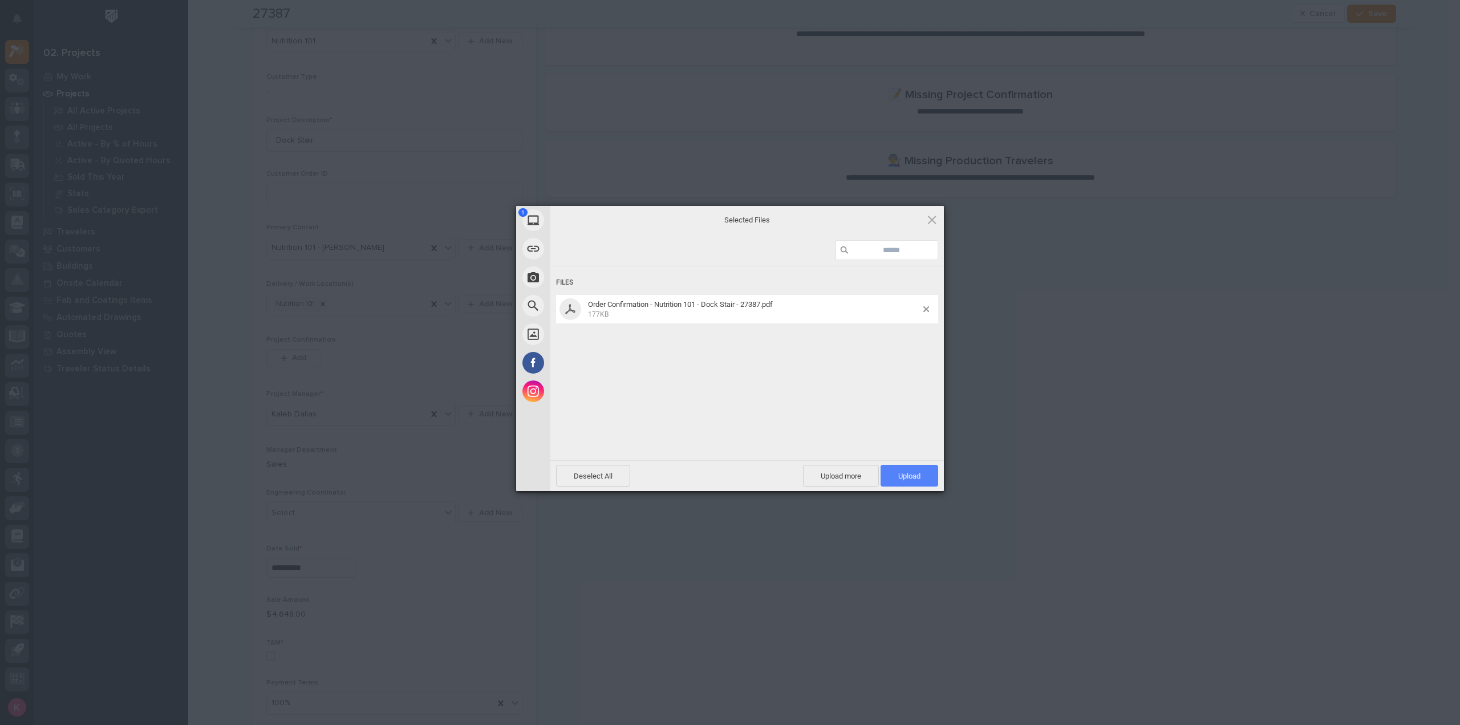
click at [925, 475] on span "Upload 1" at bounding box center [910, 476] width 58 height 22
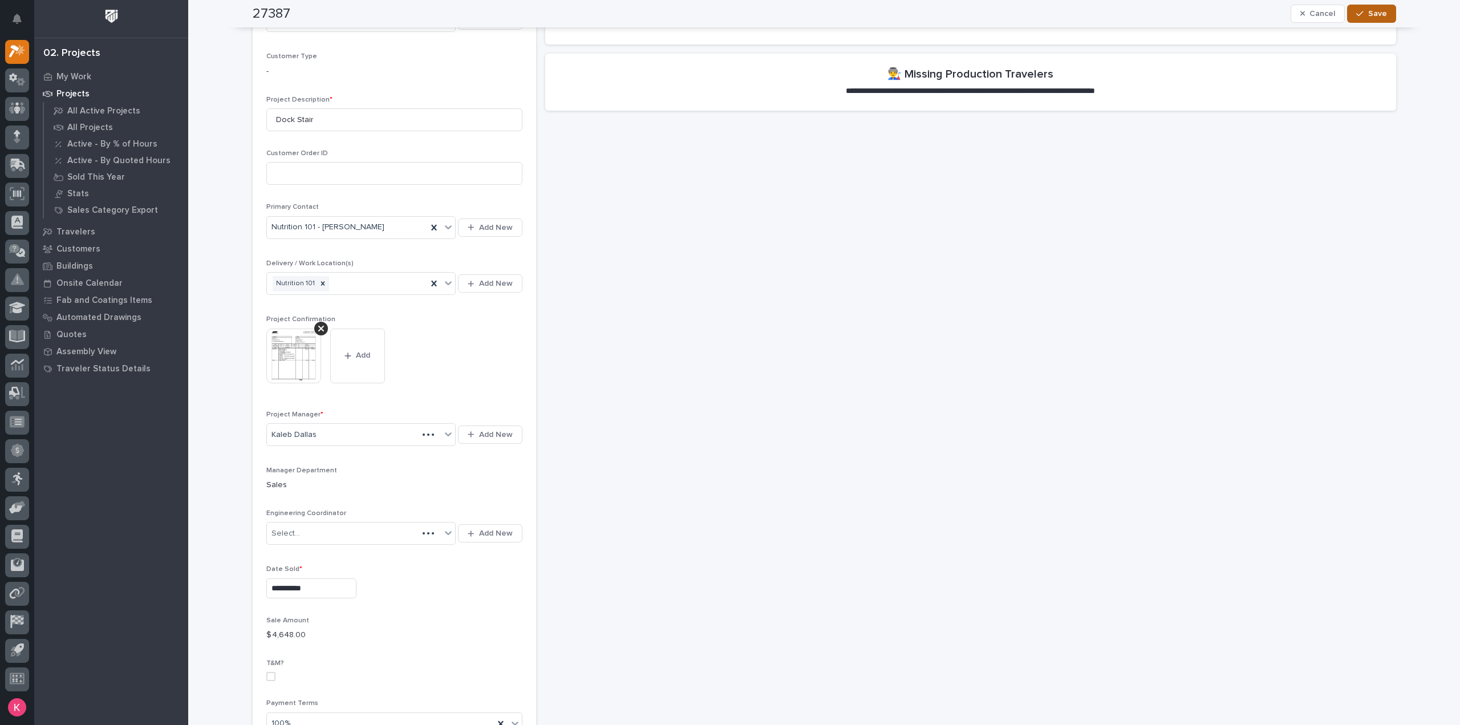
click at [1383, 21] on button "Save" at bounding box center [1372, 14] width 48 height 18
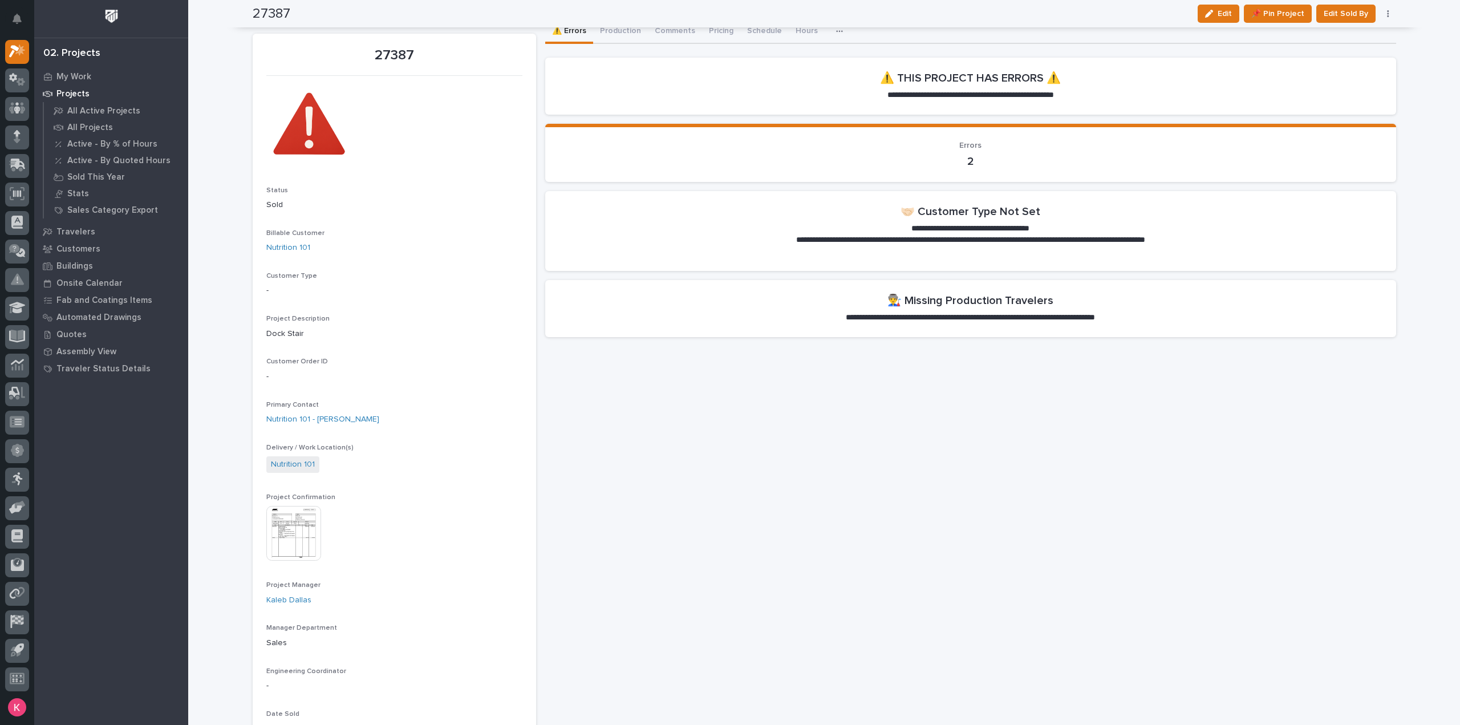
scroll to position [0, 0]
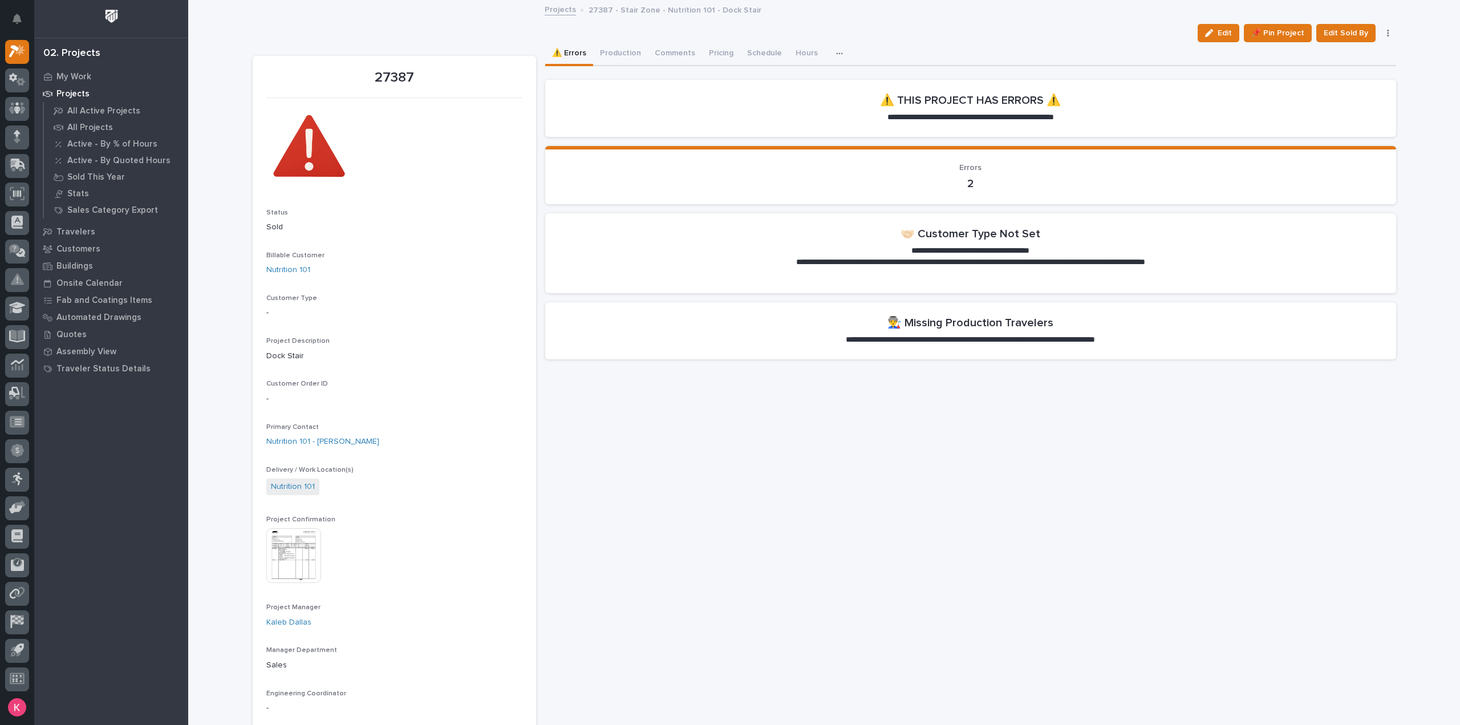
click at [1359, 127] on section "**********" at bounding box center [970, 108] width 851 height 57
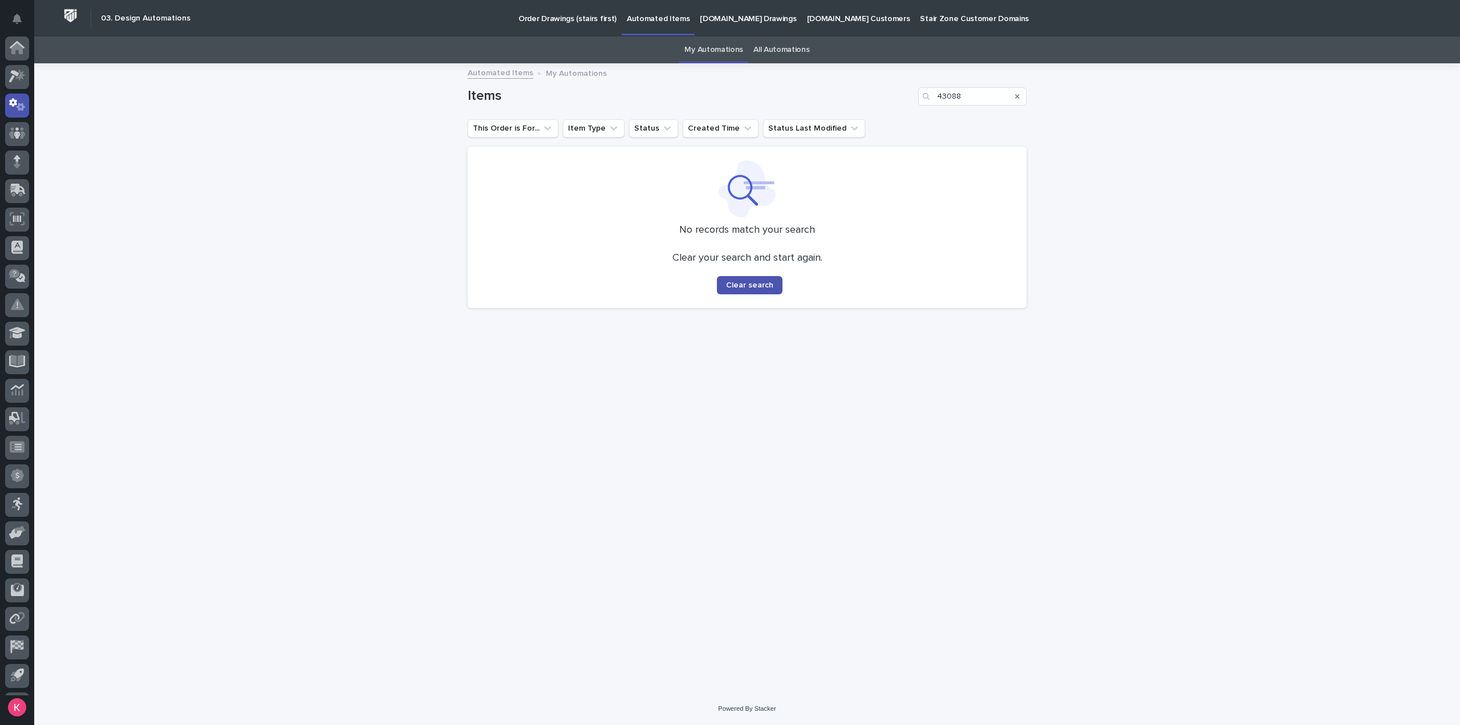
scroll to position [25, 0]
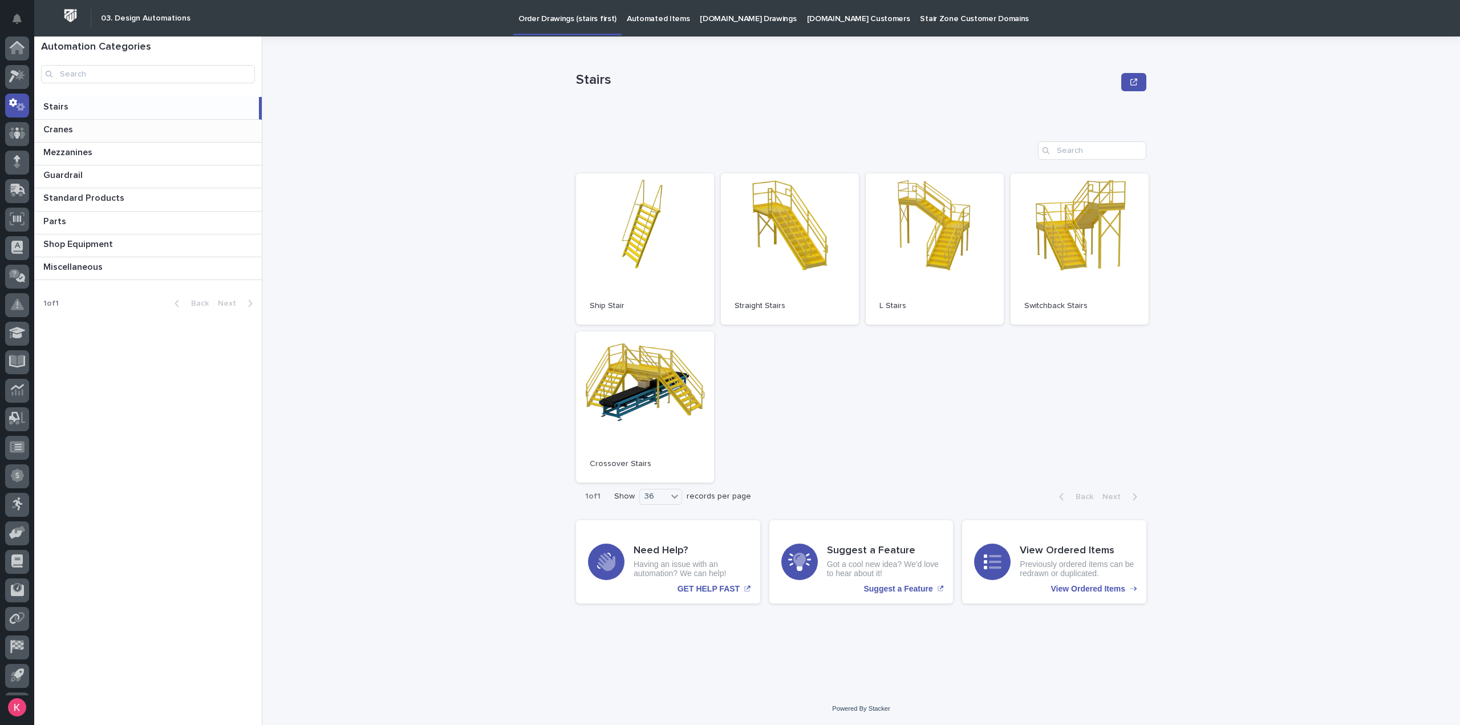
scroll to position [25, 0]
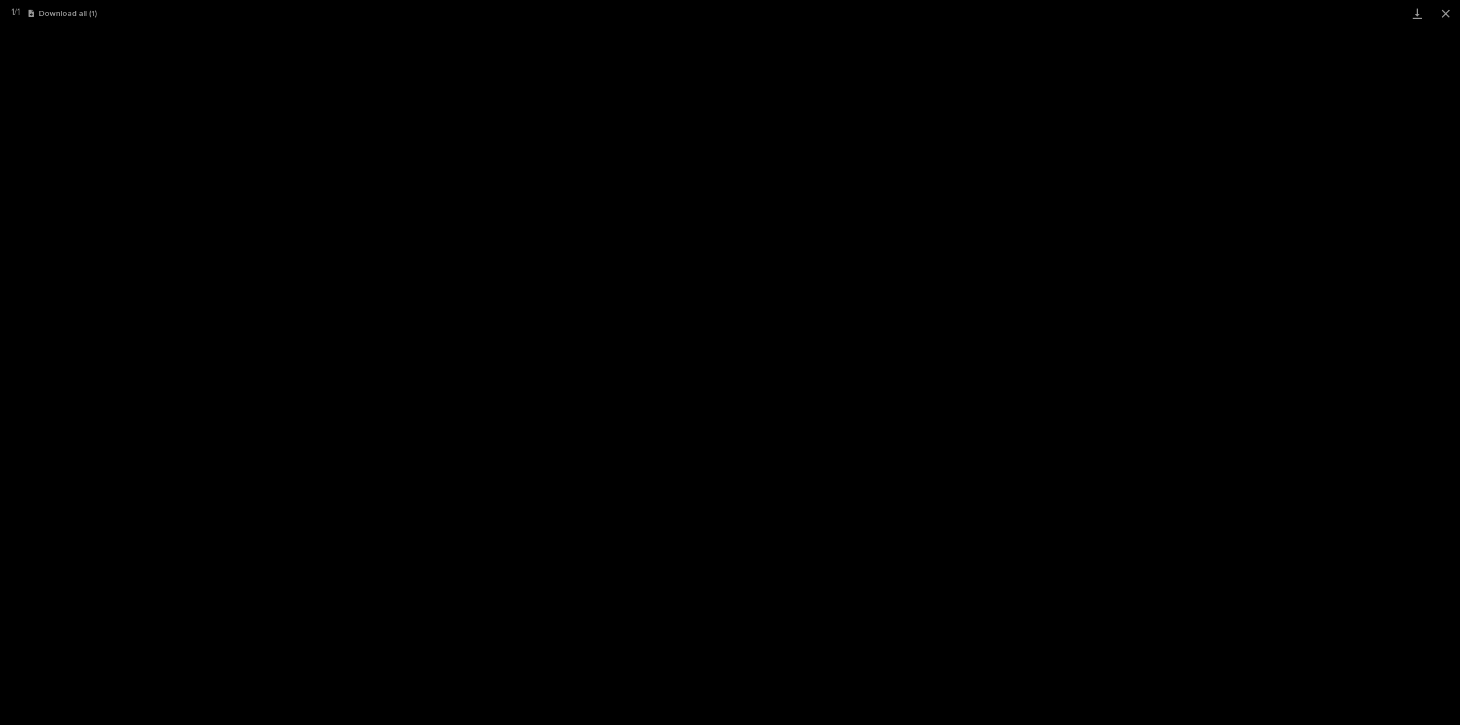
scroll to position [25, 0]
click at [1450, 5] on button "Close gallery" at bounding box center [1446, 13] width 29 height 27
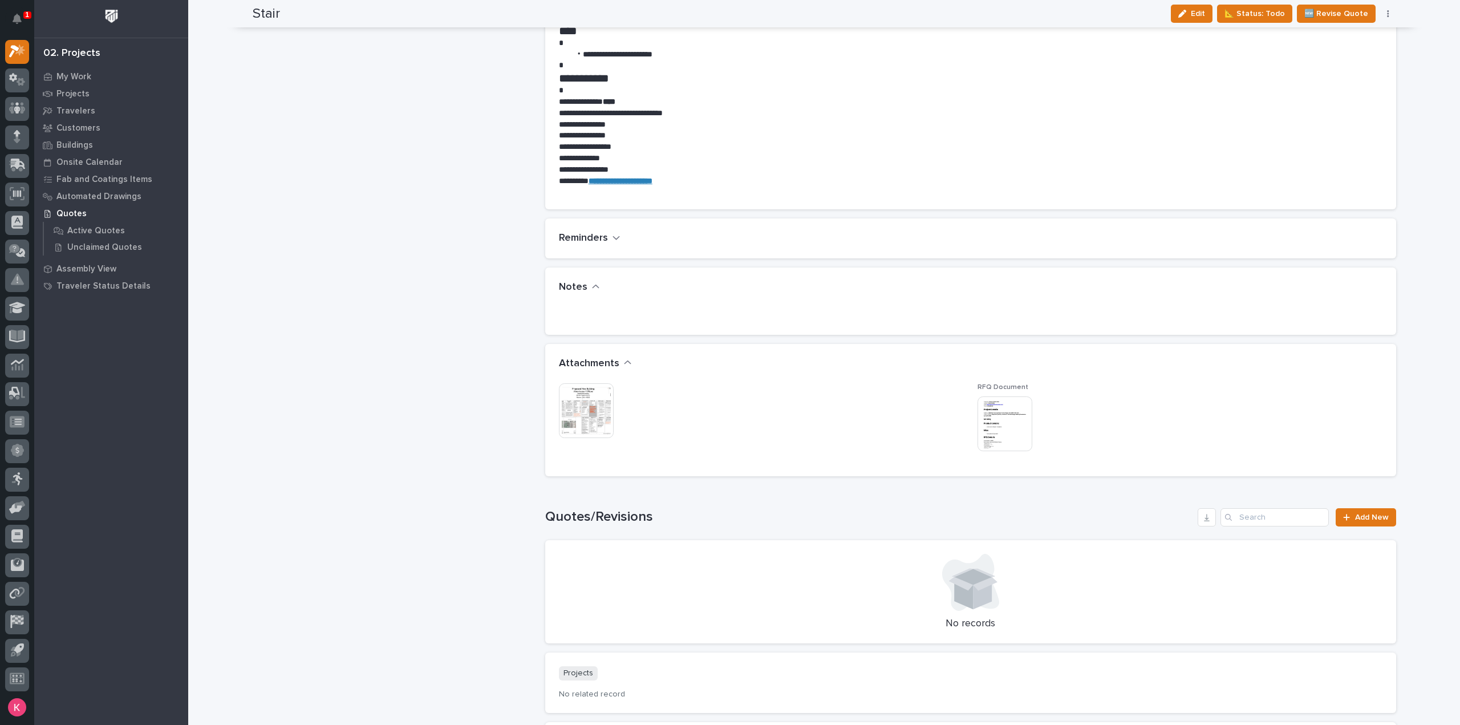
scroll to position [875, 0]
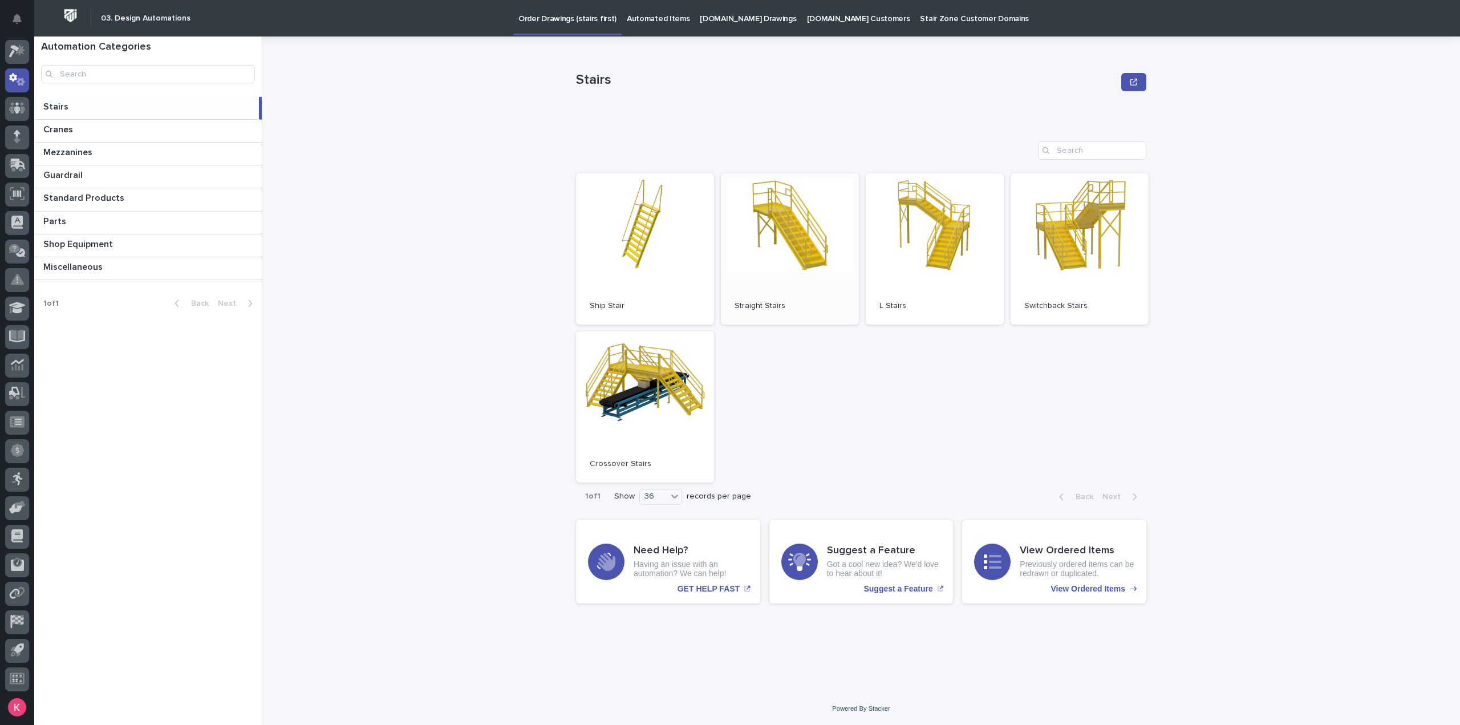
click at [752, 248] on link "Open" at bounding box center [790, 248] width 138 height 151
